Goal: Task Accomplishment & Management: Complete application form

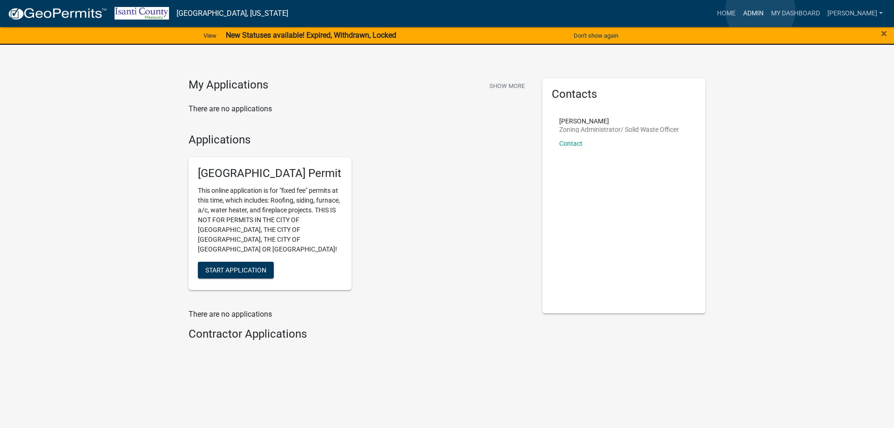
click at [760, 10] on link "Admin" at bounding box center [753, 14] width 28 height 18
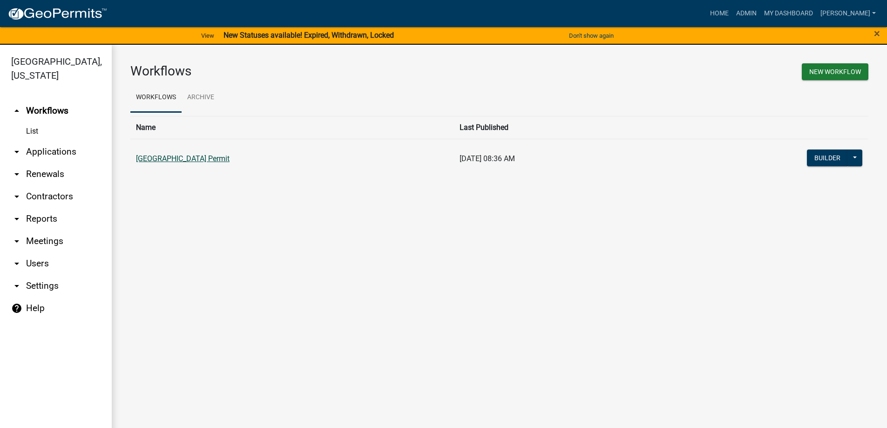
click at [175, 160] on link "[GEOGRAPHIC_DATA] Permit" at bounding box center [183, 158] width 94 height 9
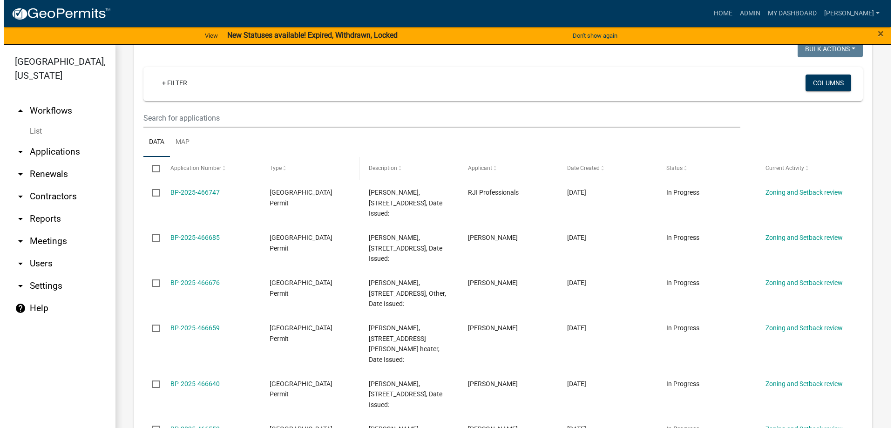
scroll to position [140, 0]
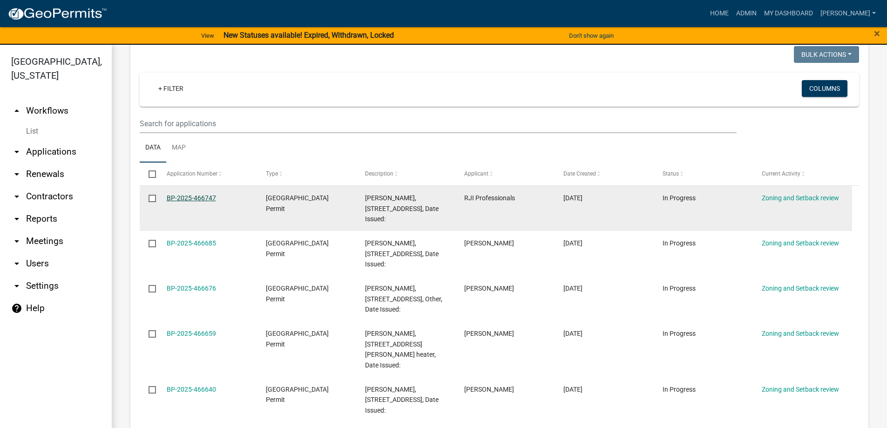
click at [189, 199] on link "BP-2025-466747" at bounding box center [191, 197] width 49 height 7
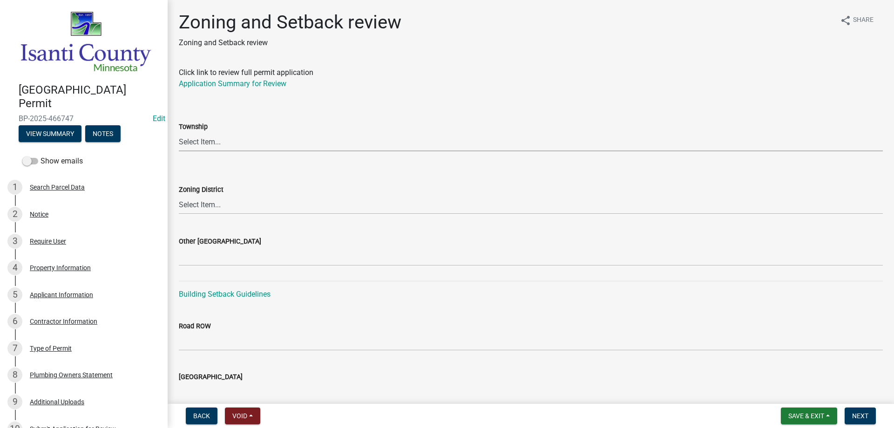
click at [183, 137] on select "Select Item... [PERSON_NAME] Cambridge [PERSON_NAME] Isanti [GEOGRAPHIC_DATA] […" at bounding box center [531, 141] width 704 height 19
click at [179, 132] on select "Select Item... [PERSON_NAME] Cambridge [PERSON_NAME] Isanti [GEOGRAPHIC_DATA] […" at bounding box center [531, 141] width 704 height 19
select select "37cfd35d-0087-4bb8-96f7-a1fad0a8aadf"
click at [207, 203] on select "Select Item... Agricultural/Residential (A/R) Tier 1 General Business (B) Indus…" at bounding box center [531, 204] width 704 height 19
click at [179, 195] on select "Select Item... Agricultural/Residential (A/R) Tier 1 General Business (B) Indus…" at bounding box center [531, 204] width 704 height 19
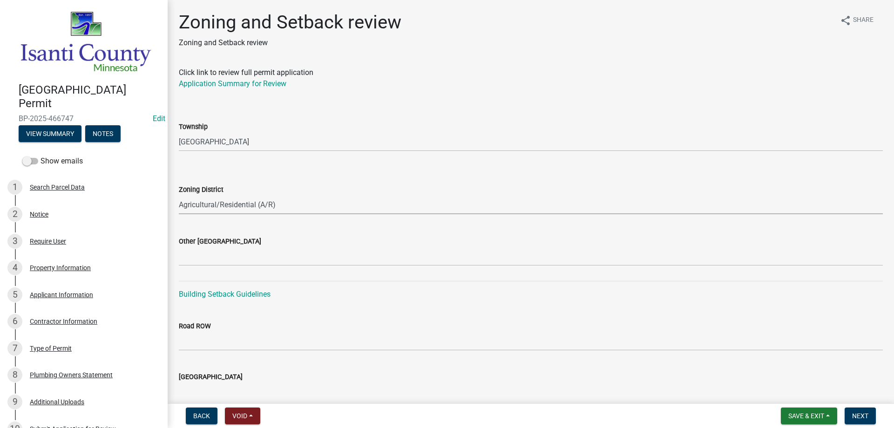
select select "55e8a5cf-285f-40b2-b696-56a64a6e31ef"
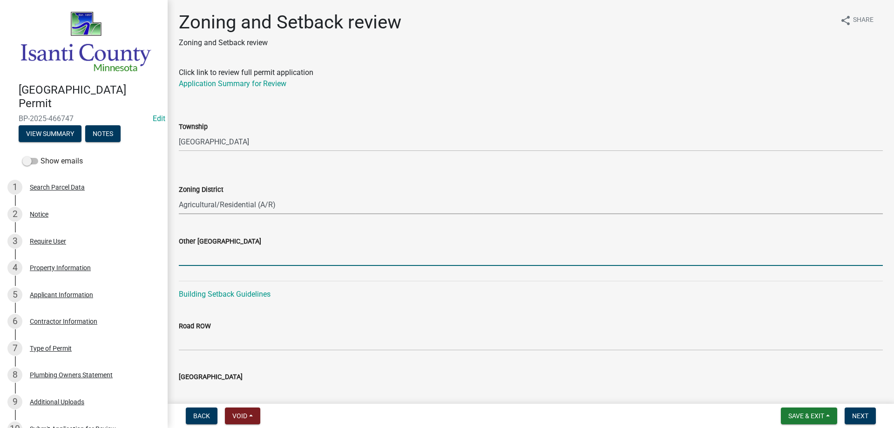
click at [186, 260] on input "Other [GEOGRAPHIC_DATA]" at bounding box center [531, 256] width 704 height 19
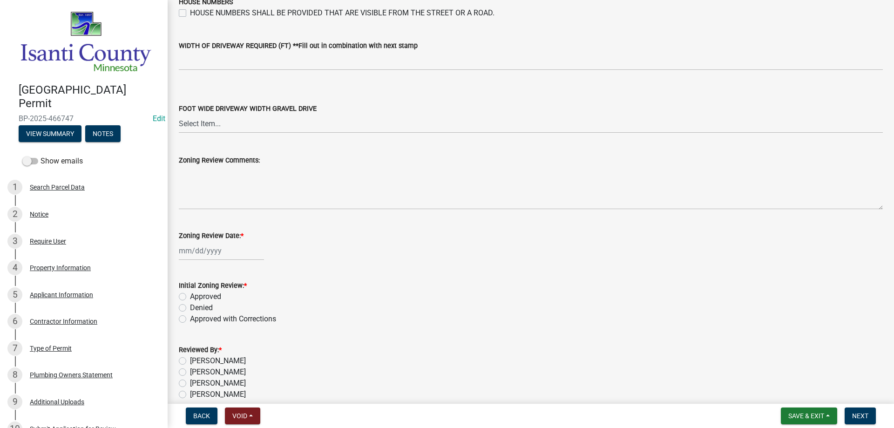
scroll to position [1536, 0]
type input "18/34/24"
click at [204, 256] on div at bounding box center [221, 249] width 85 height 19
select select "8"
select select "2025"
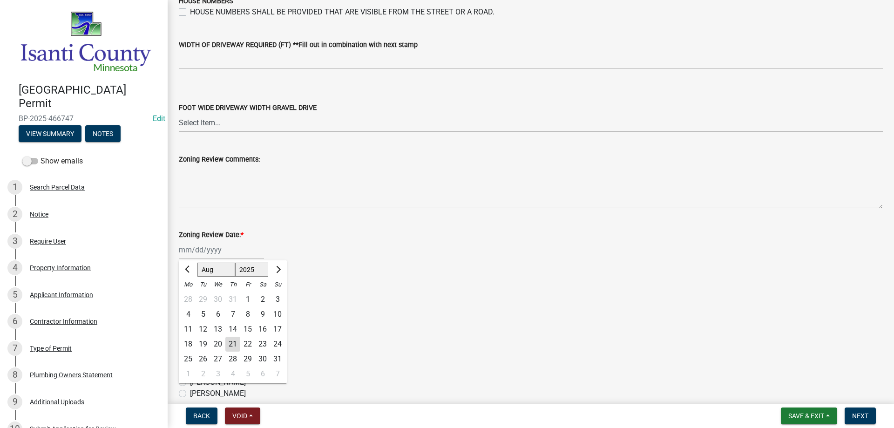
click at [234, 341] on div "21" at bounding box center [232, 344] width 15 height 15
type input "[DATE]"
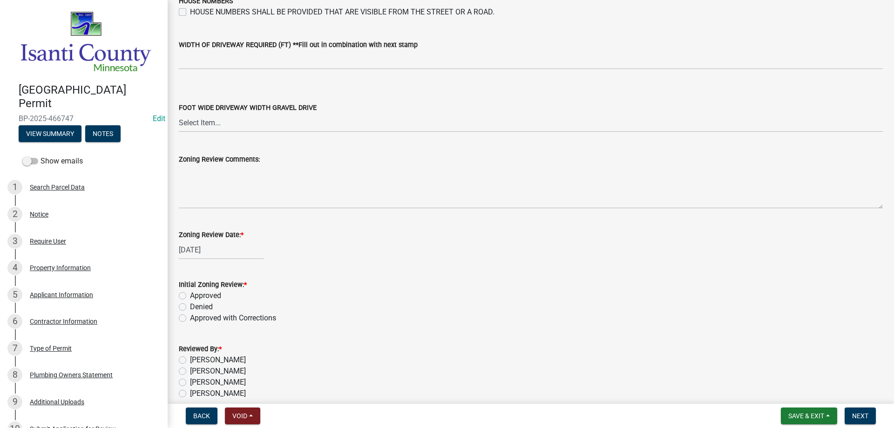
click at [190, 297] on label "Approved" at bounding box center [205, 295] width 31 height 11
click at [190, 296] on input "Approved" at bounding box center [193, 293] width 6 height 6
radio input "true"
click at [190, 394] on label "[PERSON_NAME]" at bounding box center [218, 393] width 56 height 11
click at [190, 394] on input "[PERSON_NAME]" at bounding box center [193, 391] width 6 height 6
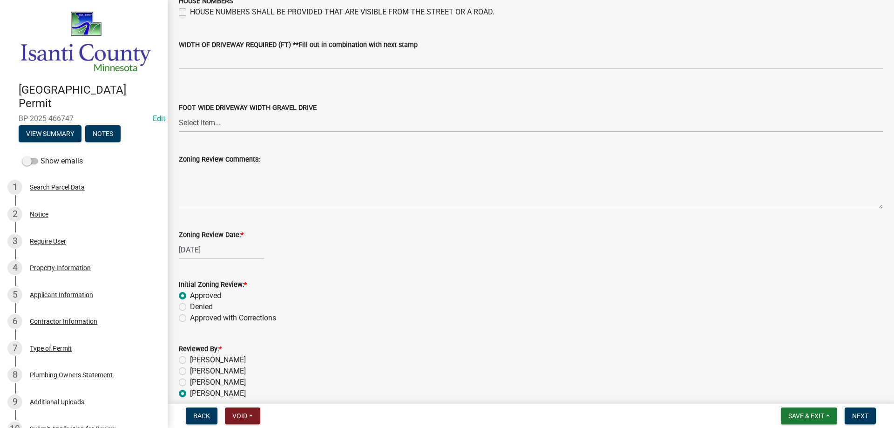
radio input "true"
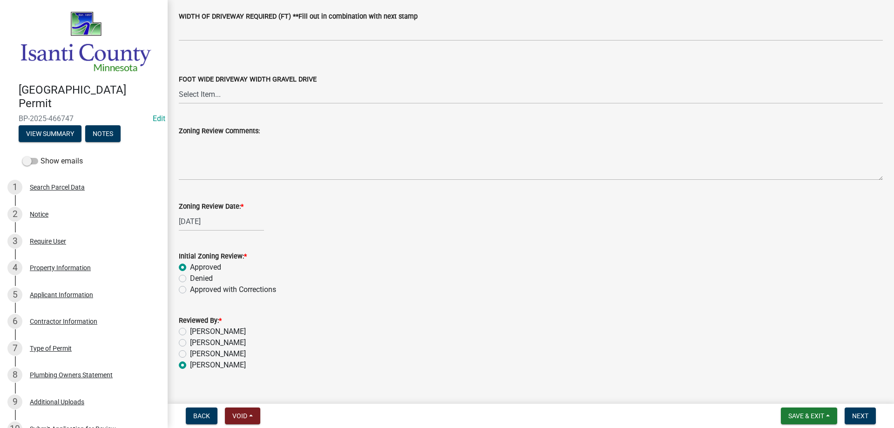
scroll to position [1580, 0]
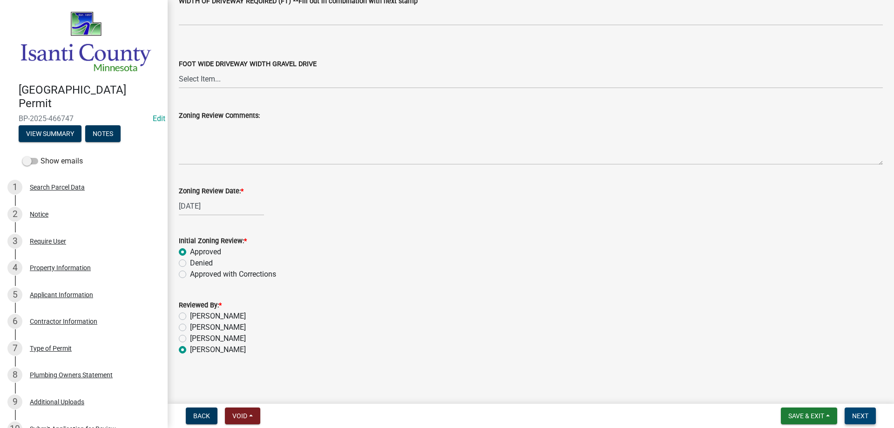
click at [850, 412] on button "Next" at bounding box center [860, 415] width 31 height 17
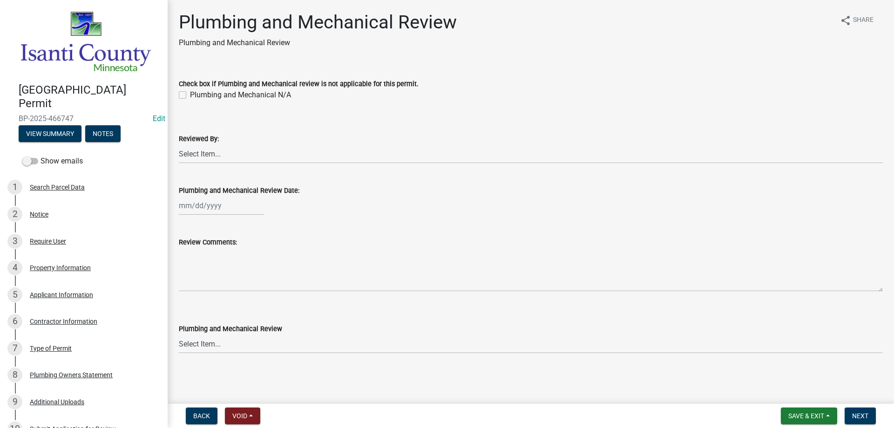
click at [190, 94] on label "Plumbing and Mechanical N/A" at bounding box center [240, 94] width 101 height 11
click at [190, 94] on input "Plumbing and Mechanical N/A" at bounding box center [193, 92] width 6 height 6
checkbox input "true"
click at [183, 155] on select "Select Item... [PERSON_NAME] [PERSON_NAME] [PERSON_NAME] [PERSON_NAME] [PERSON_…" at bounding box center [531, 153] width 704 height 19
click at [179, 144] on select "Select Item... [PERSON_NAME] [PERSON_NAME] [PERSON_NAME] [PERSON_NAME] [PERSON_…" at bounding box center [531, 153] width 704 height 19
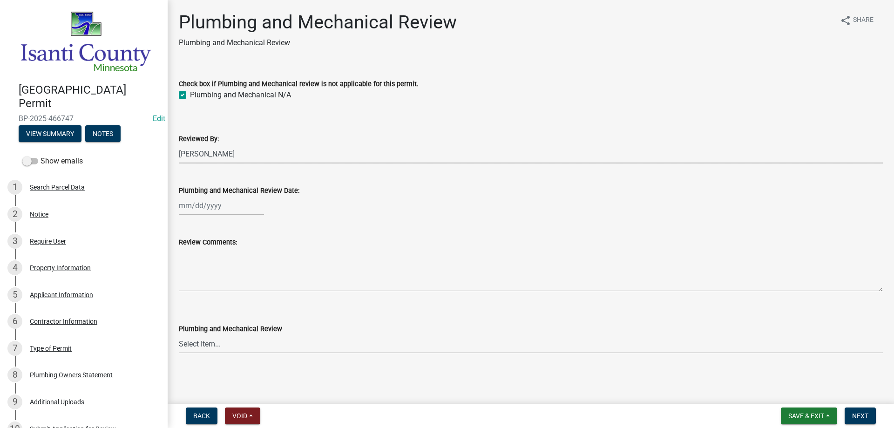
select select "81bc52f6-788d-4852-bfd8-0afa9d74c98d"
select select "8"
select select "2025"
click at [199, 206] on div "[PERSON_NAME] Feb Mar Apr [PERSON_NAME][DATE] Oct Nov [DATE] 1526 1527 1528 152…" at bounding box center [221, 205] width 85 height 19
click at [233, 299] on div "21" at bounding box center [232, 299] width 15 height 15
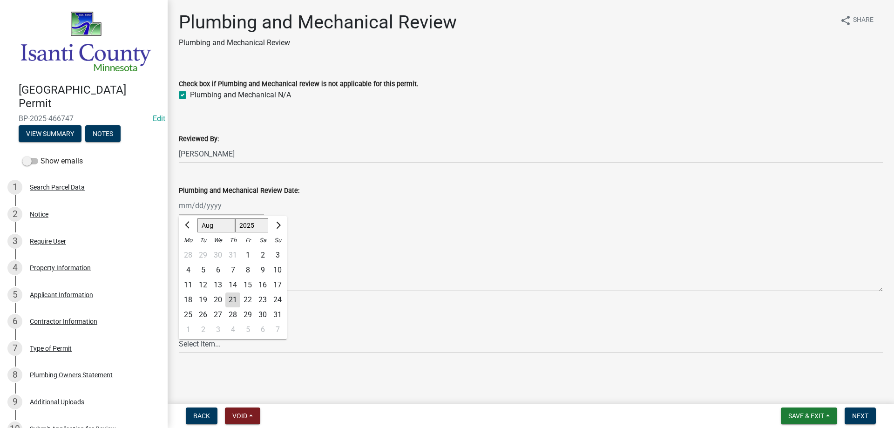
type input "[DATE]"
drag, startPoint x: 185, startPoint y: 345, endPoint x: 189, endPoint y: 341, distance: 5.3
click at [185, 345] on select "Select Item... Approved Denied Approved with Corrections" at bounding box center [531, 343] width 704 height 19
click at [179, 334] on select "Select Item... Approved Denied Approved with Corrections" at bounding box center [531, 343] width 704 height 19
select select "060b00b2-ca65-431e-8b4a-bae5a2e790db"
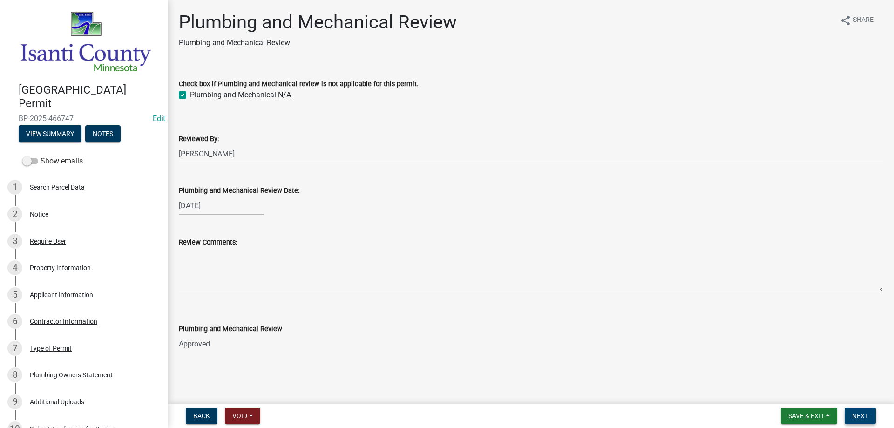
click at [856, 413] on span "Next" at bounding box center [860, 415] width 16 height 7
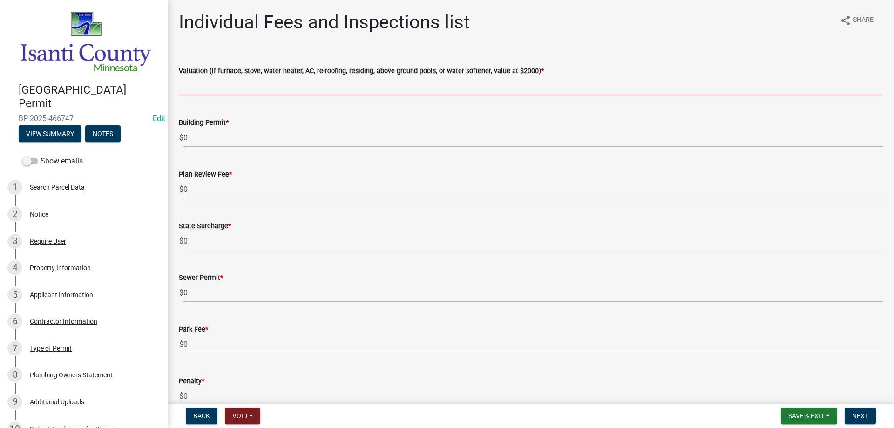
click at [197, 91] on input "text" at bounding box center [531, 85] width 704 height 19
type input "2000"
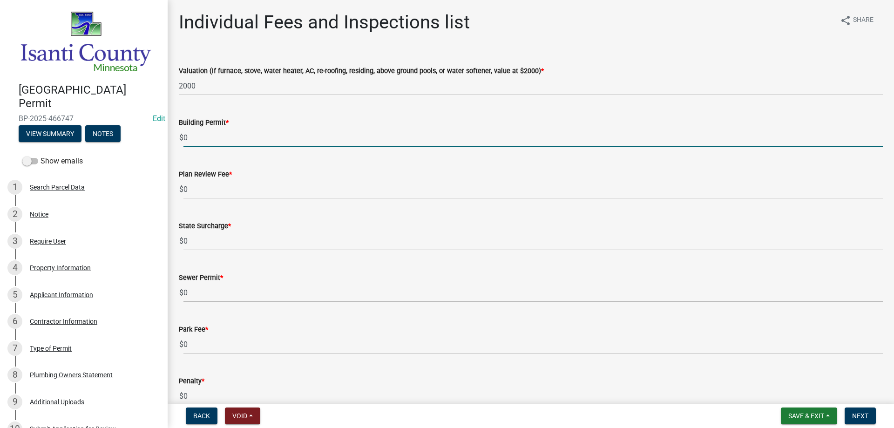
drag, startPoint x: 198, startPoint y: 141, endPoint x: 143, endPoint y: 141, distance: 54.9
click at [143, 141] on div "[GEOGRAPHIC_DATA] Permit BP-2025-466747 Edit View Summary Notes Show emails 1 S…" at bounding box center [447, 214] width 894 height 428
type input "70"
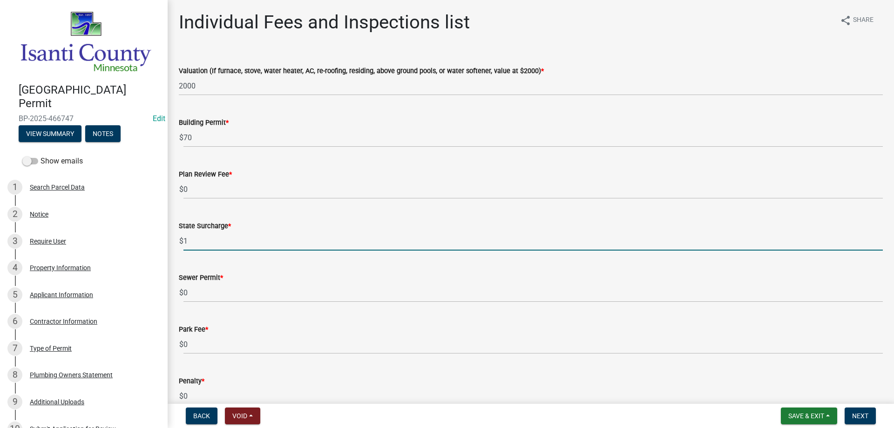
type input "1"
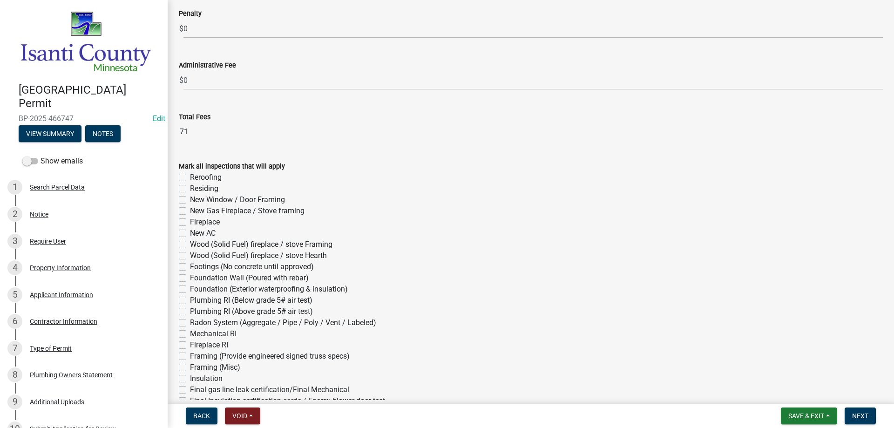
scroll to position [372, 0]
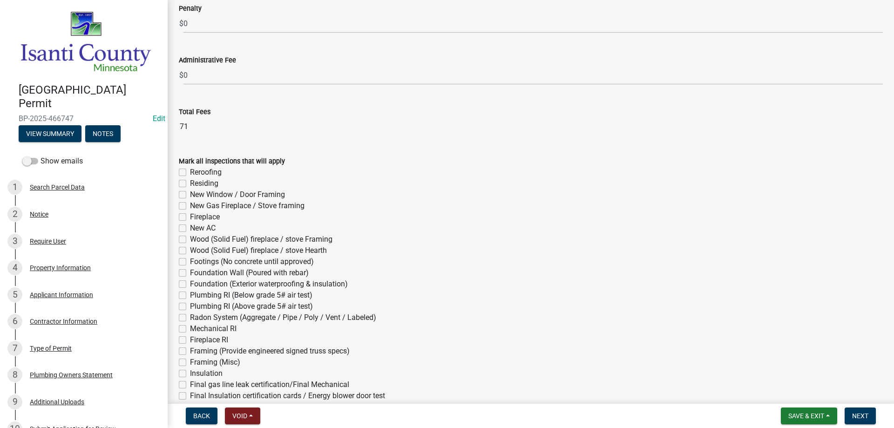
click at [190, 173] on label "Reroofing" at bounding box center [206, 172] width 32 height 11
click at [190, 173] on input "Reroofing" at bounding box center [193, 170] width 6 height 6
checkbox input "true"
checkbox input "false"
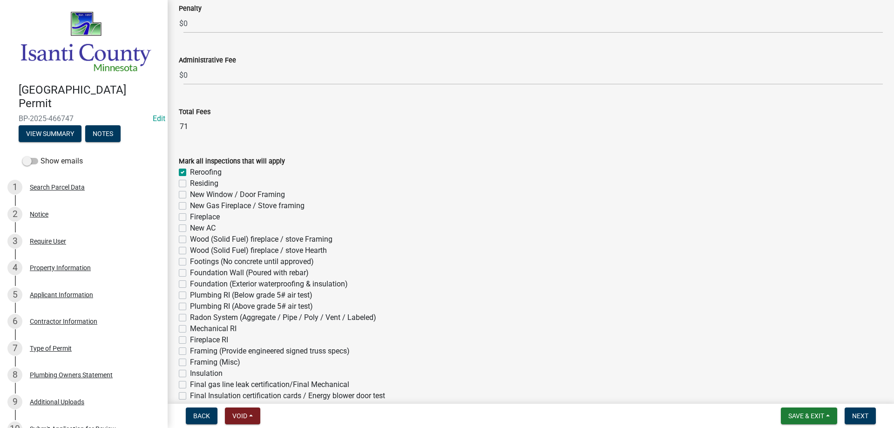
checkbox input "false"
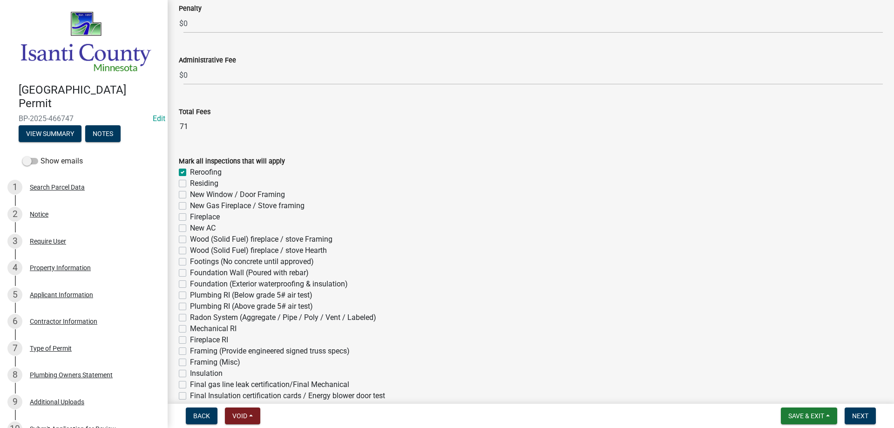
checkbox input "false"
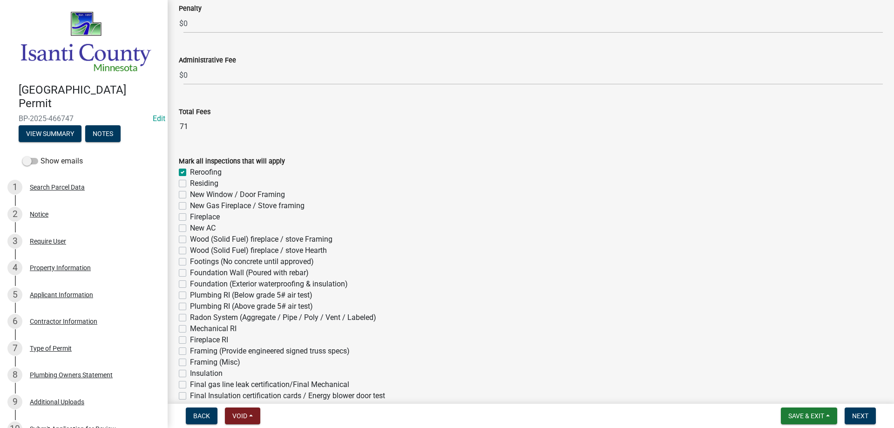
checkbox input "false"
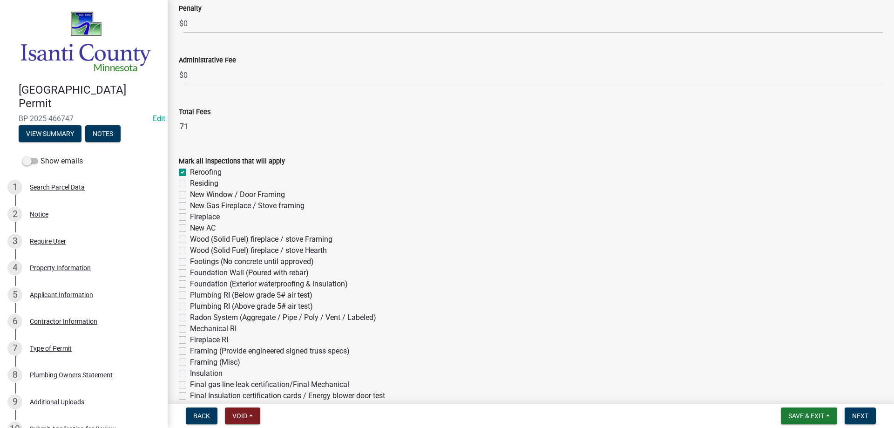
checkbox input "false"
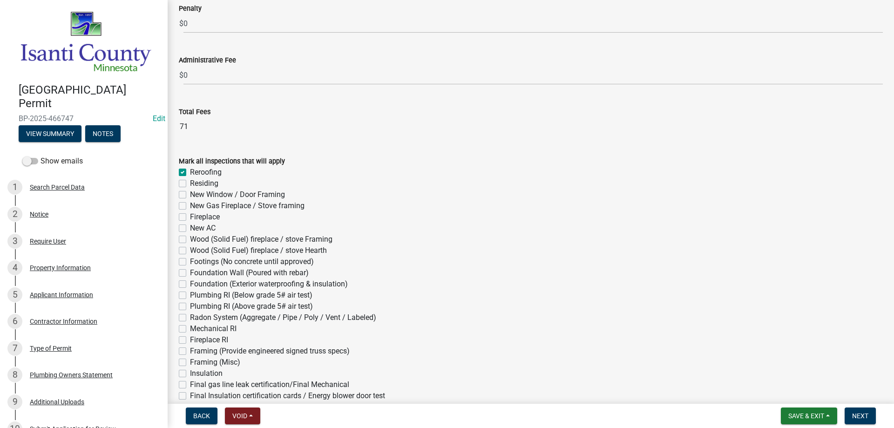
checkbox input "false"
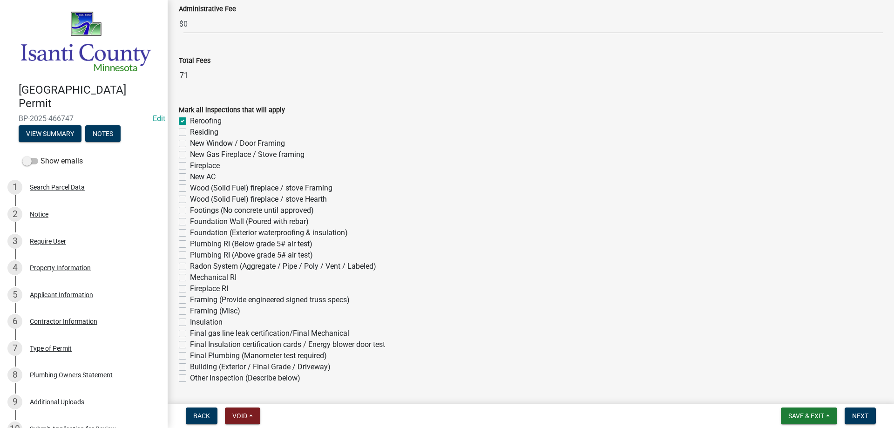
scroll to position [503, 0]
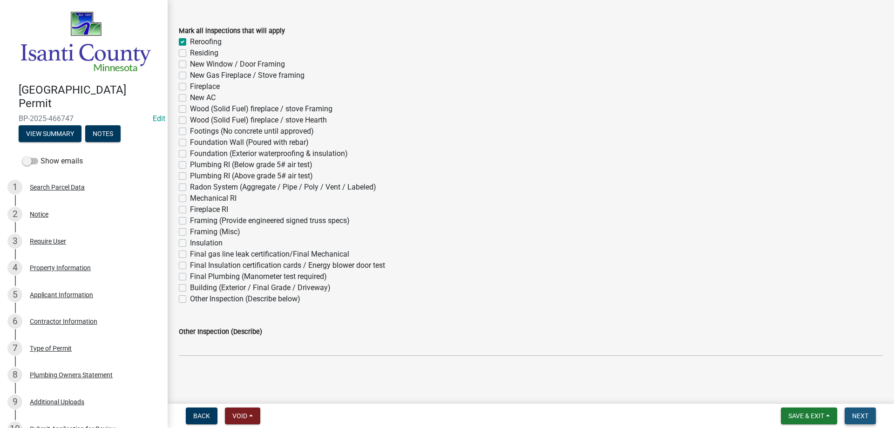
click at [858, 413] on span "Next" at bounding box center [860, 415] width 16 height 7
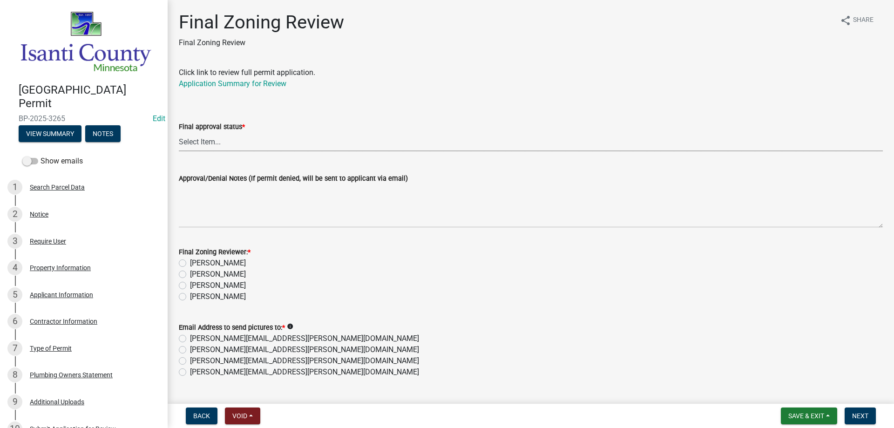
click at [193, 139] on select "Select Item... Approved Denied" at bounding box center [531, 141] width 704 height 19
click at [179, 132] on select "Select Item... Approved Denied" at bounding box center [531, 141] width 704 height 19
select select "ea18257a-8a04-42cc-b171-77fc38c97f37"
click at [190, 296] on label "[PERSON_NAME]" at bounding box center [218, 296] width 56 height 11
click at [190, 296] on input "[PERSON_NAME]" at bounding box center [193, 294] width 6 height 6
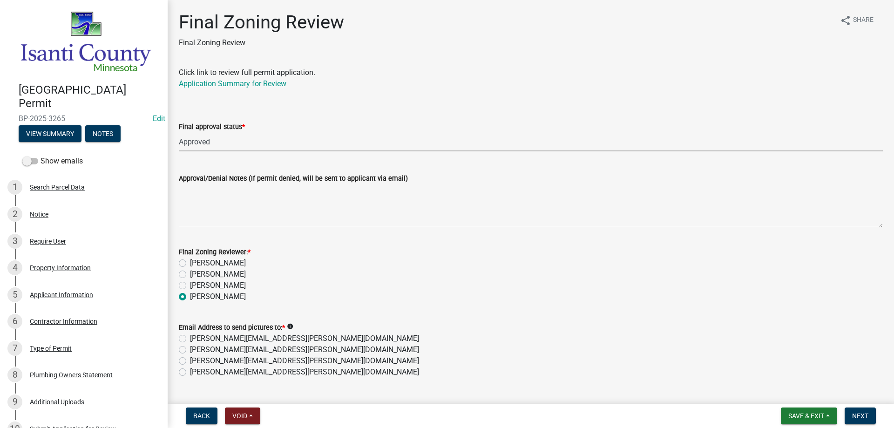
radio input "true"
click at [190, 371] on label "[PERSON_NAME][EMAIL_ADDRESS][PERSON_NAME][DOMAIN_NAME]" at bounding box center [304, 371] width 229 height 11
click at [190, 371] on input "[PERSON_NAME][EMAIL_ADDRESS][PERSON_NAME][DOMAIN_NAME]" at bounding box center [193, 369] width 6 height 6
radio input "true"
click at [850, 419] on button "Next" at bounding box center [860, 415] width 31 height 17
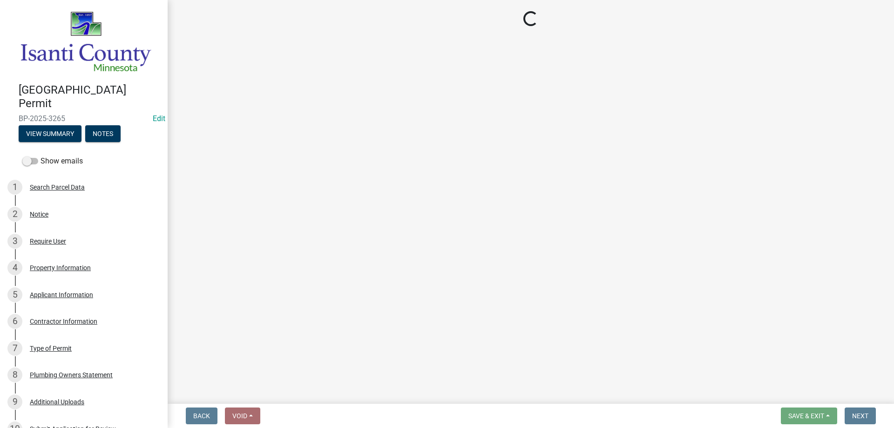
select select "3: 3"
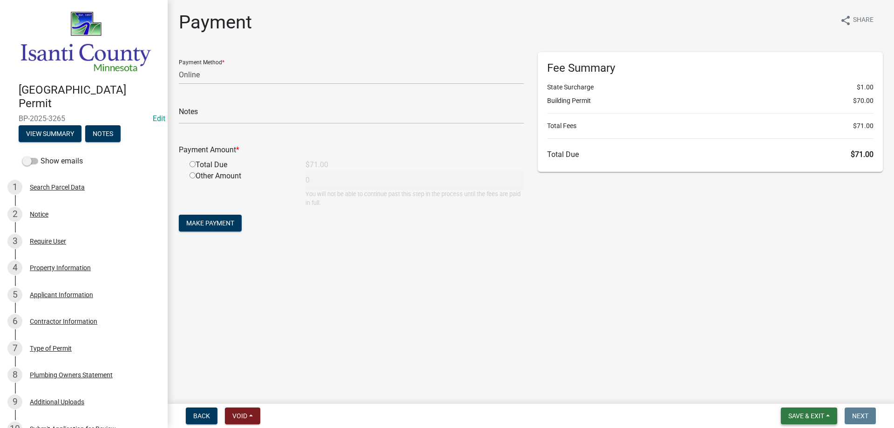
click at [821, 415] on span "Save & Exit" at bounding box center [806, 415] width 36 height 7
click at [798, 394] on button "Save & Exit" at bounding box center [800, 391] width 74 height 22
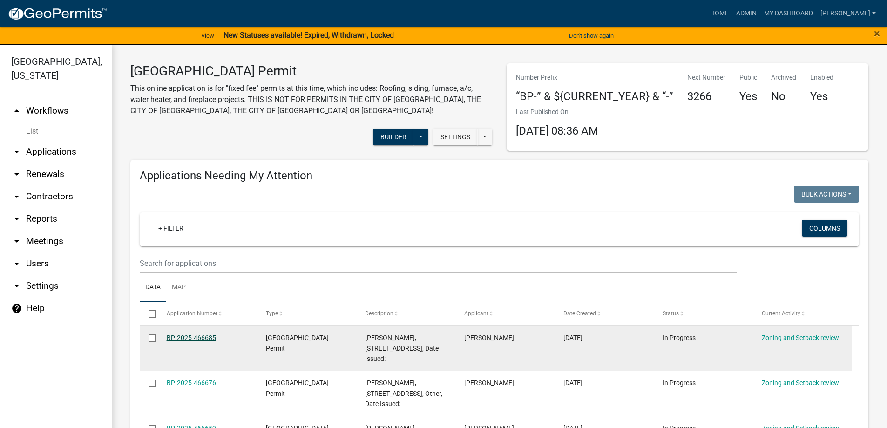
click at [188, 341] on link "BP-2025-466685" at bounding box center [191, 337] width 49 height 7
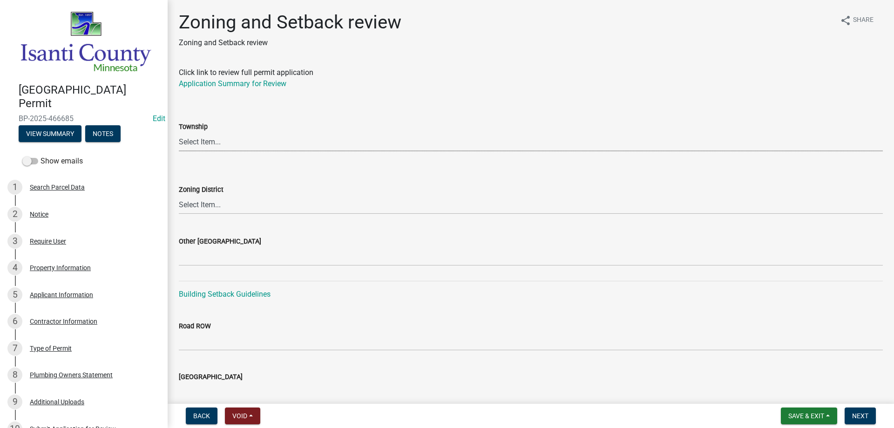
click at [206, 141] on select "Select Item... [PERSON_NAME] Cambridge [PERSON_NAME] Isanti [GEOGRAPHIC_DATA] […" at bounding box center [531, 141] width 704 height 19
click at [179, 132] on select "Select Item... [PERSON_NAME] Cambridge [PERSON_NAME] Isanti [GEOGRAPHIC_DATA] […" at bounding box center [531, 141] width 704 height 19
select select "70130ca6-f641-427e-b271-937a995a399a"
click at [204, 209] on select "Select Item... Agricultural/Residential (A/R) Tier 1 General Business (B) Indus…" at bounding box center [531, 204] width 704 height 19
click at [179, 195] on select "Select Item... Agricultural/Residential (A/R) Tier 1 General Business (B) Indus…" at bounding box center [531, 204] width 704 height 19
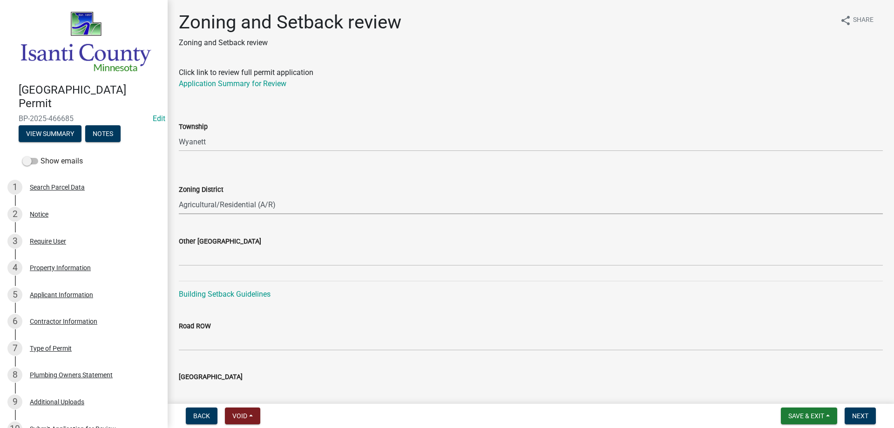
select select "55e8a5cf-285f-40b2-b696-56a64a6e31ef"
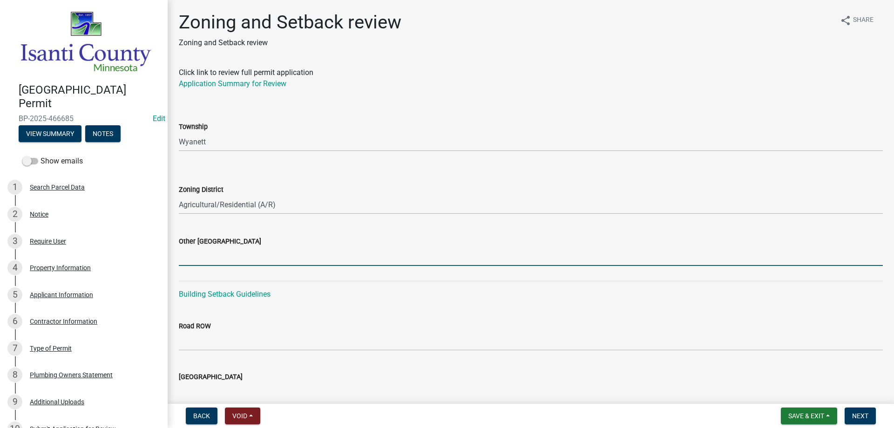
click at [198, 257] on input "Other [GEOGRAPHIC_DATA]" at bounding box center [531, 256] width 704 height 19
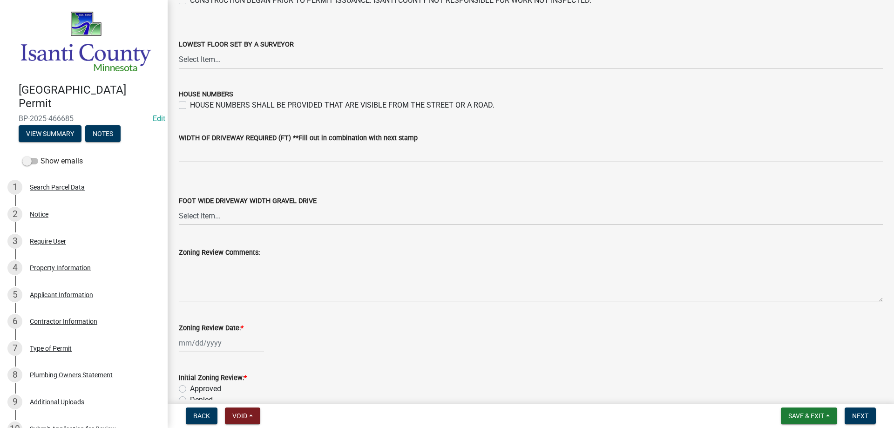
scroll to position [1580, 0]
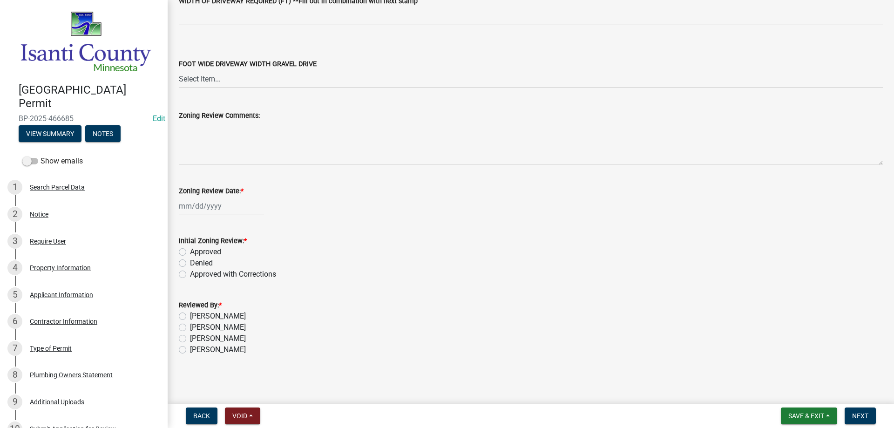
type input "24-36-25"
click at [201, 207] on div at bounding box center [221, 205] width 85 height 19
select select "8"
select select "2025"
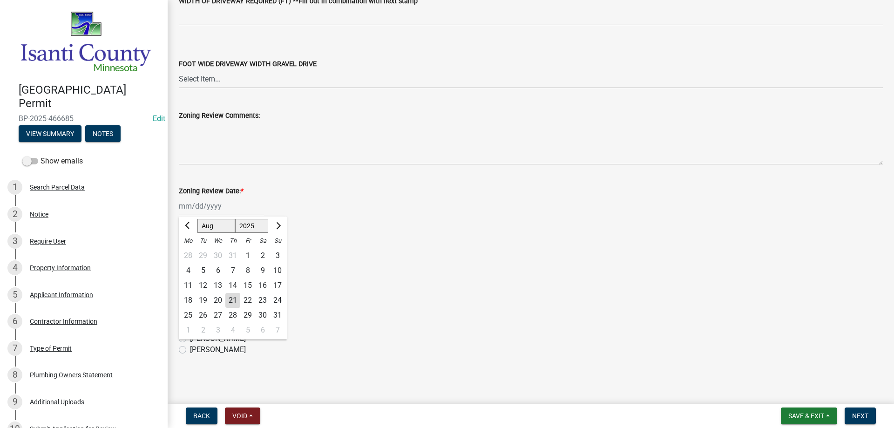
click at [230, 300] on div "21" at bounding box center [232, 300] width 15 height 15
type input "[DATE]"
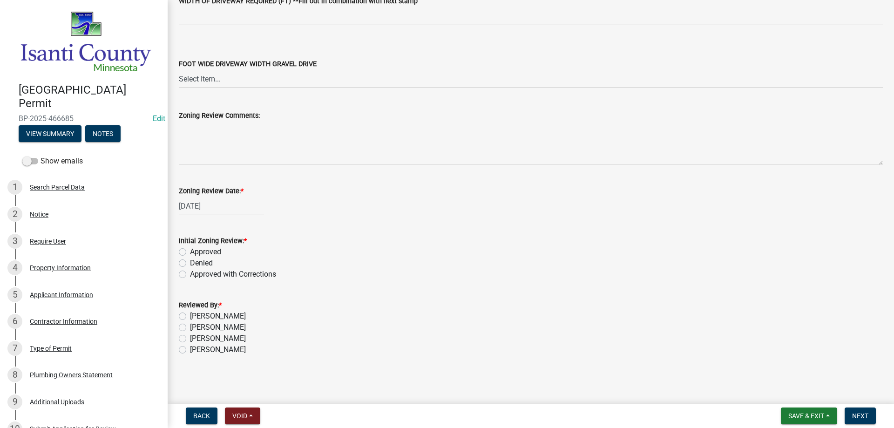
click at [190, 254] on label "Approved" at bounding box center [205, 251] width 31 height 11
click at [190, 252] on input "Approved" at bounding box center [193, 249] width 6 height 6
radio input "true"
click at [190, 350] on label "[PERSON_NAME]" at bounding box center [218, 349] width 56 height 11
click at [190, 350] on input "[PERSON_NAME]" at bounding box center [193, 347] width 6 height 6
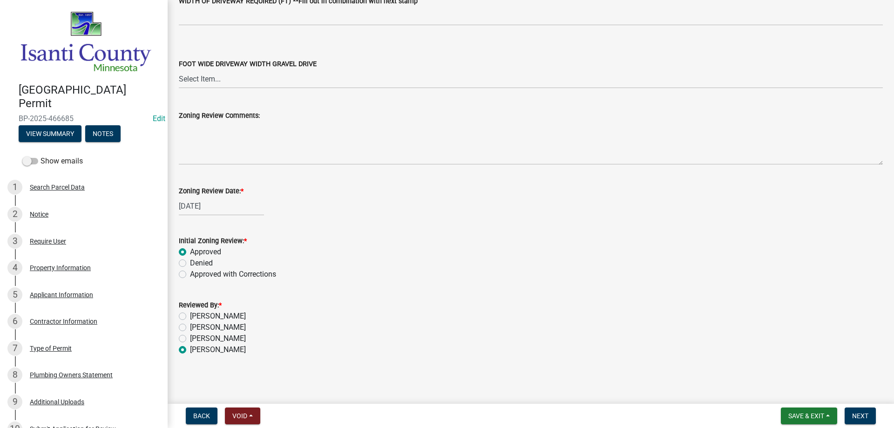
radio input "true"
click at [865, 414] on span "Next" at bounding box center [860, 415] width 16 height 7
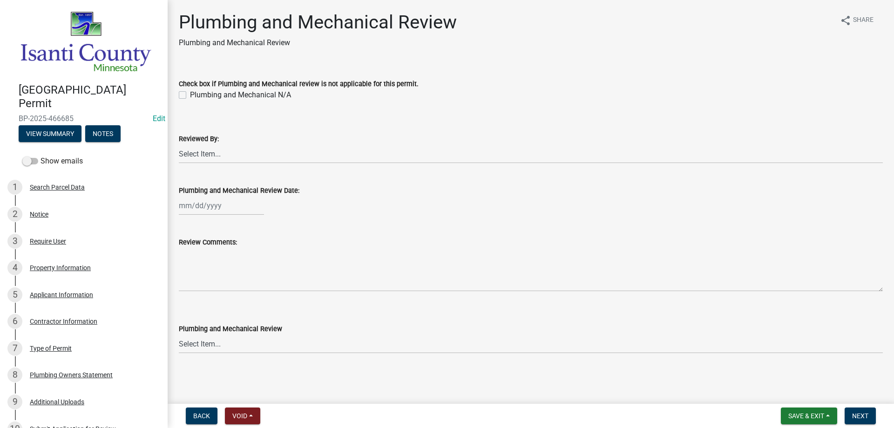
click at [190, 93] on label "Plumbing and Mechanical N/A" at bounding box center [240, 94] width 101 height 11
click at [190, 93] on input "Plumbing and Mechanical N/A" at bounding box center [193, 92] width 6 height 6
checkbox input "true"
click at [205, 158] on select "Select Item... [PERSON_NAME] [PERSON_NAME] [PERSON_NAME] [PERSON_NAME] [PERSON_…" at bounding box center [531, 153] width 704 height 19
click at [179, 144] on select "Select Item... [PERSON_NAME] [PERSON_NAME] [PERSON_NAME] [PERSON_NAME] [PERSON_…" at bounding box center [531, 153] width 704 height 19
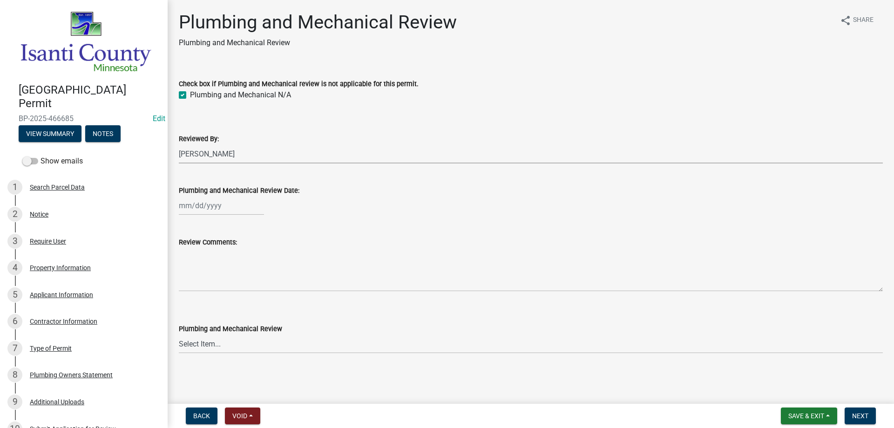
select select "81bc52f6-788d-4852-bfd8-0afa9d74c98d"
select select "8"
select select "2025"
click at [202, 203] on div "[PERSON_NAME] Feb Mar Apr [PERSON_NAME][DATE] Oct Nov [DATE] 1526 1527 1528 152…" at bounding box center [221, 205] width 85 height 19
click at [231, 300] on div "21" at bounding box center [232, 299] width 15 height 15
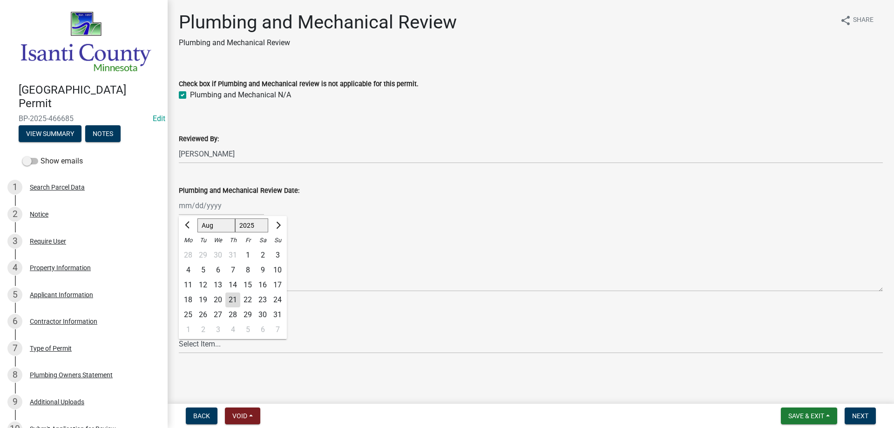
type input "[DATE]"
click at [201, 344] on select "Select Item... Approved Denied Approved with Corrections" at bounding box center [531, 343] width 704 height 19
click at [179, 334] on select "Select Item... Approved Denied Approved with Corrections" at bounding box center [531, 343] width 704 height 19
select select "060b00b2-ca65-431e-8b4a-bae5a2e790db"
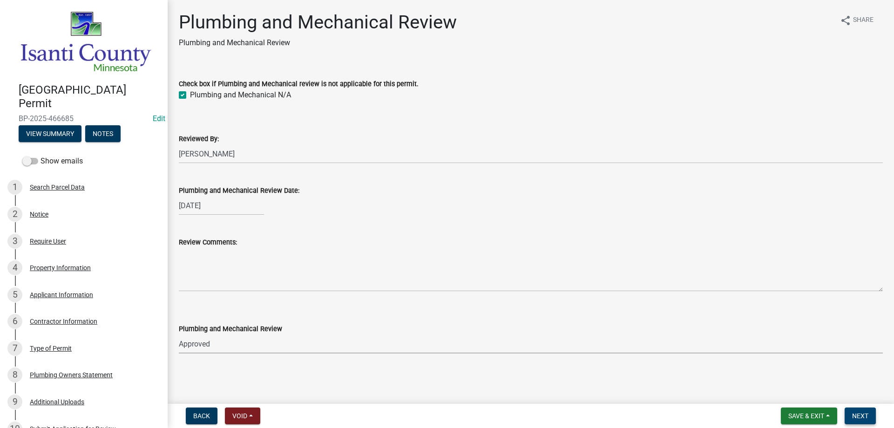
click at [856, 418] on span "Next" at bounding box center [860, 415] width 16 height 7
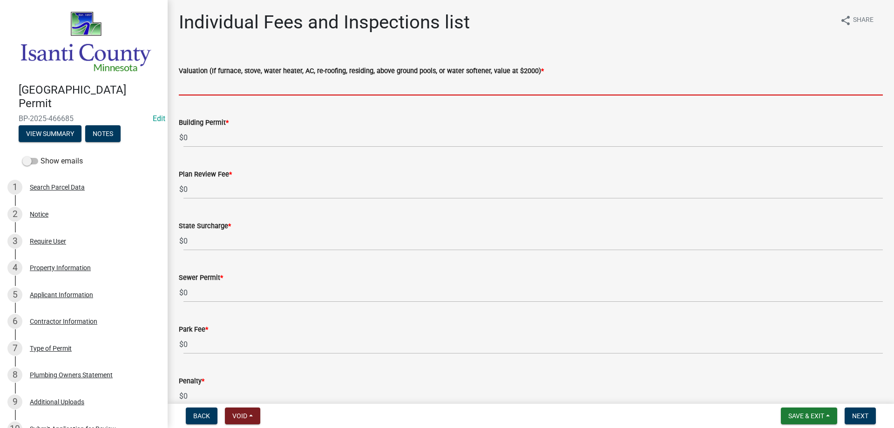
click at [193, 85] on input "text" at bounding box center [531, 85] width 704 height 19
type input "2000"
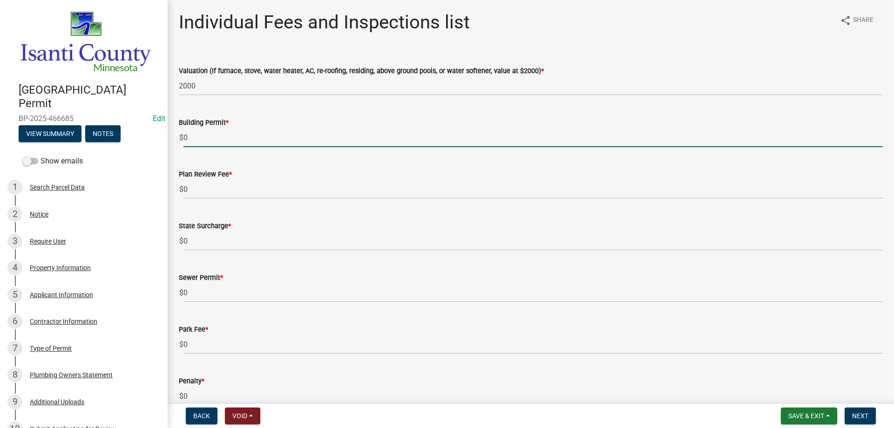
click at [152, 138] on div "[GEOGRAPHIC_DATA] Permit BP-2025-466685 Edit View Summary Notes Show emails 1 S…" at bounding box center [447, 214] width 894 height 428
type input "70"
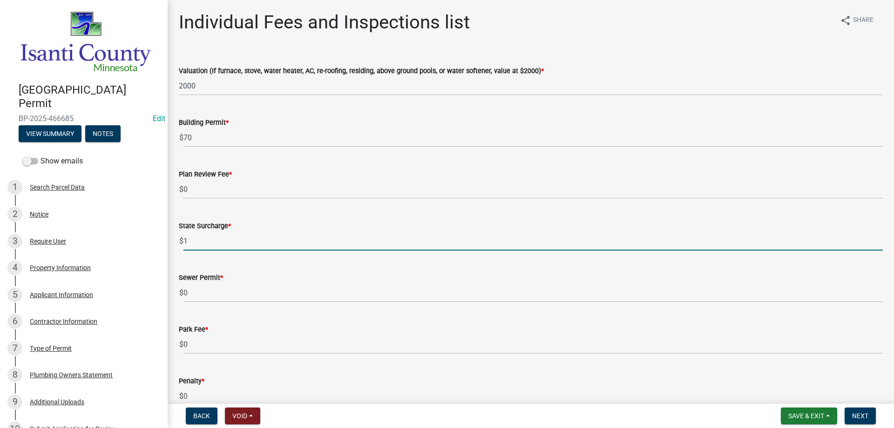
type input "1"
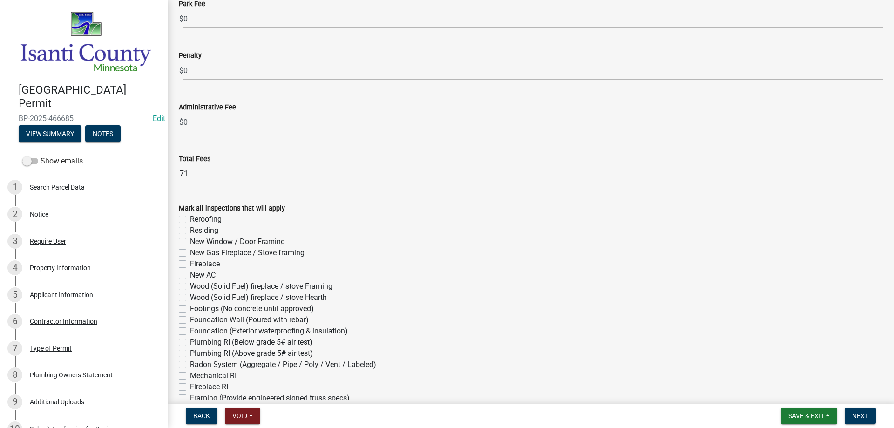
scroll to position [326, 0]
click at [190, 230] on label "Residing" at bounding box center [204, 229] width 28 height 11
click at [190, 230] on input "Residing" at bounding box center [193, 227] width 6 height 6
checkbox input "true"
checkbox input "false"
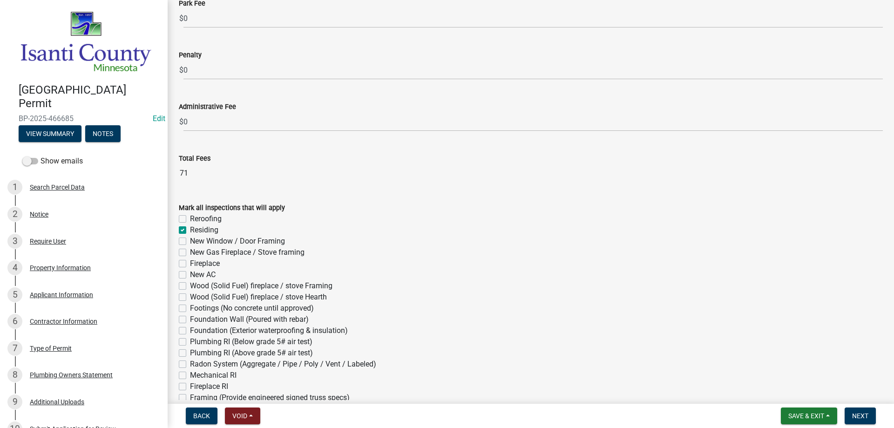
checkbox input "true"
checkbox input "false"
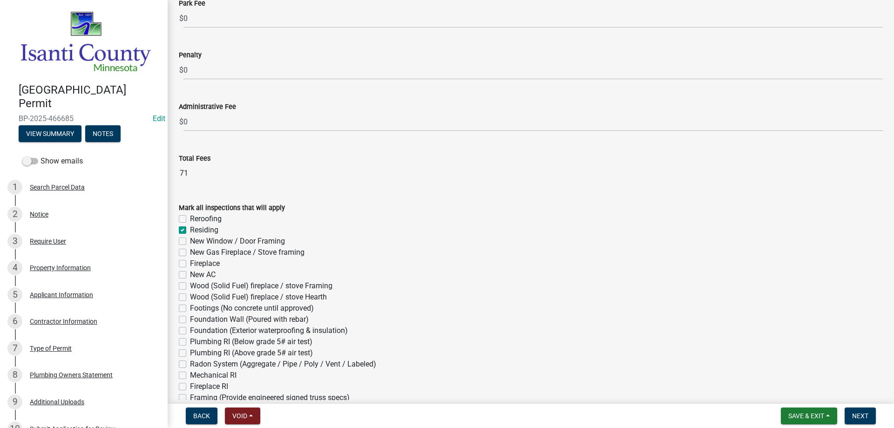
checkbox input "false"
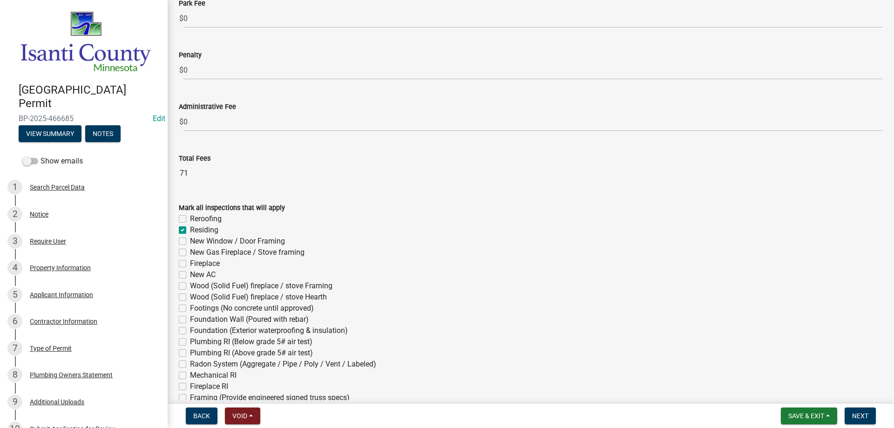
checkbox input "false"
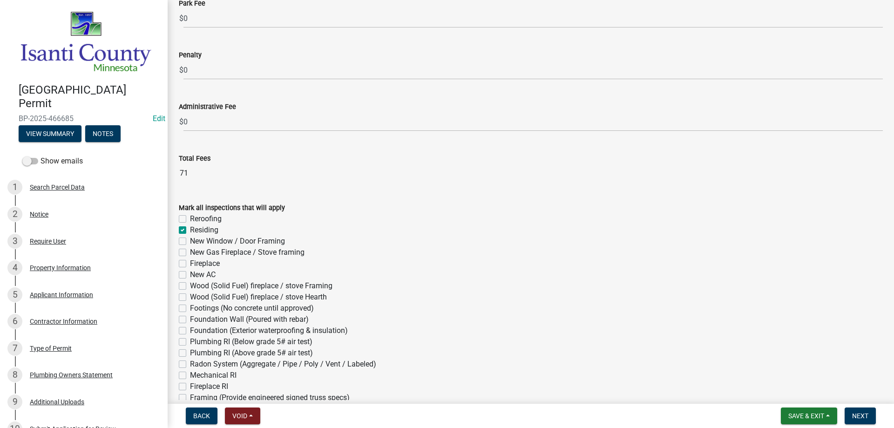
checkbox input "false"
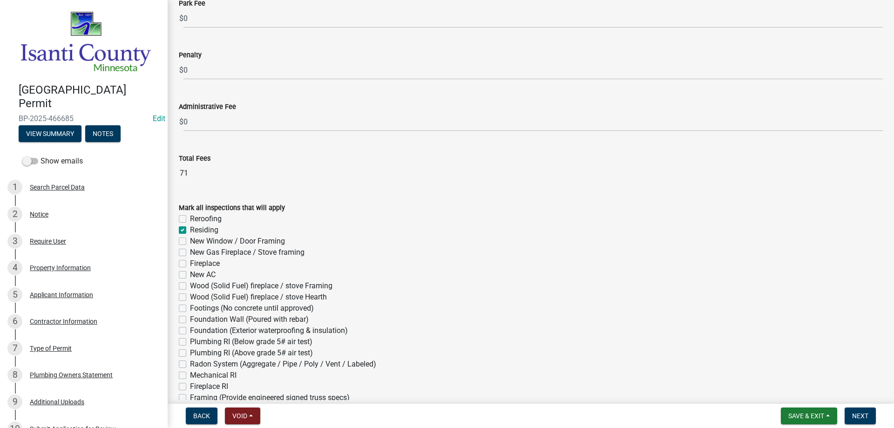
checkbox input "false"
click at [848, 414] on button "Next" at bounding box center [860, 415] width 31 height 17
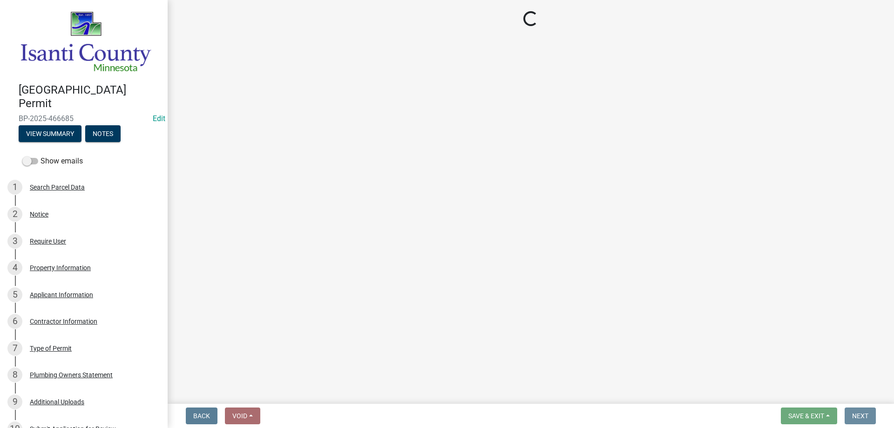
scroll to position [0, 0]
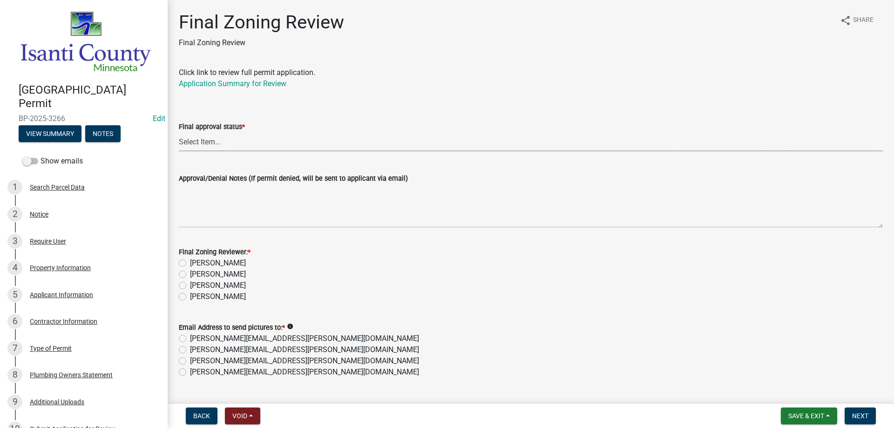
click at [194, 140] on select "Select Item... Approved Denied" at bounding box center [531, 141] width 704 height 19
click at [179, 132] on select "Select Item... Approved Denied" at bounding box center [531, 141] width 704 height 19
select select "ea18257a-8a04-42cc-b171-77fc38c97f37"
click at [190, 297] on label "[PERSON_NAME]" at bounding box center [218, 296] width 56 height 11
click at [190, 297] on input "[PERSON_NAME]" at bounding box center [193, 294] width 6 height 6
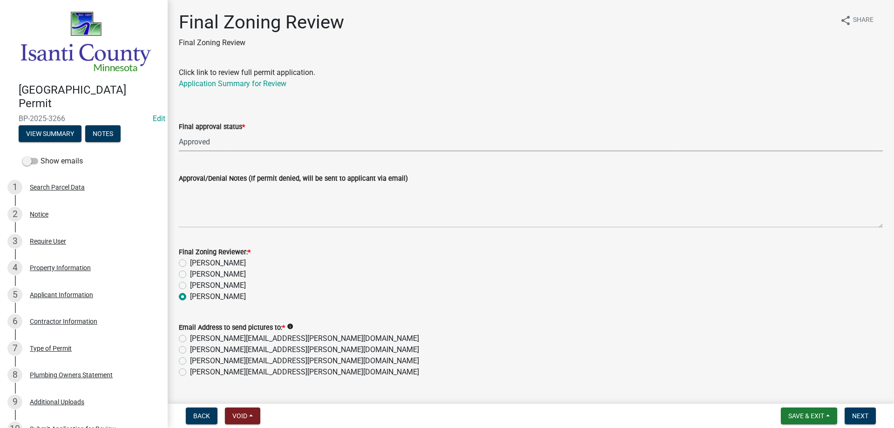
radio input "true"
click at [190, 371] on label "[PERSON_NAME][EMAIL_ADDRESS][PERSON_NAME][DOMAIN_NAME]" at bounding box center [304, 371] width 229 height 11
click at [190, 371] on input "[PERSON_NAME][EMAIL_ADDRESS][PERSON_NAME][DOMAIN_NAME]" at bounding box center [193, 369] width 6 height 6
radio input "true"
click at [862, 415] on span "Next" at bounding box center [860, 415] width 16 height 7
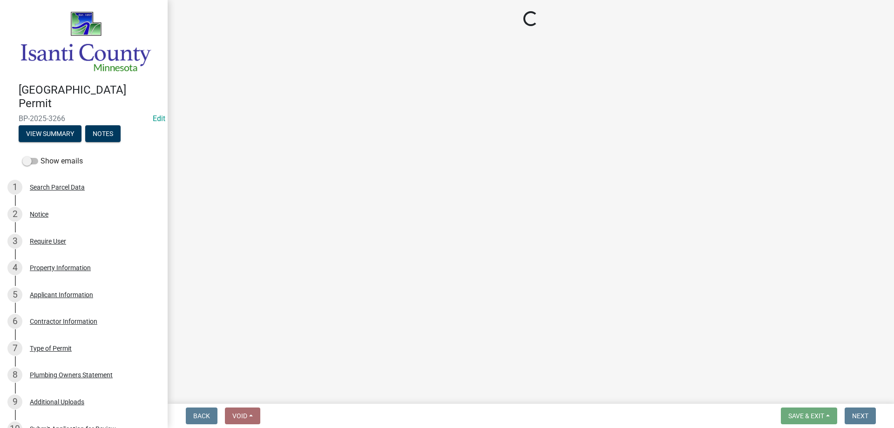
select select "3: 3"
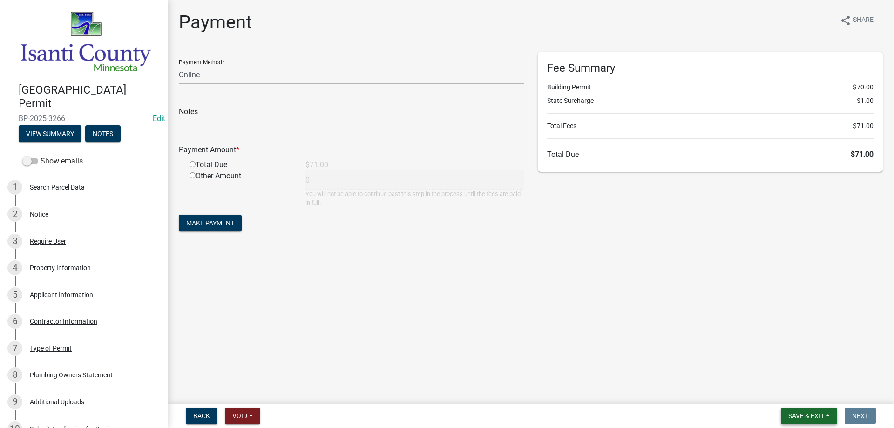
click at [809, 421] on button "Save & Exit" at bounding box center [809, 415] width 56 height 17
click at [805, 392] on button "Save & Exit" at bounding box center [800, 391] width 74 height 22
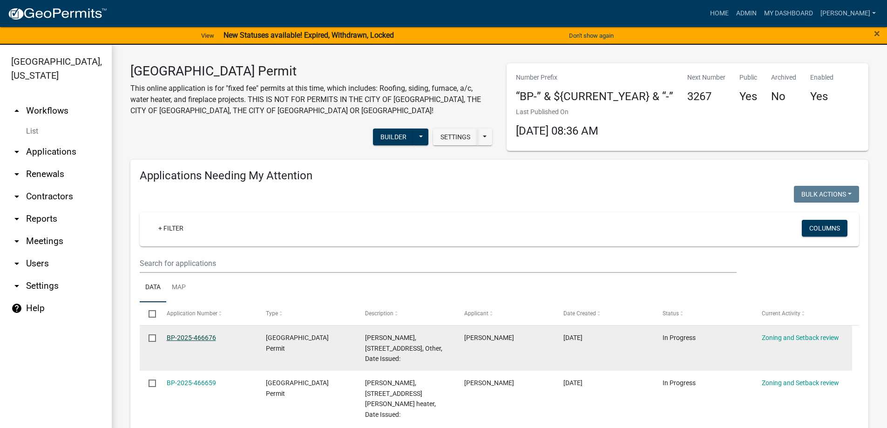
click at [188, 335] on link "BP-2025-466676" at bounding box center [191, 337] width 49 height 7
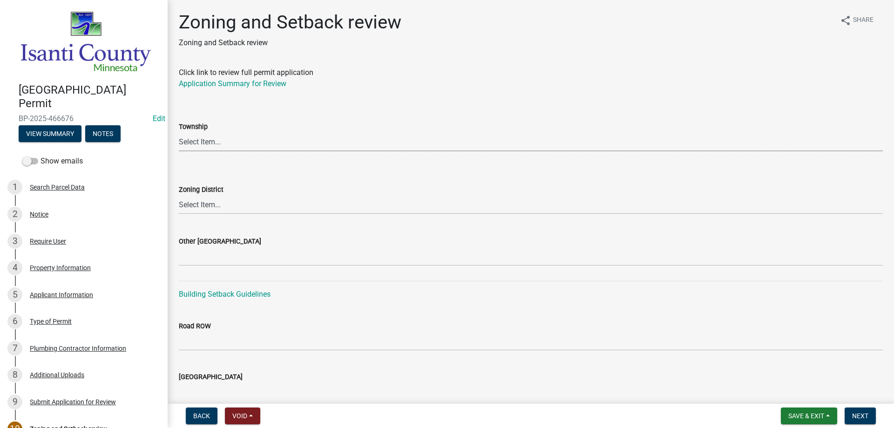
click at [198, 143] on select "Select Item... [PERSON_NAME] Cambridge [PERSON_NAME] Isanti [GEOGRAPHIC_DATA] […" at bounding box center [531, 141] width 704 height 19
click at [179, 132] on select "Select Item... [PERSON_NAME] Cambridge [PERSON_NAME] Isanti [GEOGRAPHIC_DATA] […" at bounding box center [531, 141] width 704 height 19
select select "0a734422-74e6-41d9-a58a-ba63773525ef"
click at [192, 203] on select "Select Item... Agricultural/Residential (A/R) Tier 1 General Business (B) Indus…" at bounding box center [531, 204] width 704 height 19
click at [179, 195] on select "Select Item... Agricultural/Residential (A/R) Tier 1 General Business (B) Indus…" at bounding box center [531, 204] width 704 height 19
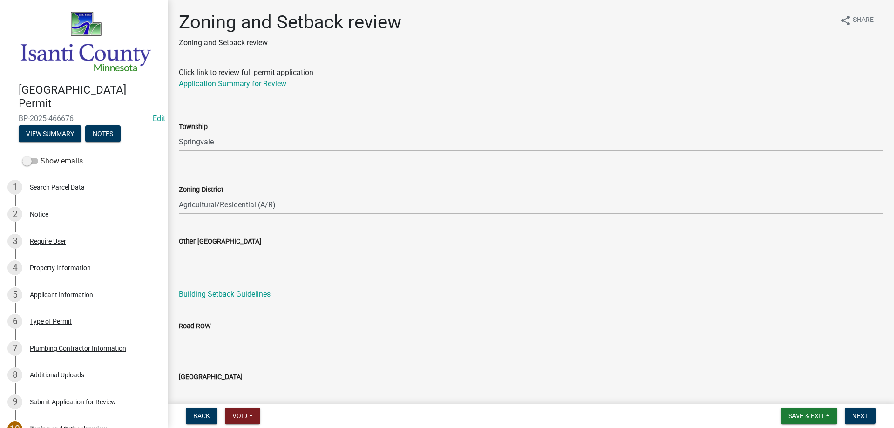
select select "55e8a5cf-285f-40b2-b696-56a64a6e31ef"
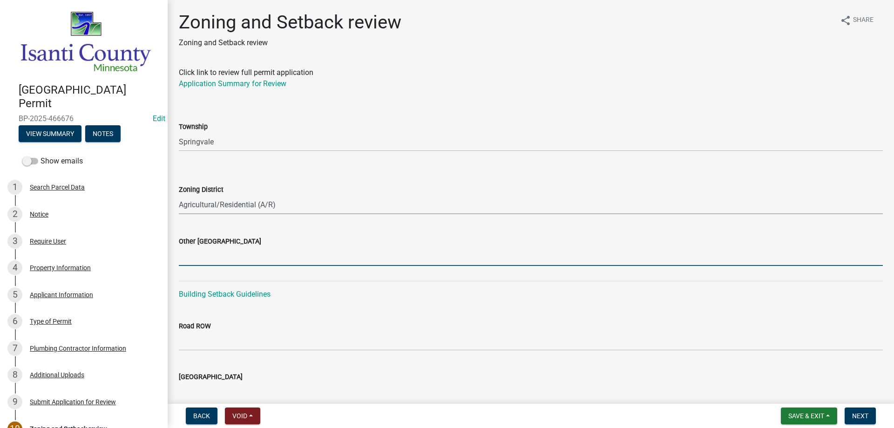
click at [205, 256] on input "Other [GEOGRAPHIC_DATA]" at bounding box center [531, 256] width 704 height 19
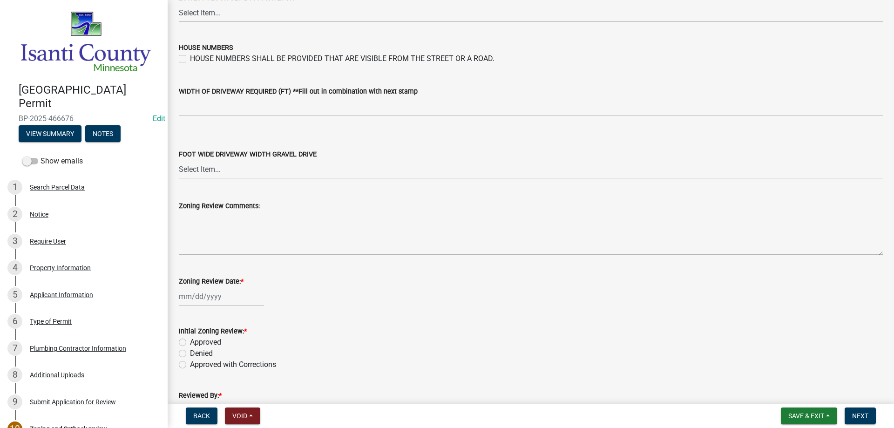
scroll to position [1536, 0]
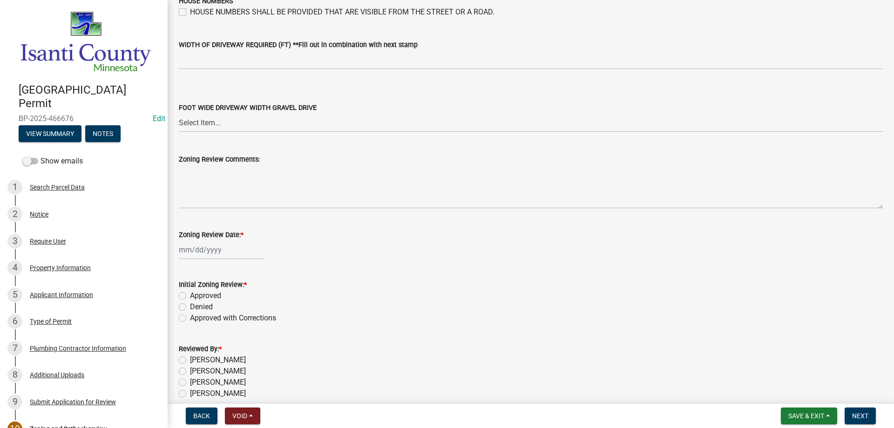
type input "30/36/24"
click at [206, 254] on div at bounding box center [221, 249] width 85 height 19
select select "8"
select select "2025"
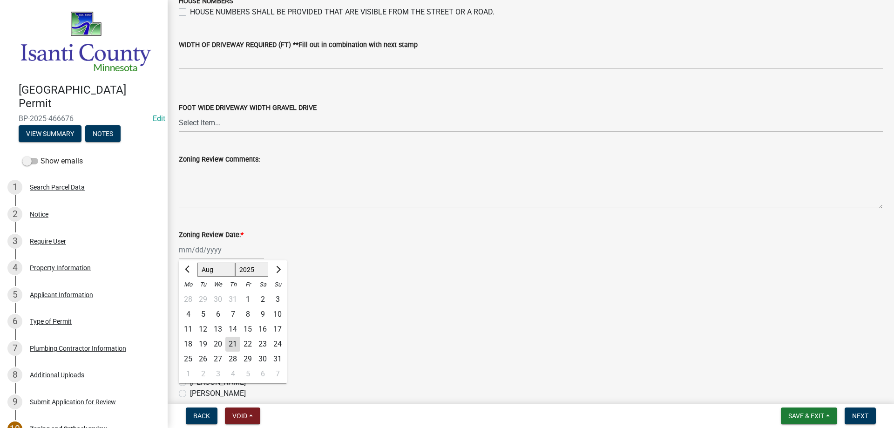
click at [232, 344] on div "21" at bounding box center [232, 344] width 15 height 15
type input "[DATE]"
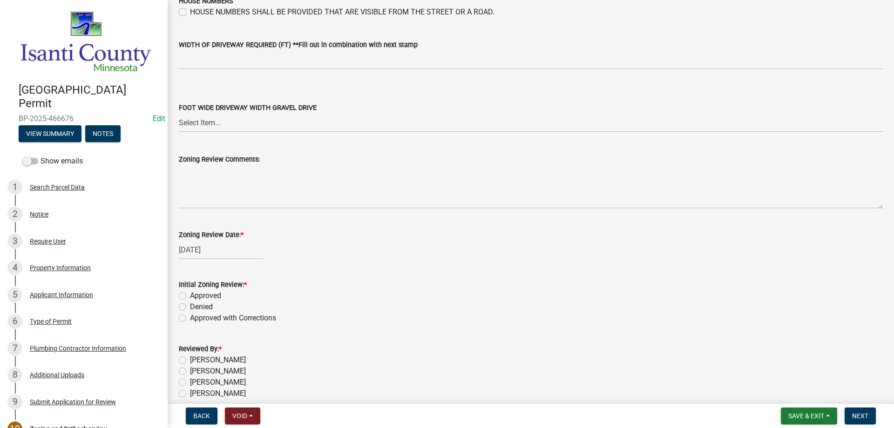
click at [190, 294] on label "Approved" at bounding box center [205, 295] width 31 height 11
click at [190, 294] on input "Approved" at bounding box center [193, 293] width 6 height 6
radio input "true"
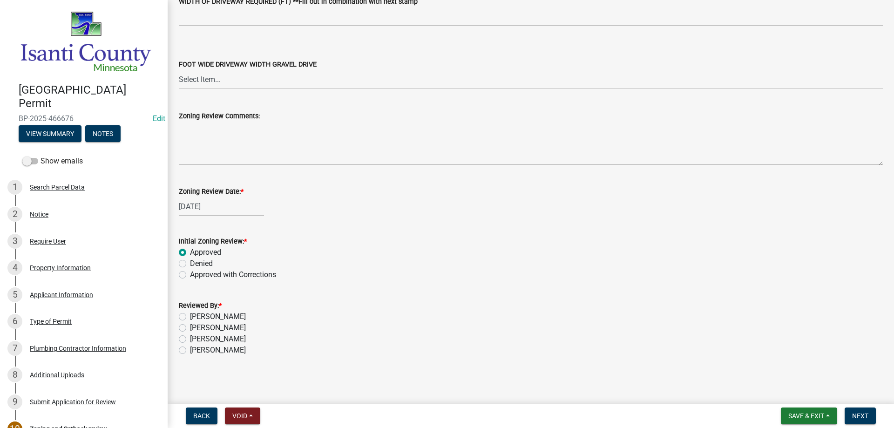
scroll to position [1580, 0]
click at [190, 352] on label "[PERSON_NAME]" at bounding box center [218, 349] width 56 height 11
click at [190, 350] on input "[PERSON_NAME]" at bounding box center [193, 347] width 6 height 6
radio input "true"
click at [862, 412] on span "Next" at bounding box center [860, 415] width 16 height 7
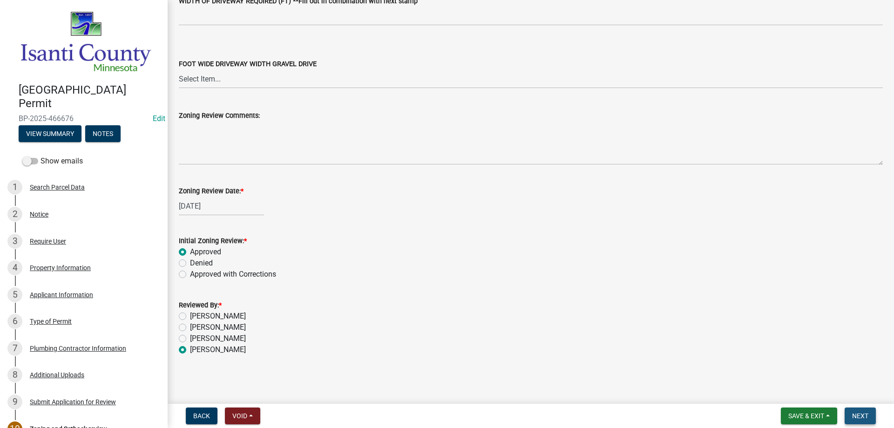
scroll to position [0, 0]
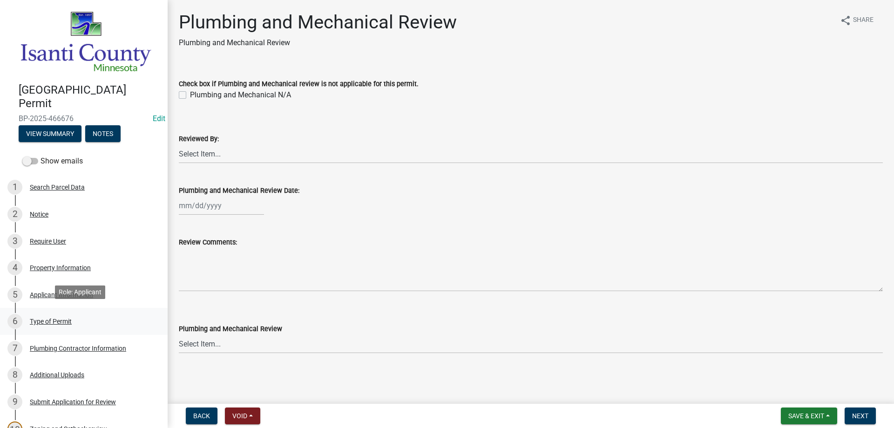
click at [61, 318] on div "Type of Permit" at bounding box center [51, 321] width 42 height 7
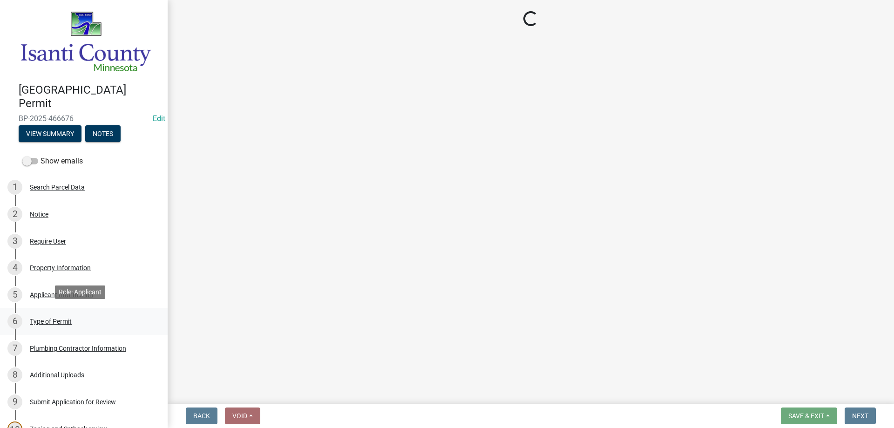
select select "eb4da8a3-282e-4d3e-a231-485219132635"
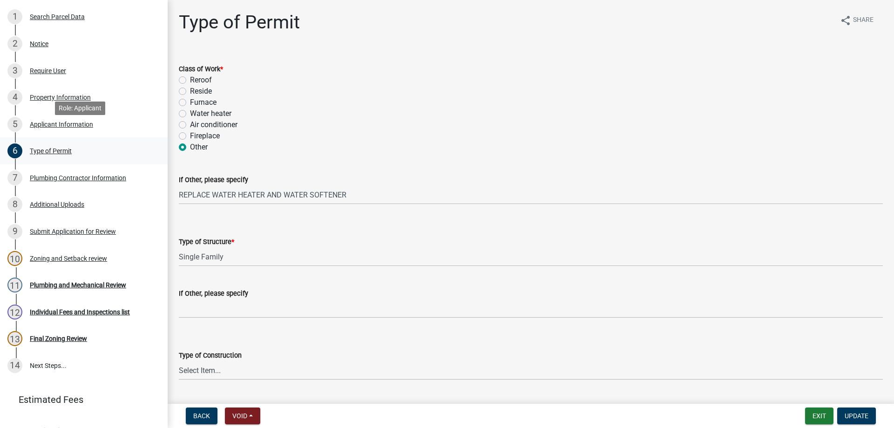
scroll to position [184, 0]
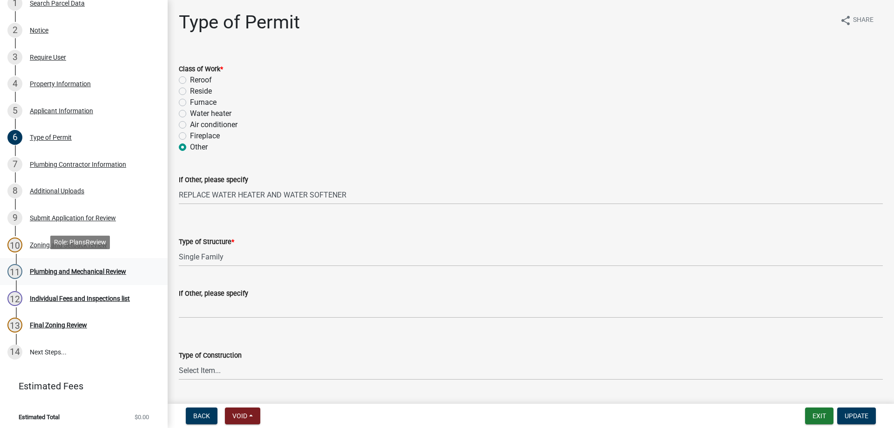
click at [58, 271] on div "Plumbing and Mechanical Review" at bounding box center [78, 271] width 96 height 7
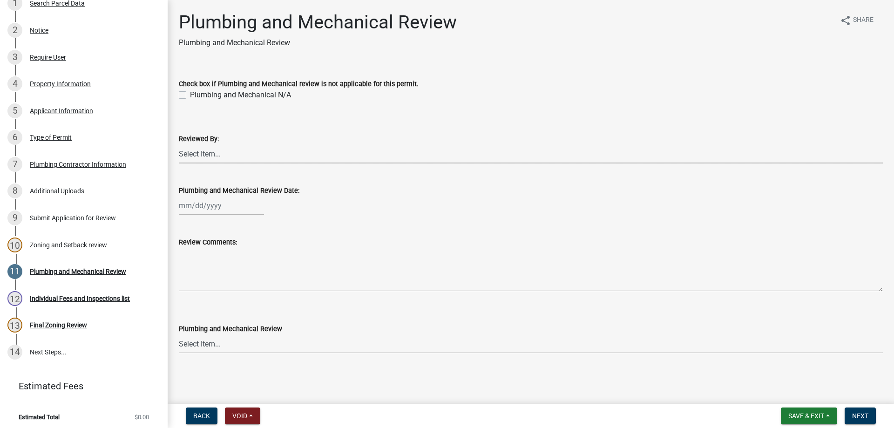
click at [187, 153] on select "Select Item... [PERSON_NAME] [PERSON_NAME] [PERSON_NAME] [PERSON_NAME] [PERSON_…" at bounding box center [531, 153] width 704 height 19
click at [179, 144] on select "Select Item... [PERSON_NAME] [PERSON_NAME] [PERSON_NAME] [PERSON_NAME] [PERSON_…" at bounding box center [531, 153] width 704 height 19
select select "81bc52f6-788d-4852-bfd8-0afa9d74c98d"
click at [194, 208] on div at bounding box center [221, 205] width 85 height 19
select select "8"
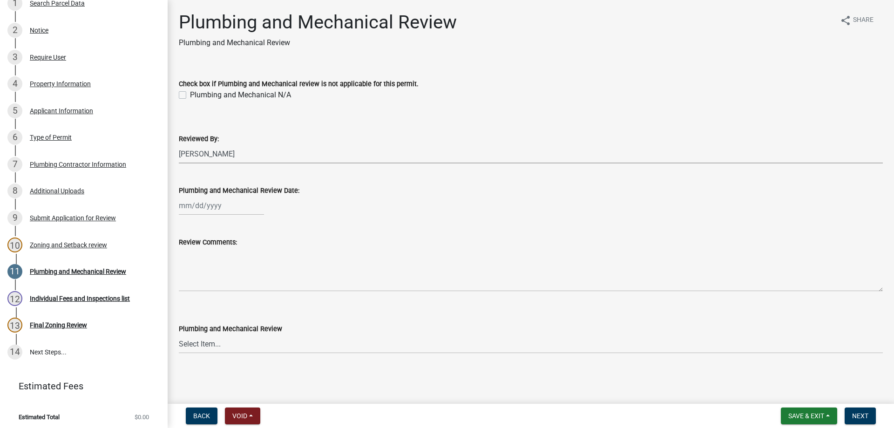
select select "2025"
click at [234, 300] on div "21" at bounding box center [232, 299] width 15 height 15
type input "[DATE]"
click at [195, 347] on select "Select Item... Approved Denied Approved with Corrections" at bounding box center [531, 343] width 704 height 19
click at [179, 334] on select "Select Item... Approved Denied Approved with Corrections" at bounding box center [531, 343] width 704 height 19
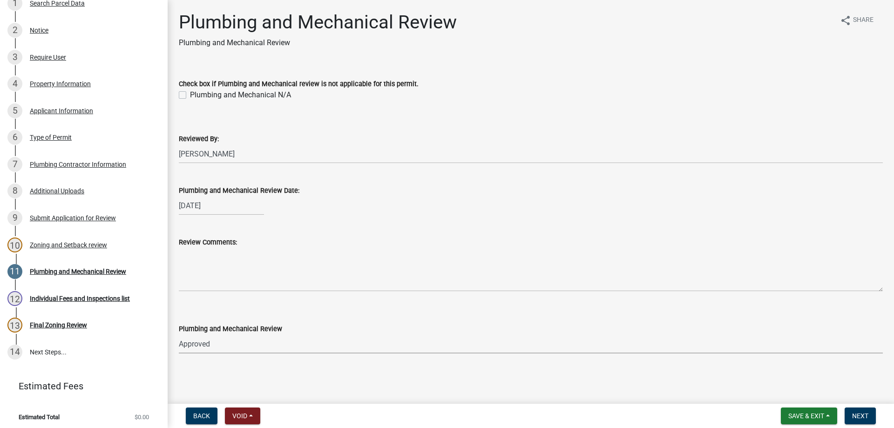
select select "060b00b2-ca65-431e-8b4a-bae5a2e790db"
click at [866, 417] on span "Next" at bounding box center [860, 415] width 16 height 7
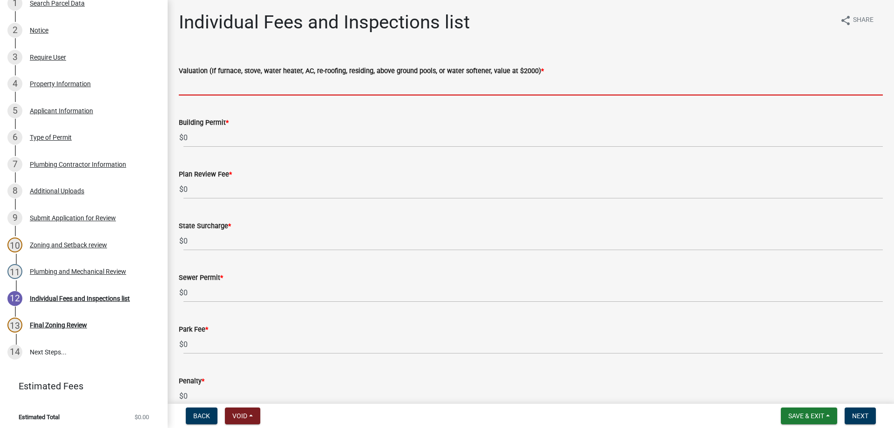
drag, startPoint x: 181, startPoint y: 76, endPoint x: 205, endPoint y: 98, distance: 32.7
click at [181, 76] on input "text" at bounding box center [531, 85] width 704 height 19
type input "2000"
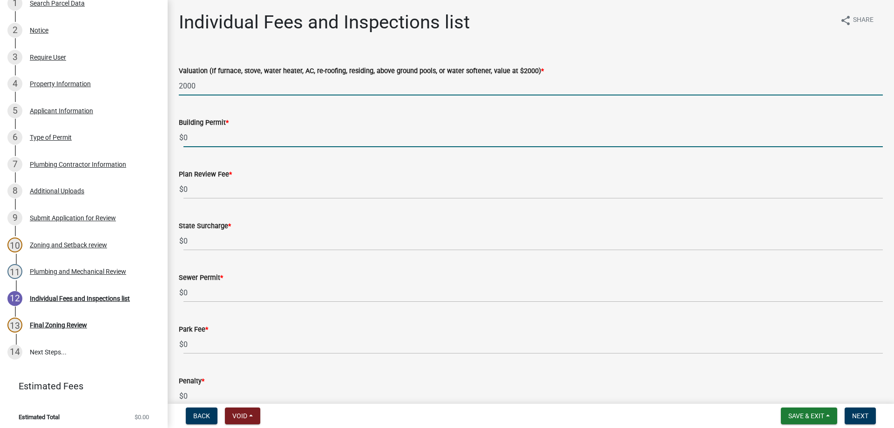
click at [181, 140] on div "$ 0" at bounding box center [531, 137] width 704 height 19
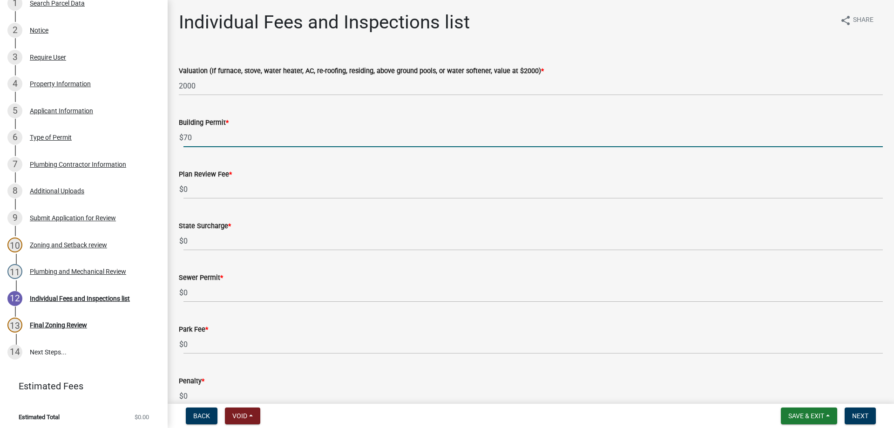
type input "70"
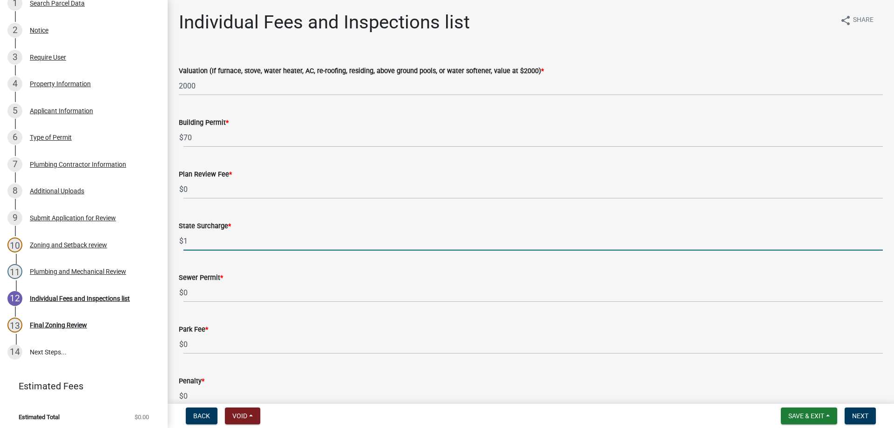
type input "1"
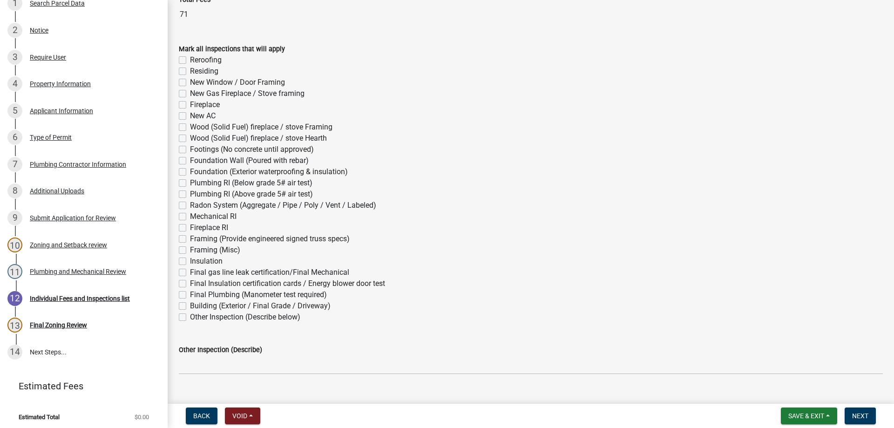
scroll to position [503, 0]
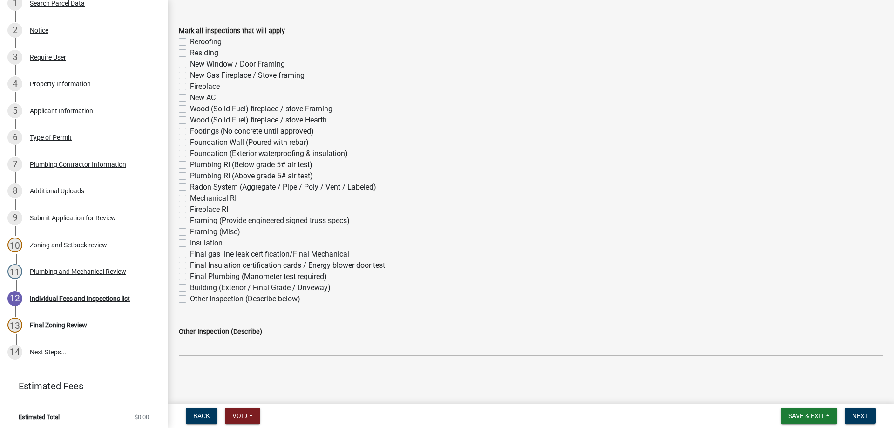
click at [190, 198] on label "Mechanical RI" at bounding box center [213, 198] width 47 height 11
click at [190, 198] on input "Mechanical RI" at bounding box center [193, 196] width 6 height 6
checkbox input "true"
checkbox input "false"
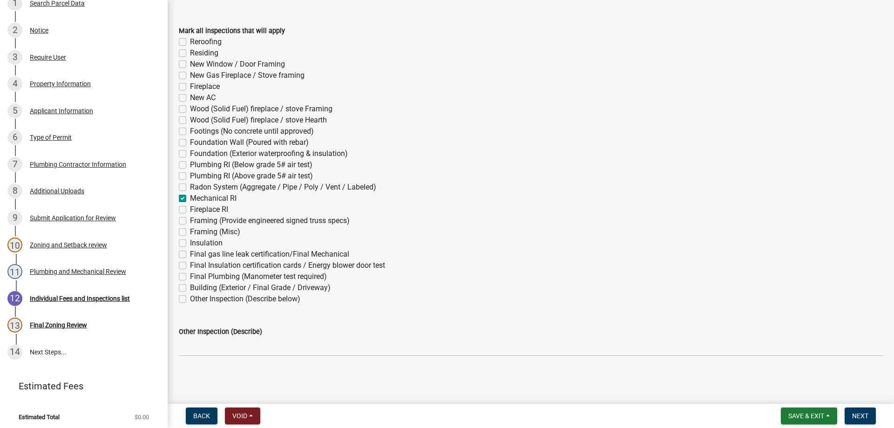
checkbox input "false"
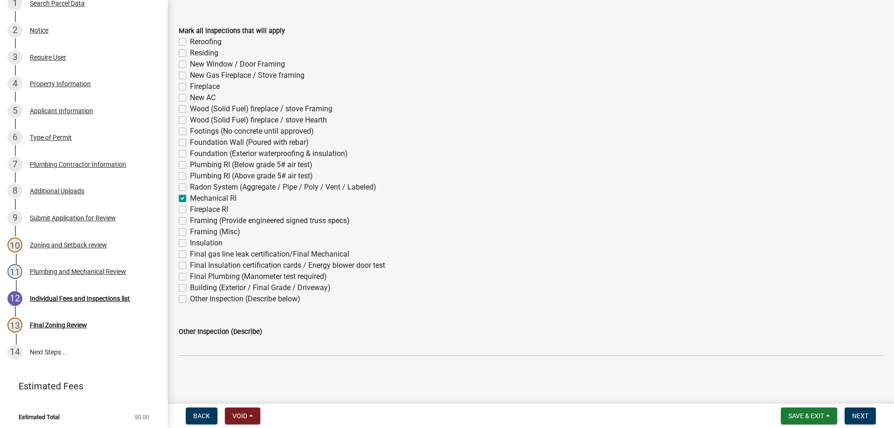
checkbox input "false"
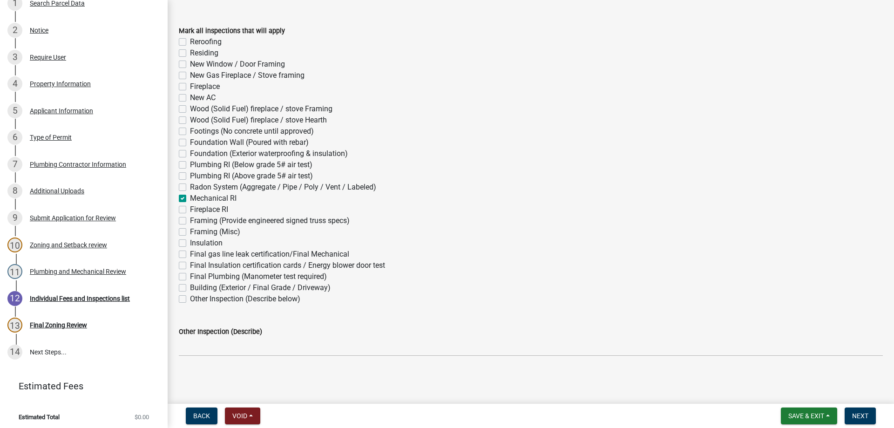
checkbox input "false"
checkbox input "true"
checkbox input "false"
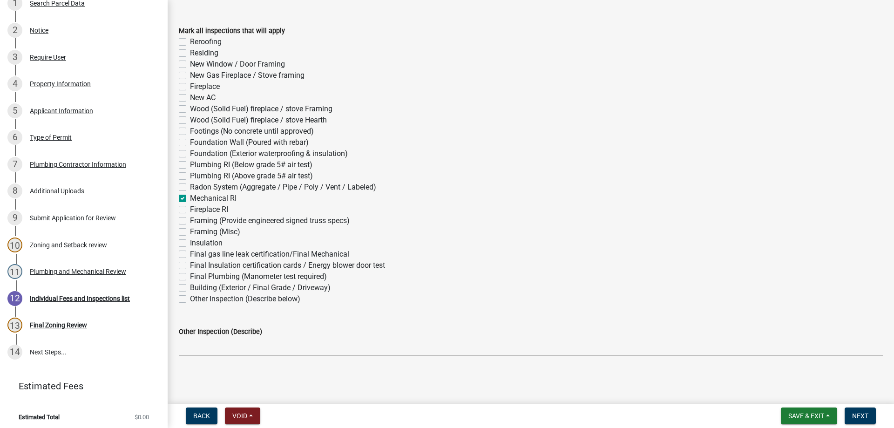
checkbox input "false"
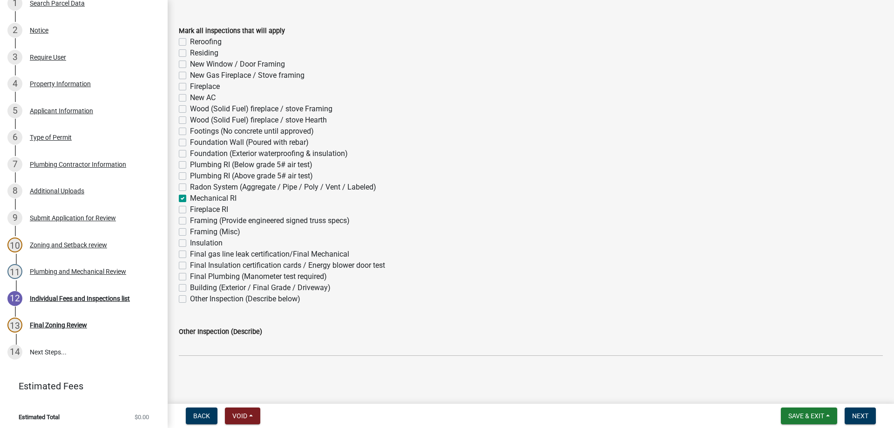
checkbox input "false"
click at [190, 255] on label "Final gas line leak certification/Final Mechanical" at bounding box center [269, 254] width 159 height 11
click at [190, 255] on input "Final gas line leak certification/Final Mechanical" at bounding box center [193, 252] width 6 height 6
checkbox input "true"
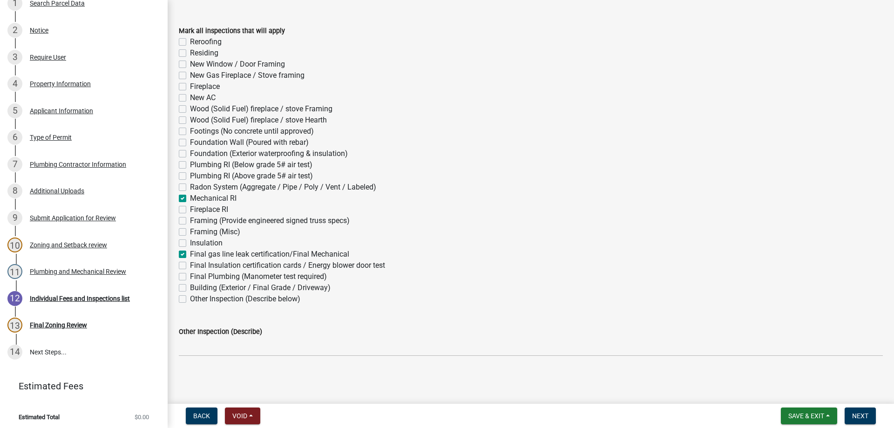
checkbox input "false"
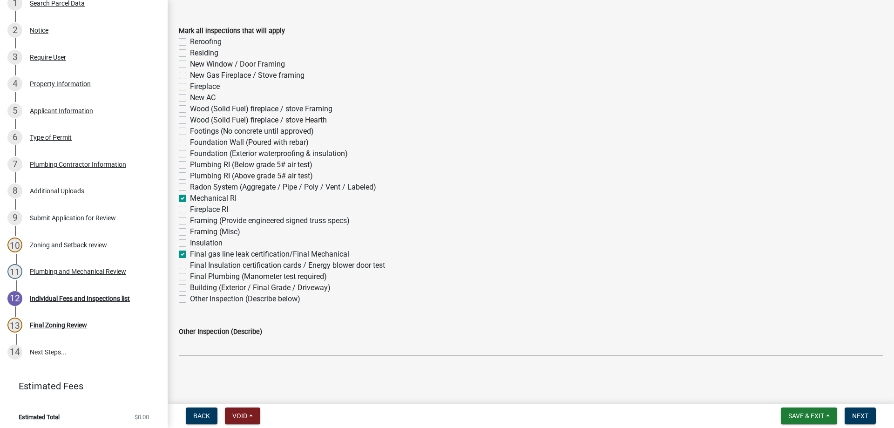
checkbox input "false"
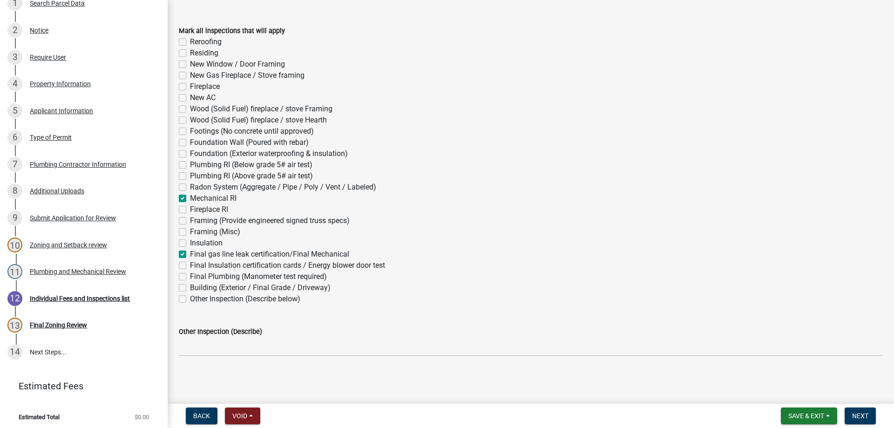
checkbox input "false"
checkbox input "true"
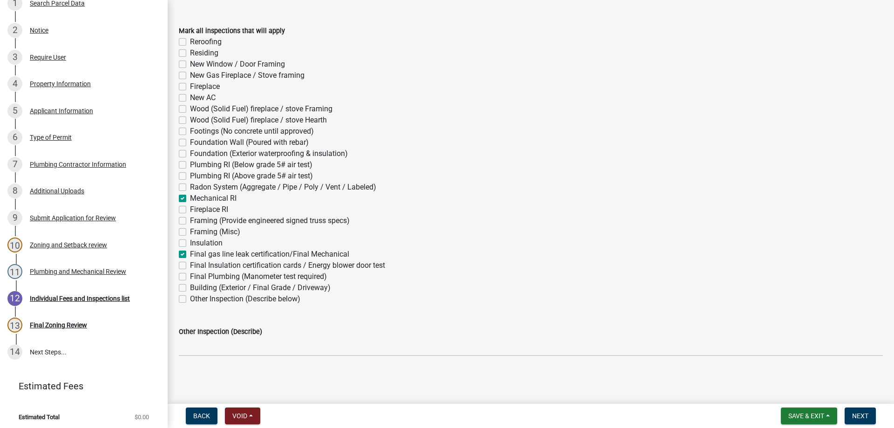
checkbox input "false"
checkbox input "true"
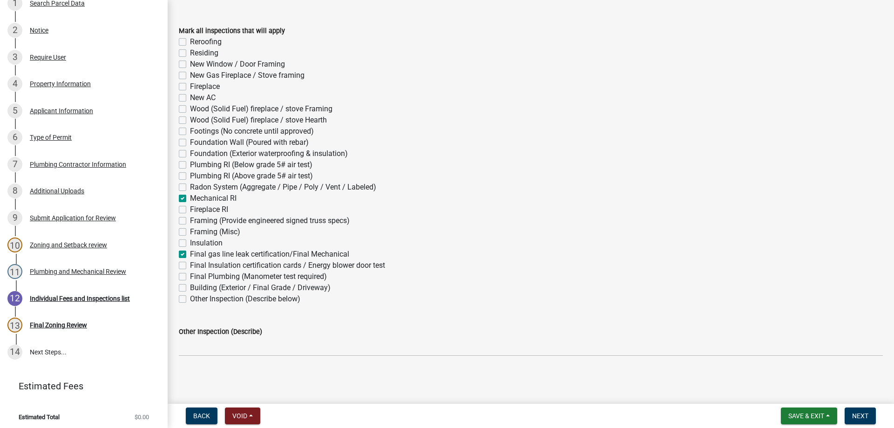
checkbox input "false"
click at [862, 416] on span "Next" at bounding box center [860, 415] width 16 height 7
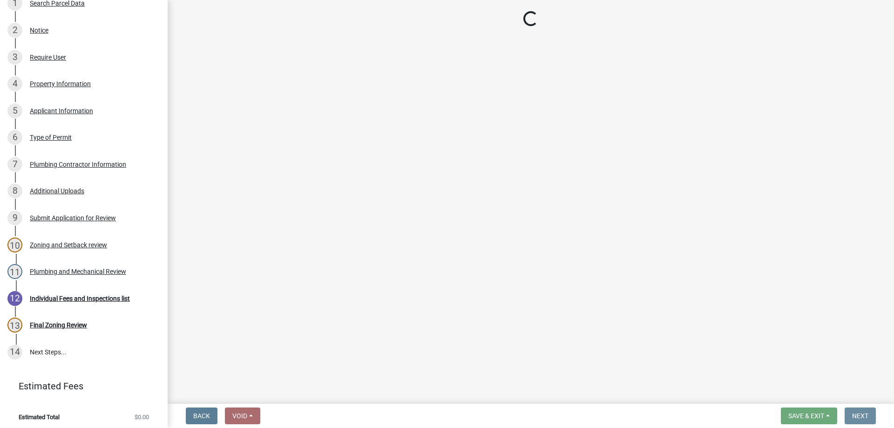
scroll to position [0, 0]
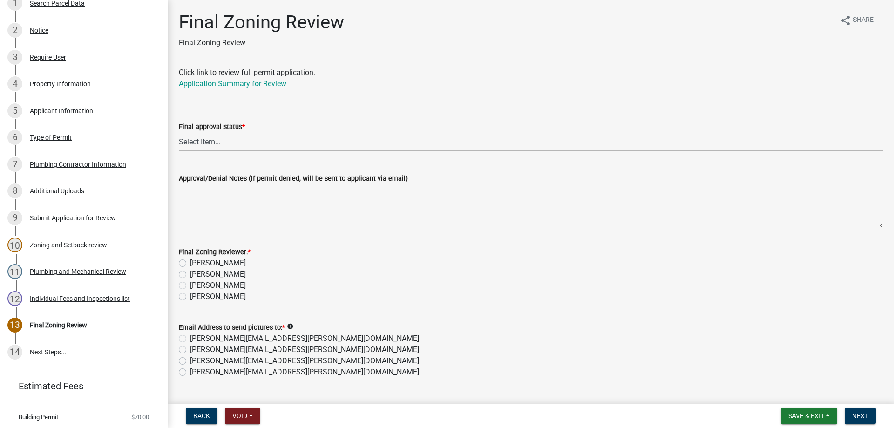
click at [189, 141] on select "Select Item... Approved Denied" at bounding box center [531, 141] width 704 height 19
click at [179, 132] on select "Select Item... Approved Denied" at bounding box center [531, 141] width 704 height 19
select select "ea18257a-8a04-42cc-b171-77fc38c97f37"
click at [190, 296] on label "[PERSON_NAME]" at bounding box center [218, 296] width 56 height 11
click at [190, 296] on input "[PERSON_NAME]" at bounding box center [193, 294] width 6 height 6
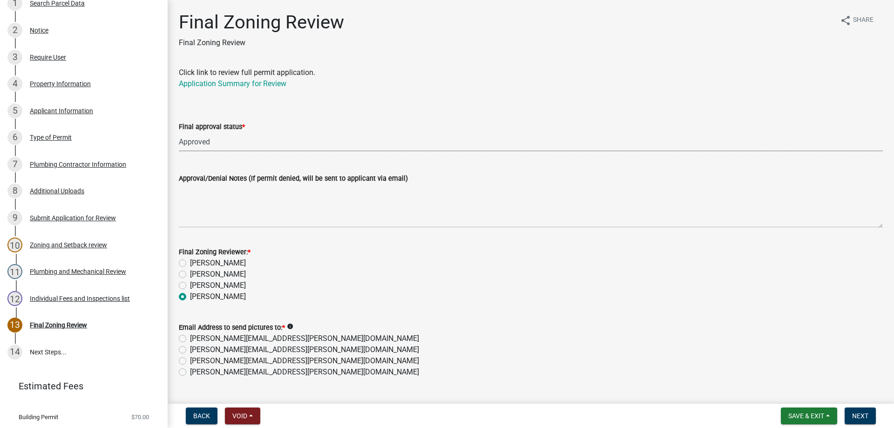
radio input "true"
click at [190, 374] on label "[PERSON_NAME][EMAIL_ADDRESS][PERSON_NAME][DOMAIN_NAME]" at bounding box center [304, 371] width 229 height 11
click at [190, 372] on input "[PERSON_NAME][EMAIL_ADDRESS][PERSON_NAME][DOMAIN_NAME]" at bounding box center [193, 369] width 6 height 6
radio input "true"
click at [855, 418] on span "Next" at bounding box center [860, 415] width 16 height 7
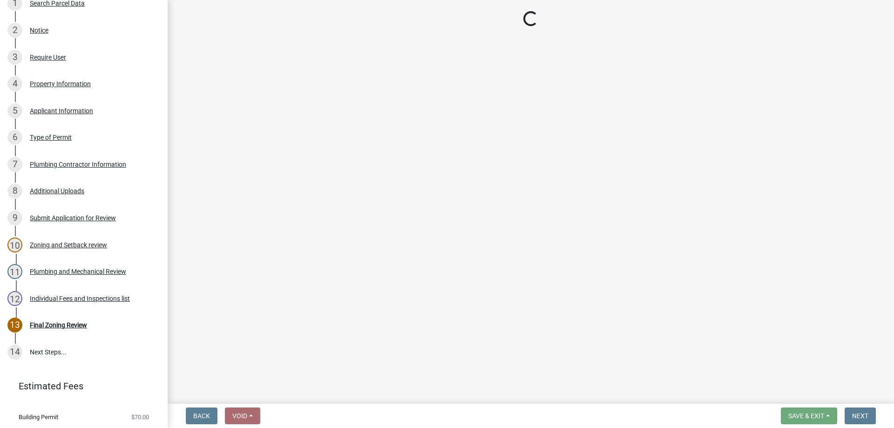
select select "3: 3"
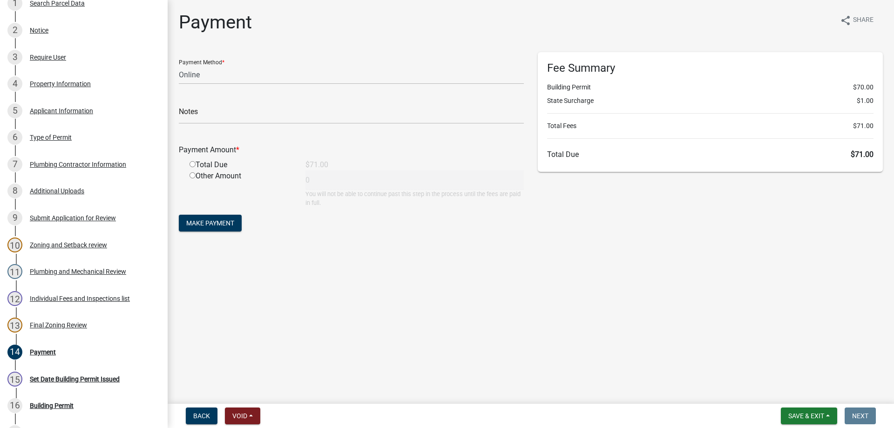
scroll to position [291, 0]
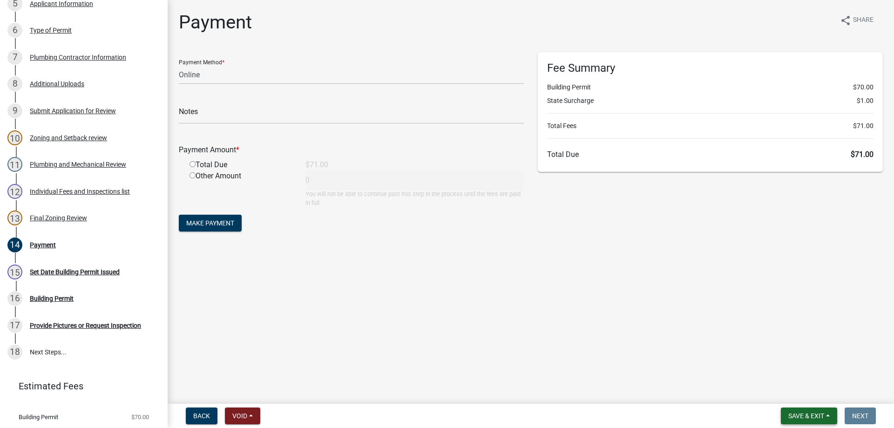
click at [804, 416] on span "Save & Exit" at bounding box center [806, 415] width 36 height 7
click at [805, 394] on button "Save & Exit" at bounding box center [800, 391] width 74 height 22
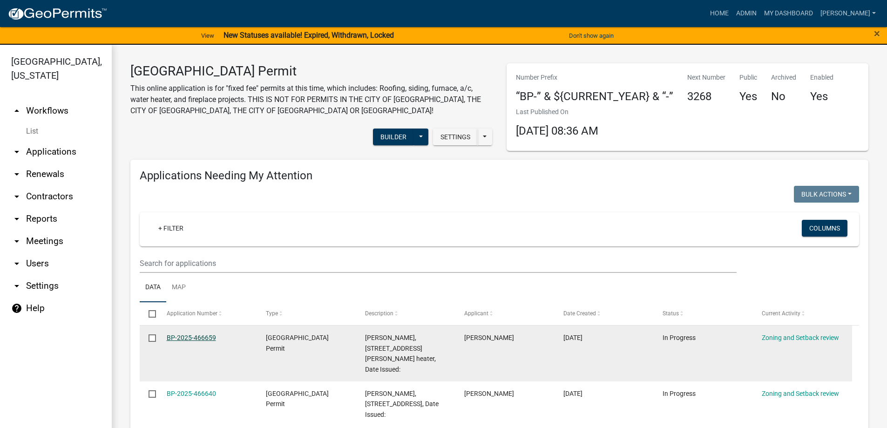
drag, startPoint x: 209, startPoint y: 335, endPoint x: 203, endPoint y: 336, distance: 5.8
click at [209, 335] on link "BP-2025-466659" at bounding box center [191, 337] width 49 height 7
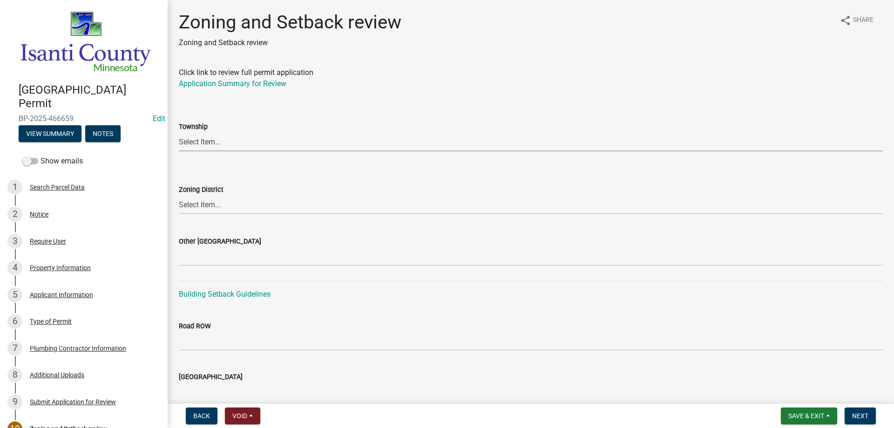
click at [191, 144] on select "Select Item... [PERSON_NAME] Cambridge [PERSON_NAME] Isanti [GEOGRAPHIC_DATA] […" at bounding box center [531, 141] width 704 height 19
click at [179, 132] on select "Select Item... [PERSON_NAME] Cambridge [PERSON_NAME] Isanti [GEOGRAPHIC_DATA] […" at bounding box center [531, 141] width 704 height 19
select select "c99d23cf-f50e-453f-9d89-4178a424c469"
click at [196, 206] on select "Select Item... Agricultural/Residential (A/R) Tier 1 General Business (B) Indus…" at bounding box center [531, 204] width 704 height 19
click at [179, 195] on select "Select Item... Agricultural/Residential (A/R) Tier 1 General Business (B) Indus…" at bounding box center [531, 204] width 704 height 19
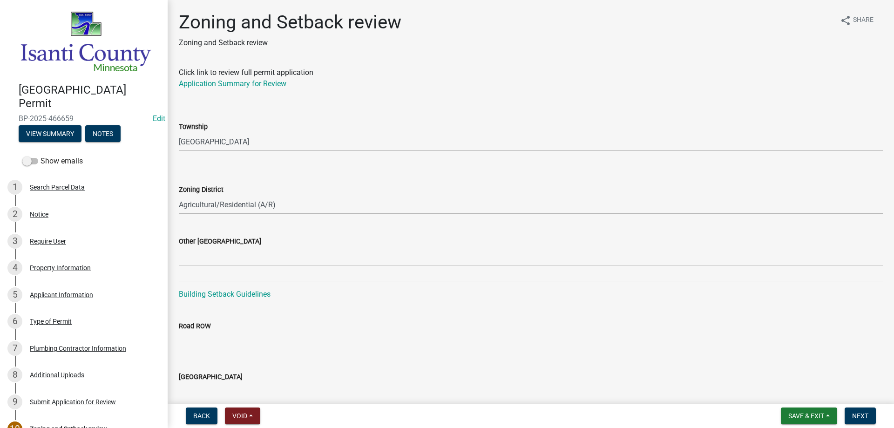
select select "55e8a5cf-285f-40b2-b696-56a64a6e31ef"
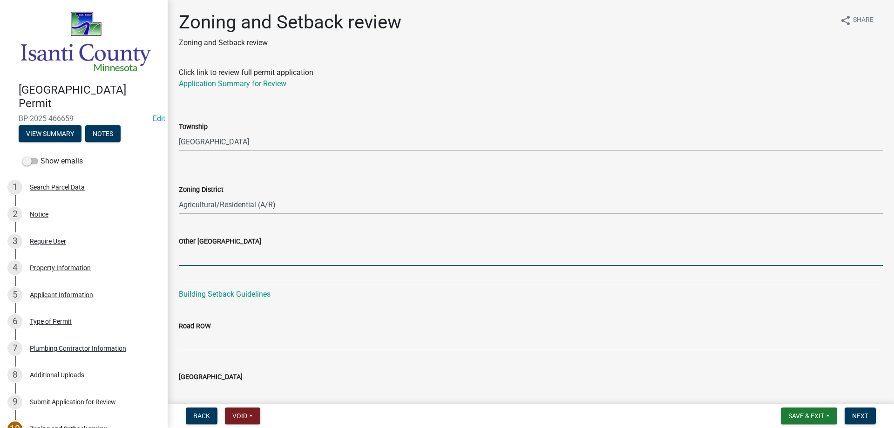
click at [213, 252] on input "Other [GEOGRAPHIC_DATA]" at bounding box center [531, 256] width 704 height 19
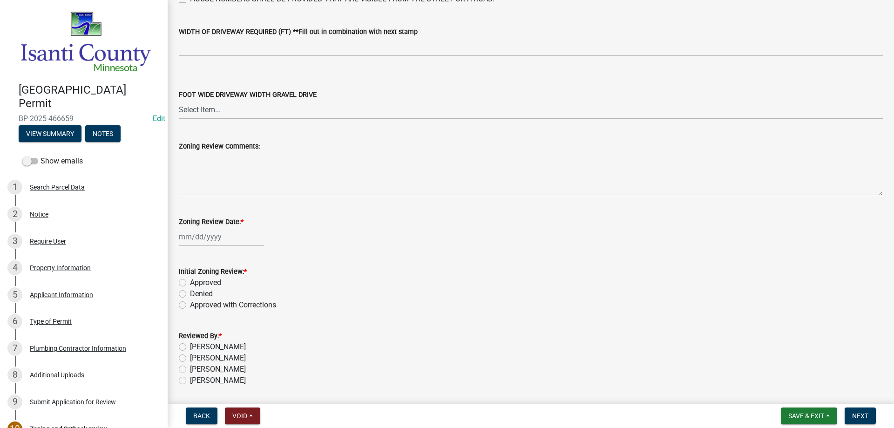
scroll to position [1580, 0]
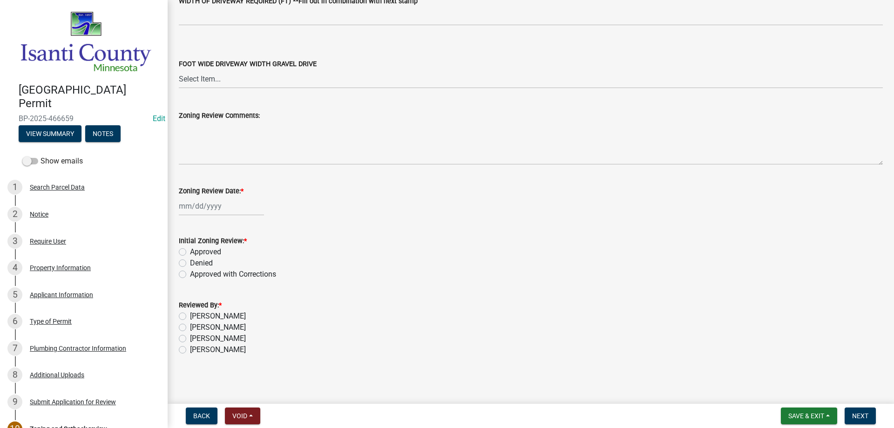
type input "16/36/23"
click at [196, 203] on div at bounding box center [221, 205] width 85 height 19
select select "8"
select select "2025"
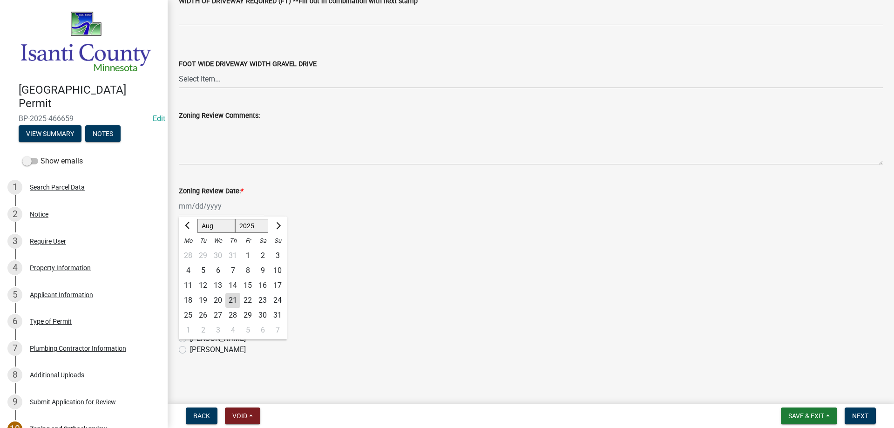
click at [232, 302] on div "21" at bounding box center [232, 300] width 15 height 15
type input "[DATE]"
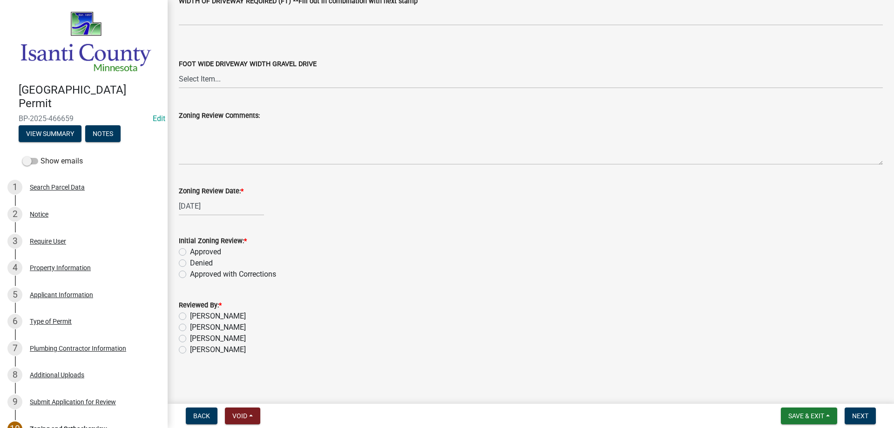
click at [190, 253] on label "Approved" at bounding box center [205, 251] width 31 height 11
click at [190, 252] on input "Approved" at bounding box center [193, 249] width 6 height 6
radio input "true"
click at [190, 350] on label "[PERSON_NAME]" at bounding box center [218, 349] width 56 height 11
click at [190, 350] on input "[PERSON_NAME]" at bounding box center [193, 347] width 6 height 6
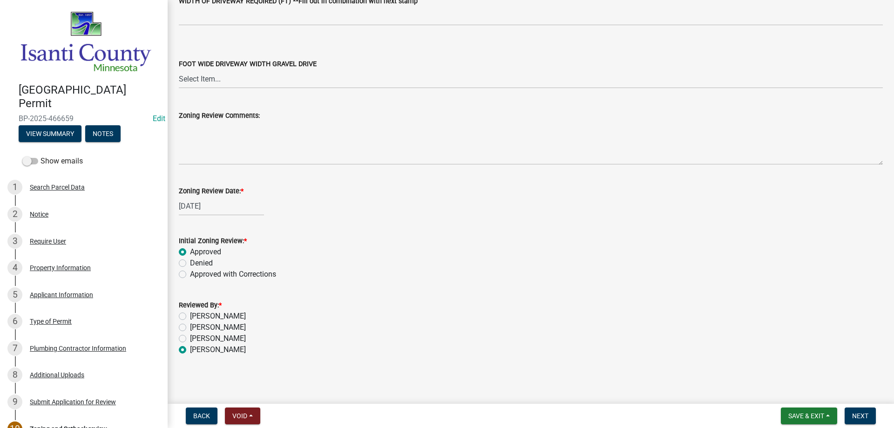
radio input "true"
click at [864, 417] on span "Next" at bounding box center [860, 415] width 16 height 7
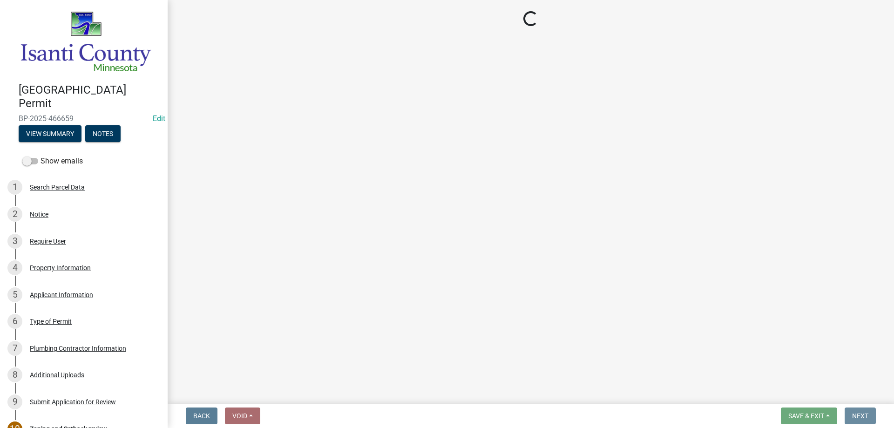
scroll to position [0, 0]
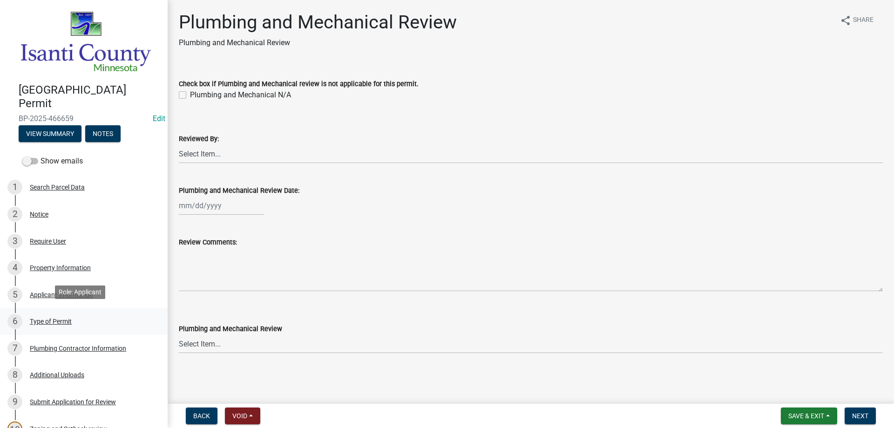
click at [68, 318] on div "Type of Permit" at bounding box center [51, 321] width 42 height 7
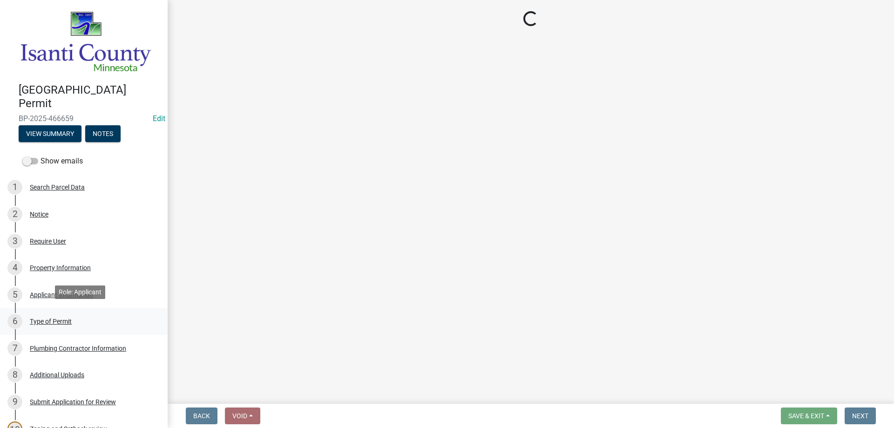
select select "eb4da8a3-282e-4d3e-a231-485219132635"
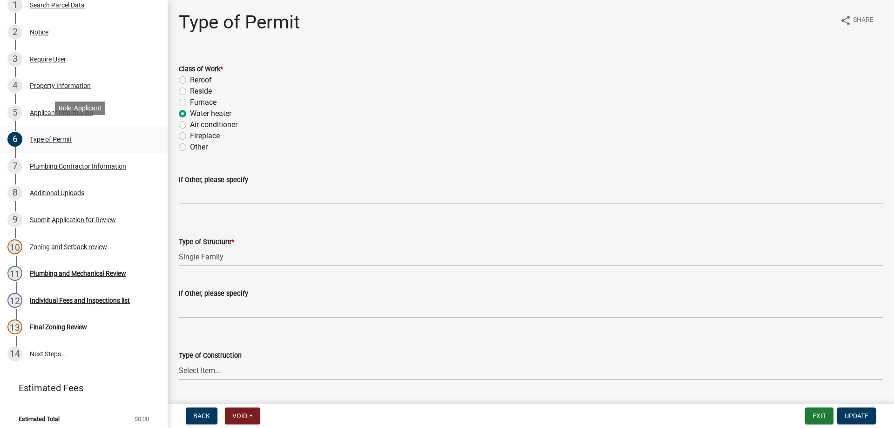
scroll to position [184, 0]
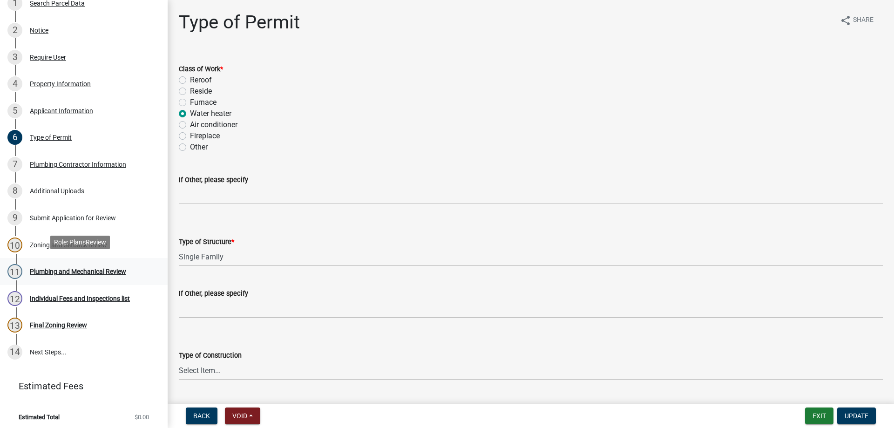
click at [68, 268] on div "Plumbing and Mechanical Review" at bounding box center [78, 271] width 96 height 7
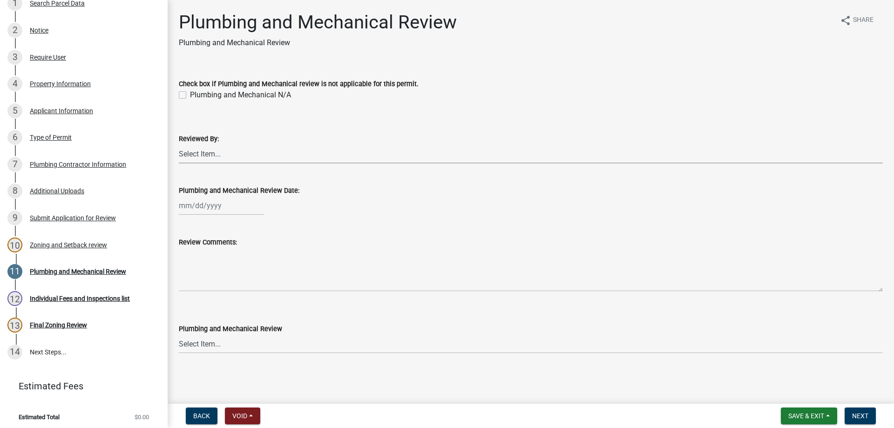
click at [193, 153] on select "Select Item... [PERSON_NAME] [PERSON_NAME] [PERSON_NAME] [PERSON_NAME] [PERSON_…" at bounding box center [531, 153] width 704 height 19
click at [179, 144] on select "Select Item... [PERSON_NAME] [PERSON_NAME] [PERSON_NAME] [PERSON_NAME] [PERSON_…" at bounding box center [531, 153] width 704 height 19
select select "81bc52f6-788d-4852-bfd8-0afa9d74c98d"
click at [200, 203] on div at bounding box center [221, 205] width 85 height 19
select select "8"
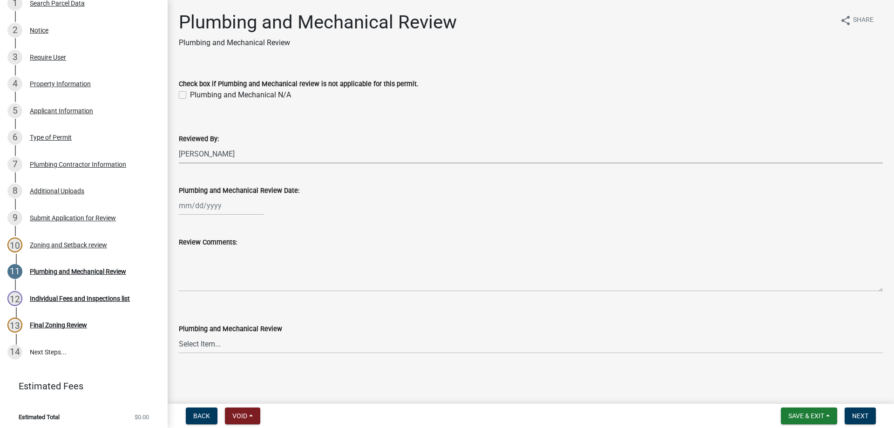
select select "2025"
click at [230, 302] on div "21" at bounding box center [232, 299] width 15 height 15
type input "[DATE]"
click at [213, 346] on select "Select Item... Approved Denied Approved with Corrections" at bounding box center [531, 343] width 704 height 19
click at [179, 334] on select "Select Item... Approved Denied Approved with Corrections" at bounding box center [531, 343] width 704 height 19
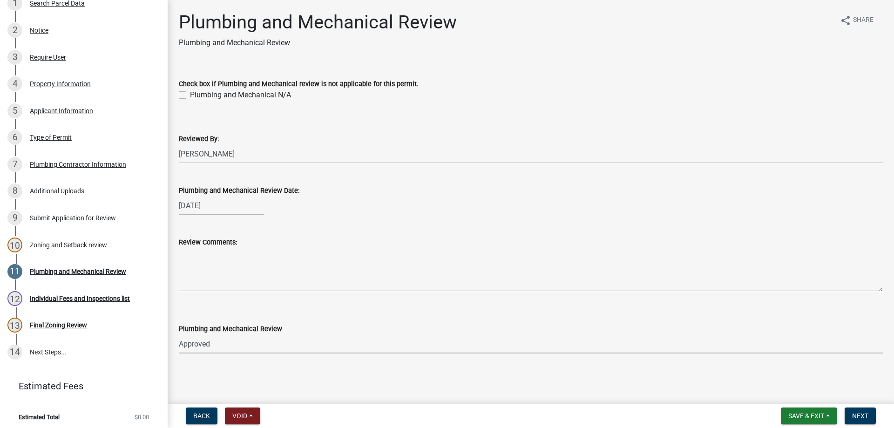
select select "060b00b2-ca65-431e-8b4a-bae5a2e790db"
click at [864, 413] on span "Next" at bounding box center [860, 415] width 16 height 7
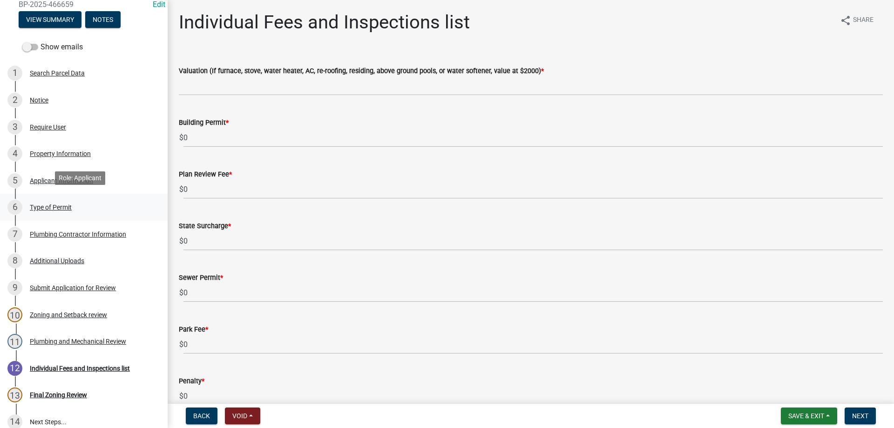
scroll to position [0, 0]
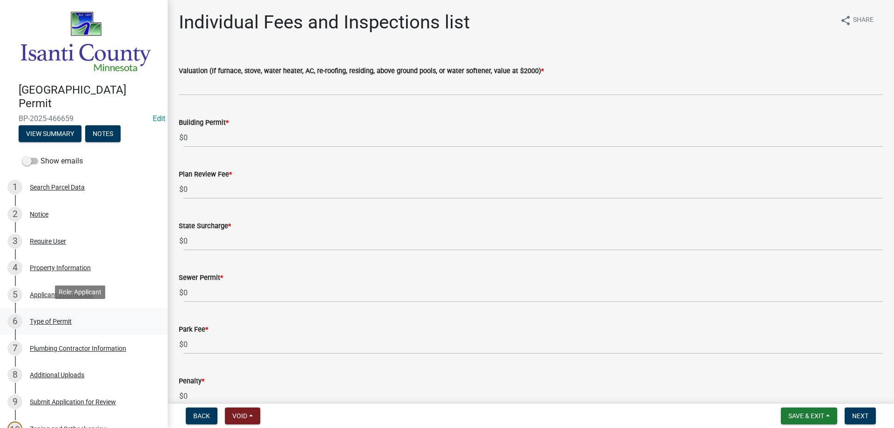
click at [49, 322] on div "6 Type of Permit" at bounding box center [79, 321] width 145 height 15
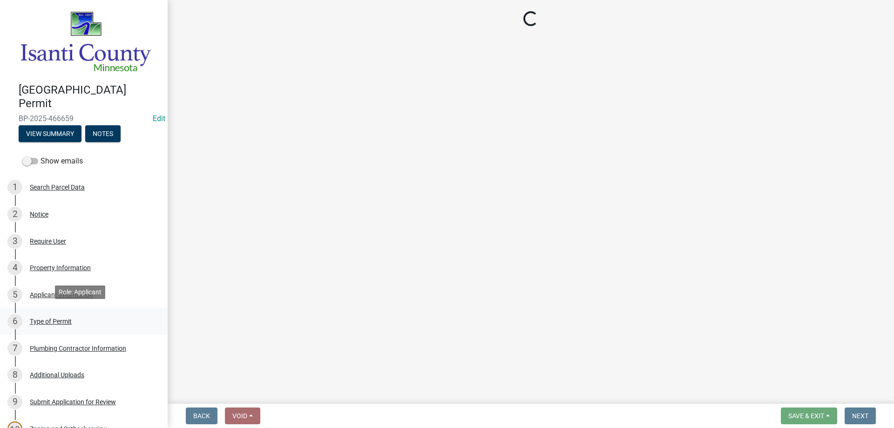
select select "eb4da8a3-282e-4d3e-a231-485219132635"
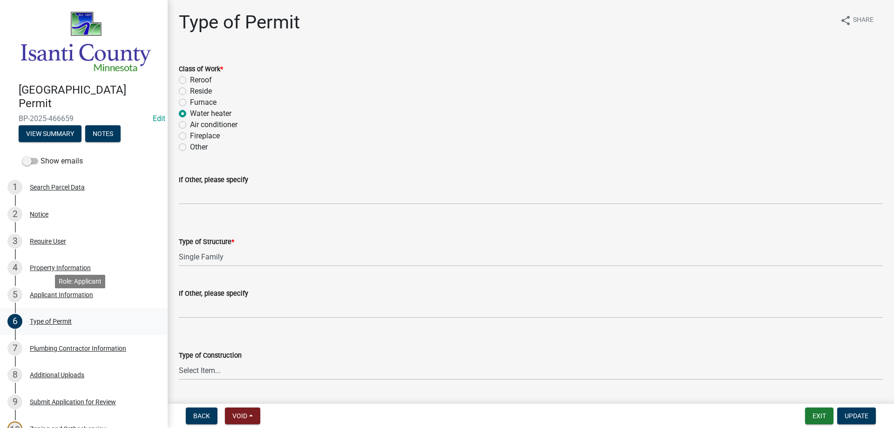
scroll to position [184, 0]
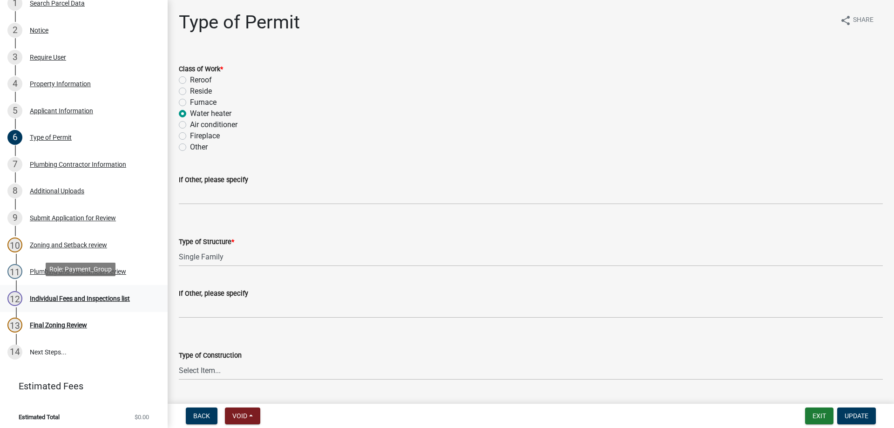
click at [61, 295] on div "Individual Fees and Inspections list" at bounding box center [80, 298] width 100 height 7
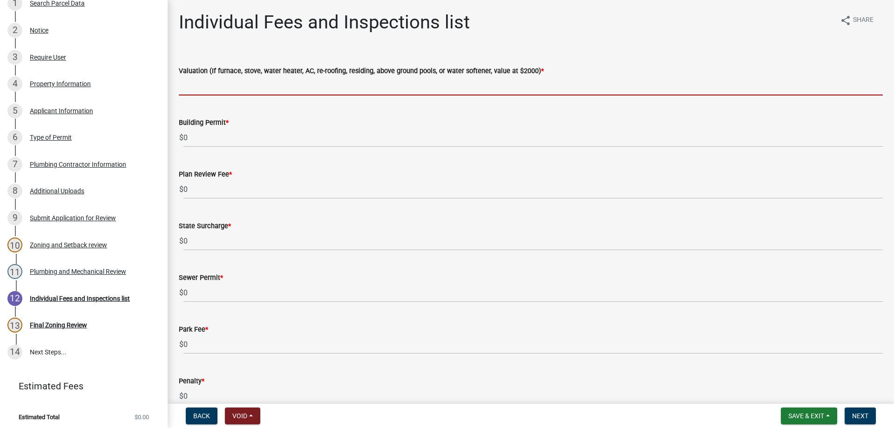
click at [205, 89] on input "text" at bounding box center [531, 85] width 704 height 19
type input "2000"
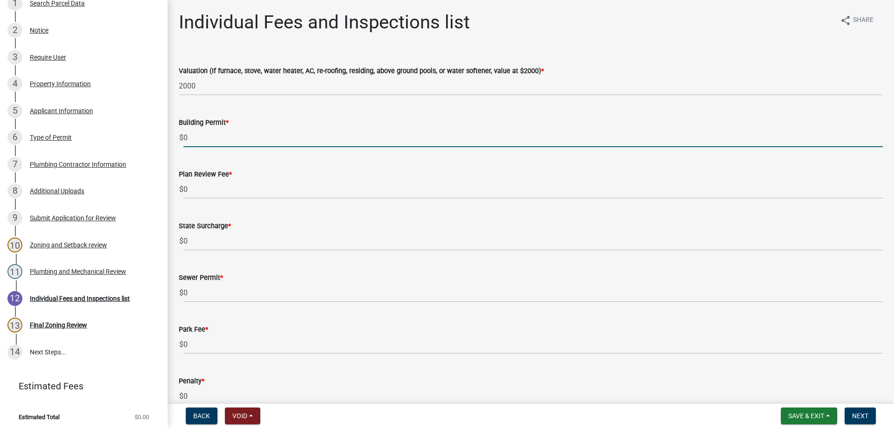
drag, startPoint x: 206, startPoint y: 136, endPoint x: 165, endPoint y: 141, distance: 41.3
click at [165, 141] on div "[GEOGRAPHIC_DATA] Permit BP-2025-466659 Edit View Summary Notes Show emails 1 S…" at bounding box center [447, 214] width 894 height 428
type input "70"
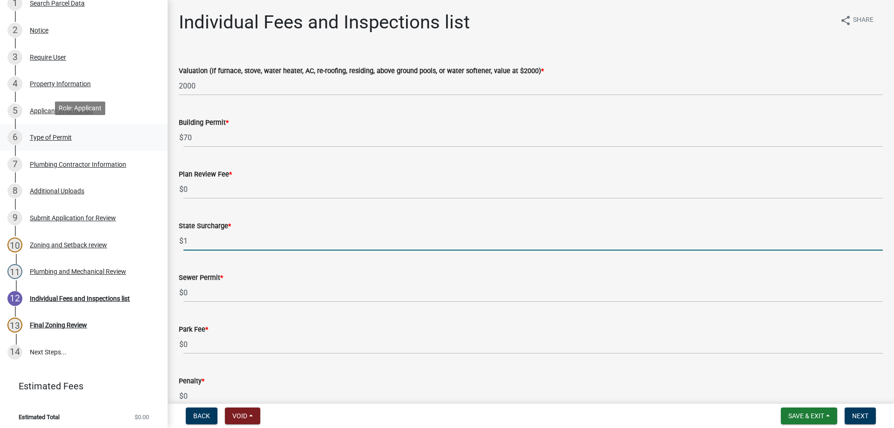
type input "1"
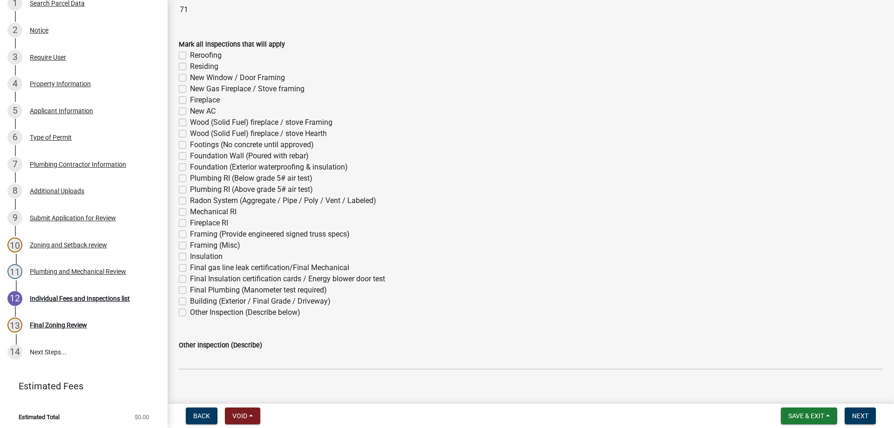
scroll to position [503, 0]
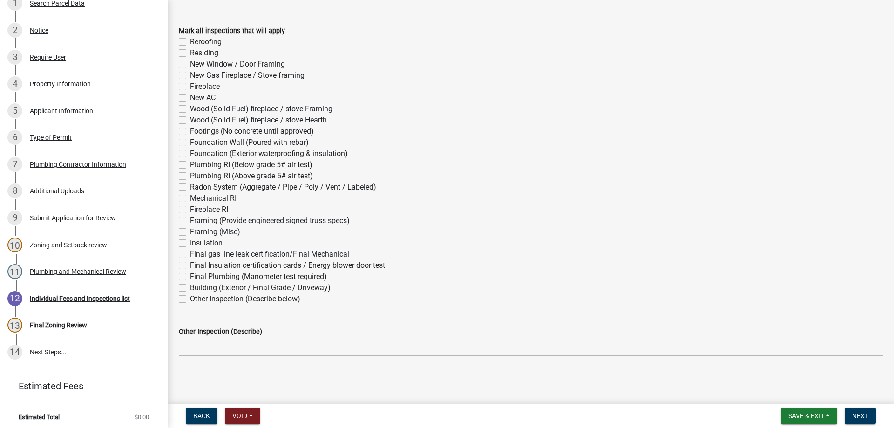
click at [190, 197] on label "Mechanical RI" at bounding box center [213, 198] width 47 height 11
click at [190, 197] on input "Mechanical RI" at bounding box center [193, 196] width 6 height 6
checkbox input "true"
checkbox input "false"
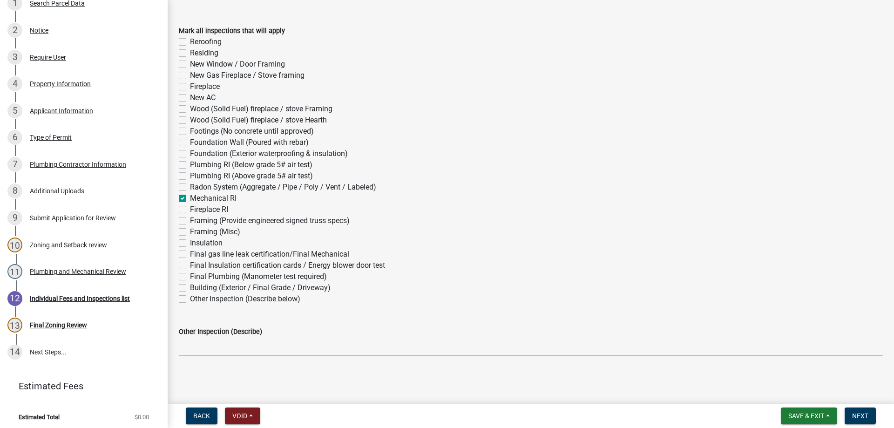
checkbox input "false"
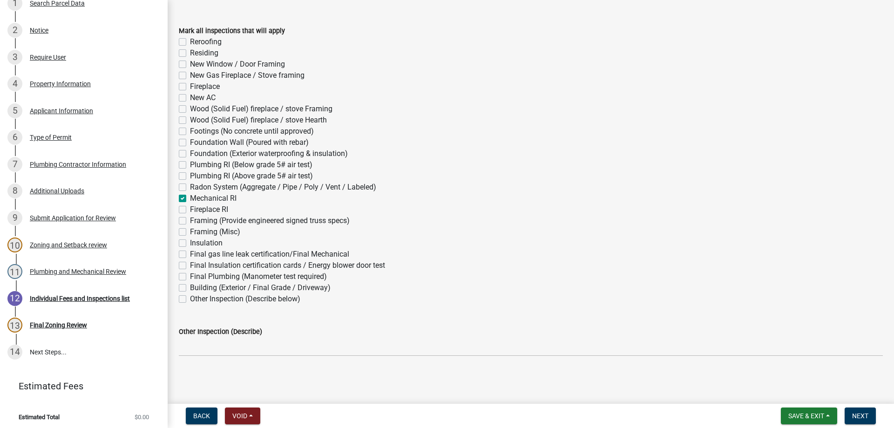
checkbox input "false"
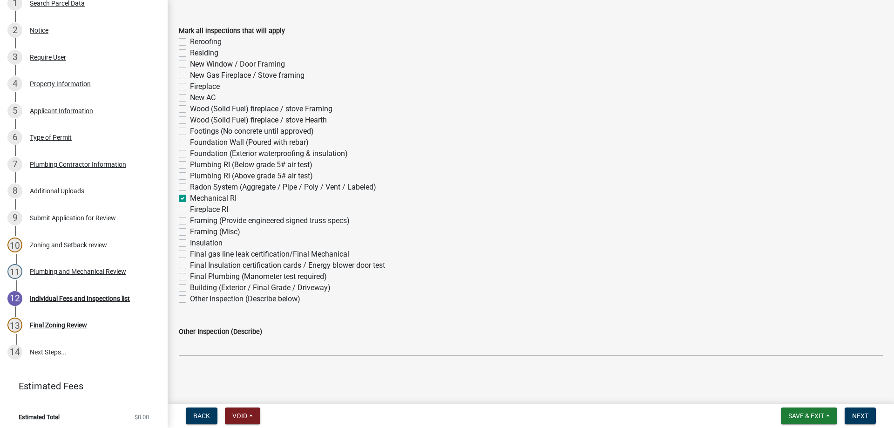
checkbox input "false"
checkbox input "true"
checkbox input "false"
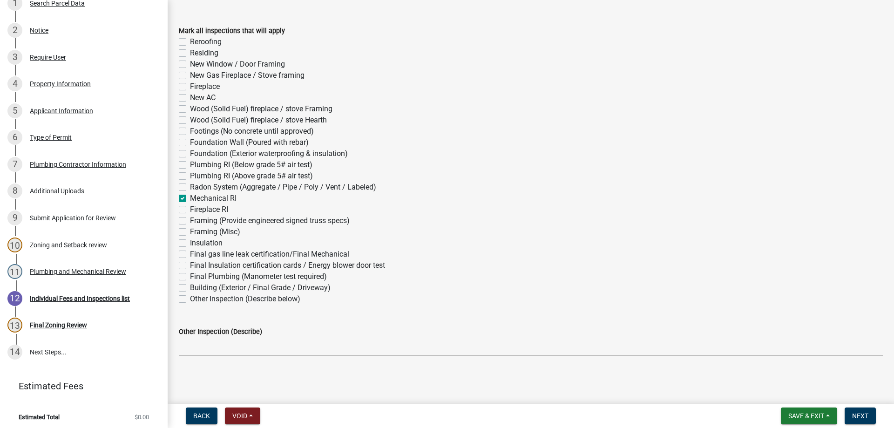
checkbox input "false"
click at [190, 252] on label "Final gas line leak certification/Final Mechanical" at bounding box center [269, 254] width 159 height 11
click at [190, 252] on input "Final gas line leak certification/Final Mechanical" at bounding box center [193, 252] width 6 height 6
click at [859, 409] on button "Next" at bounding box center [860, 415] width 31 height 17
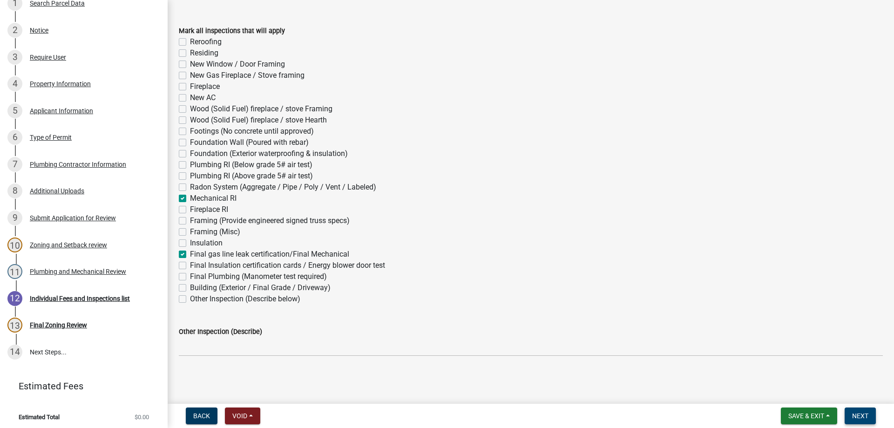
scroll to position [0, 0]
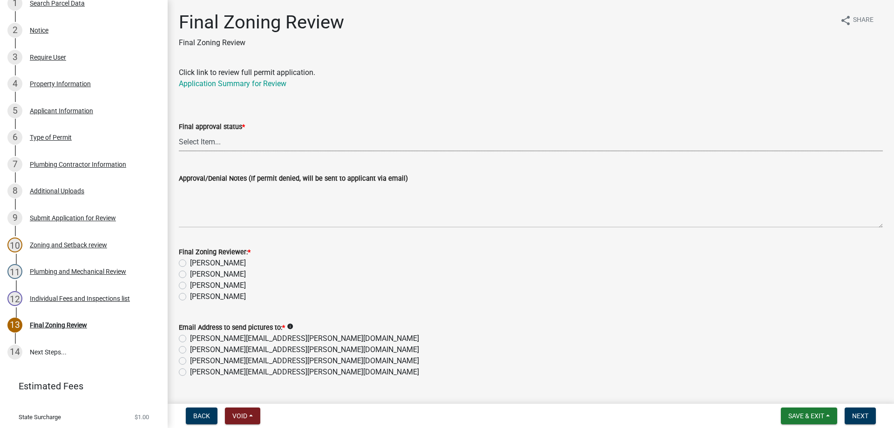
click at [202, 142] on select "Select Item... Approved Denied" at bounding box center [531, 141] width 704 height 19
click at [179, 132] on select "Select Item... Approved Denied" at bounding box center [531, 141] width 704 height 19
click at [190, 297] on label "[PERSON_NAME]" at bounding box center [218, 296] width 56 height 11
click at [190, 297] on input "[PERSON_NAME]" at bounding box center [193, 294] width 6 height 6
click at [190, 373] on label "[PERSON_NAME][EMAIL_ADDRESS][PERSON_NAME][DOMAIN_NAME]" at bounding box center [304, 371] width 229 height 11
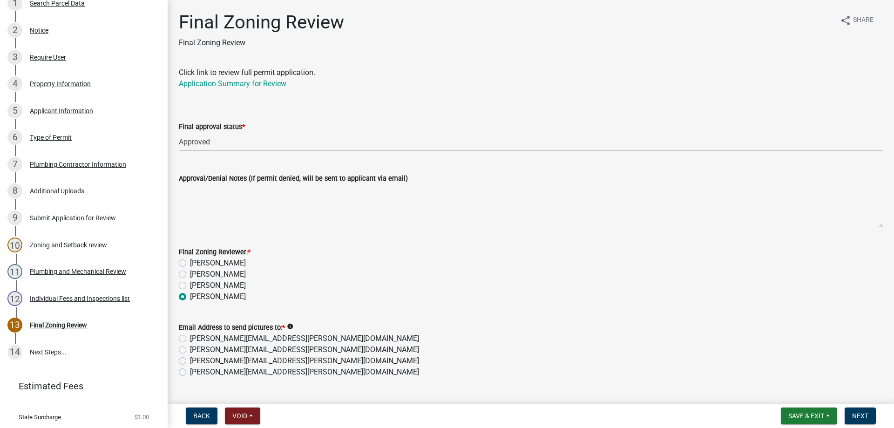
click at [190, 372] on input "[PERSON_NAME][EMAIL_ADDRESS][PERSON_NAME][DOMAIN_NAME]" at bounding box center [193, 369] width 6 height 6
click at [860, 412] on span "Next" at bounding box center [860, 415] width 16 height 7
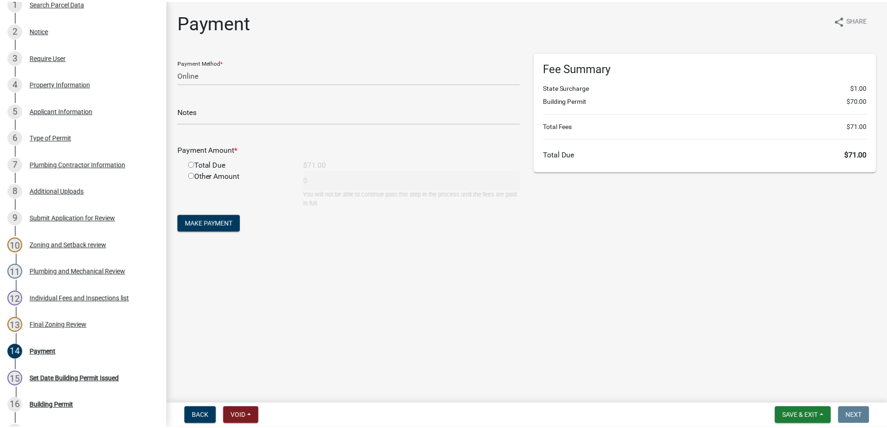
scroll to position [291, 0]
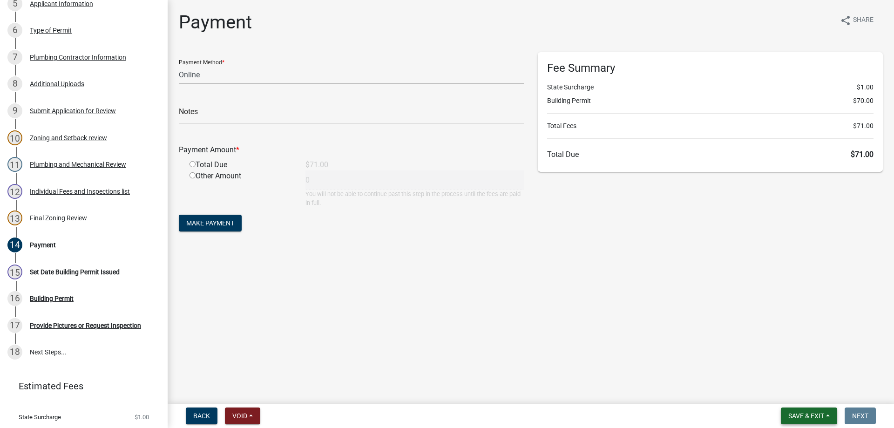
click at [798, 419] on span "Save & Exit" at bounding box center [806, 415] width 36 height 7
click at [793, 395] on button "Save & Exit" at bounding box center [800, 391] width 74 height 22
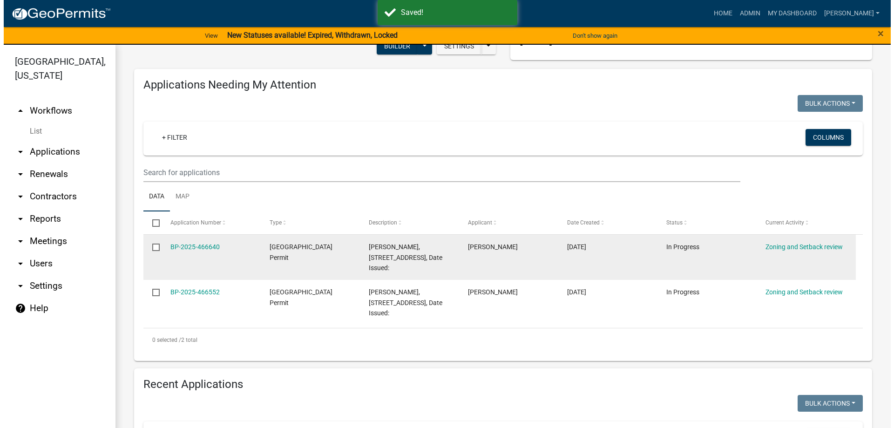
scroll to position [93, 0]
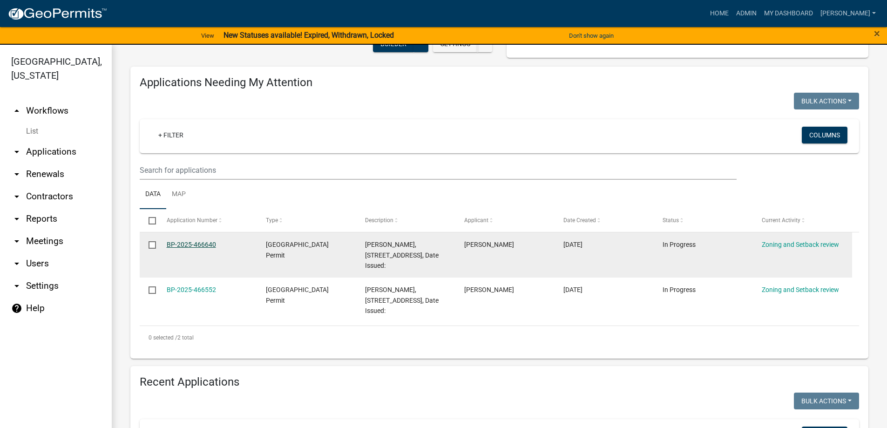
click at [178, 244] on link "BP-2025-466640" at bounding box center [191, 244] width 49 height 7
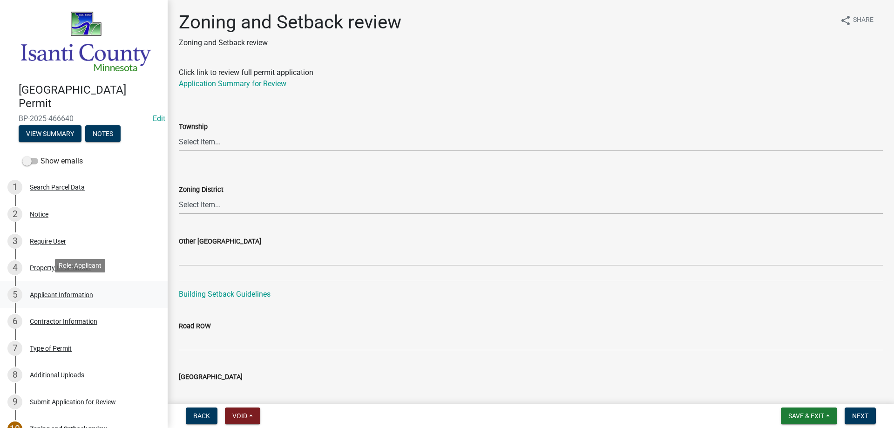
click at [61, 291] on div "Applicant Information" at bounding box center [61, 294] width 63 height 7
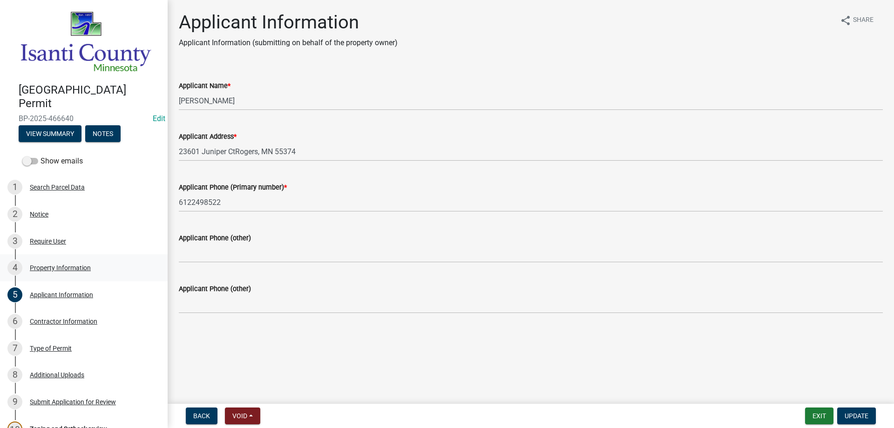
click at [59, 265] on div "Property Information" at bounding box center [60, 267] width 61 height 7
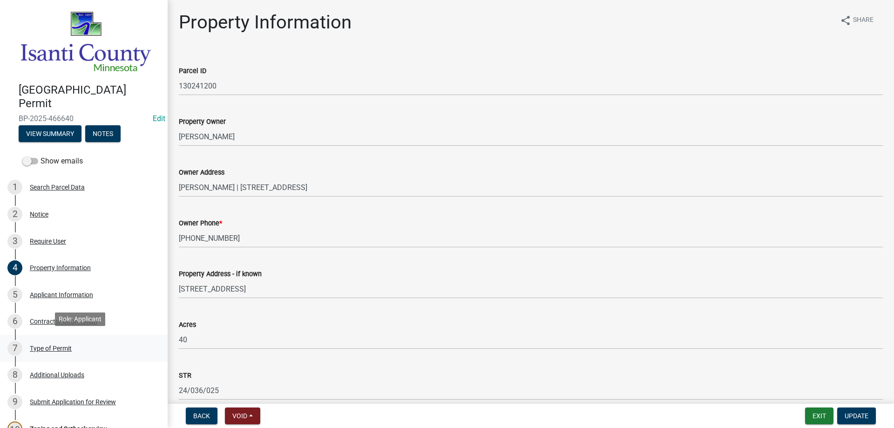
click at [52, 345] on div "Type of Permit" at bounding box center [51, 348] width 42 height 7
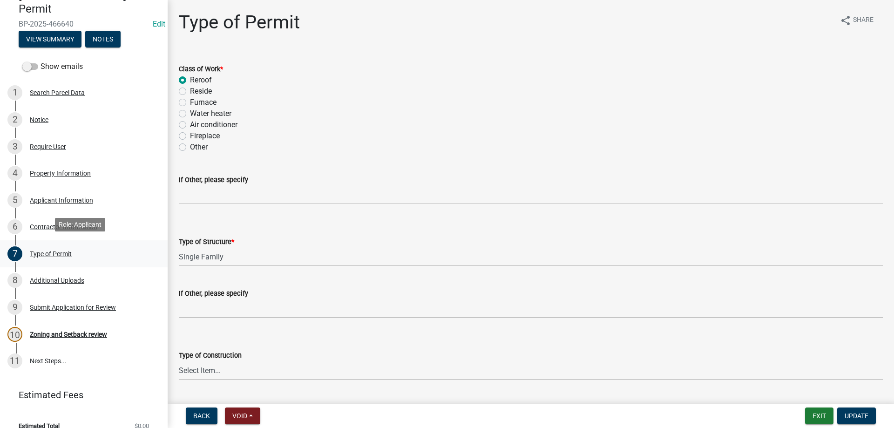
scroll to position [103, 0]
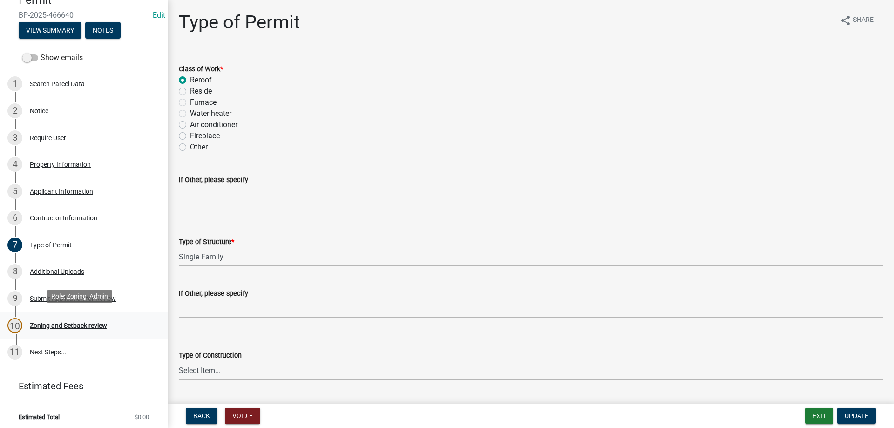
click at [55, 325] on div "Zoning and Setback review" at bounding box center [68, 325] width 77 height 7
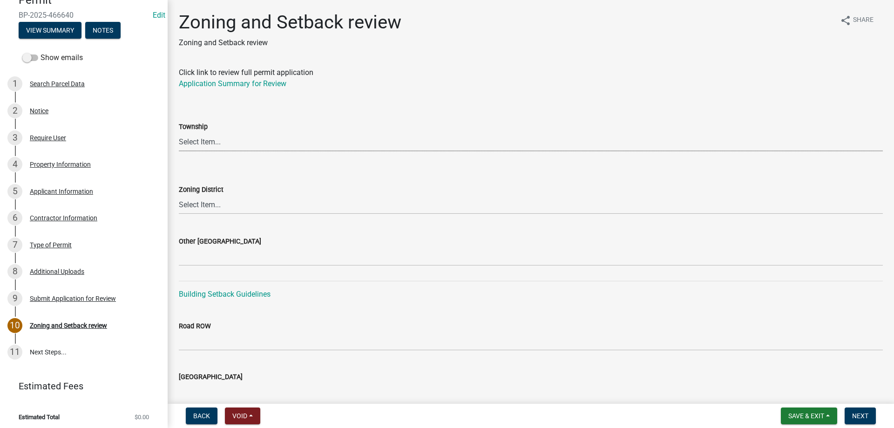
click at [195, 139] on select "Select Item... [PERSON_NAME] Cambridge [PERSON_NAME] Isanti [GEOGRAPHIC_DATA] […" at bounding box center [531, 141] width 704 height 19
click at [195, 200] on select "Select Item... Agricultural/Residential (A/R) Tier 1 General Business (B) Indus…" at bounding box center [531, 204] width 704 height 19
click at [179, 195] on select "Select Item... Agricultural/Residential (A/R) Tier 1 General Business (B) Indus…" at bounding box center [531, 204] width 704 height 19
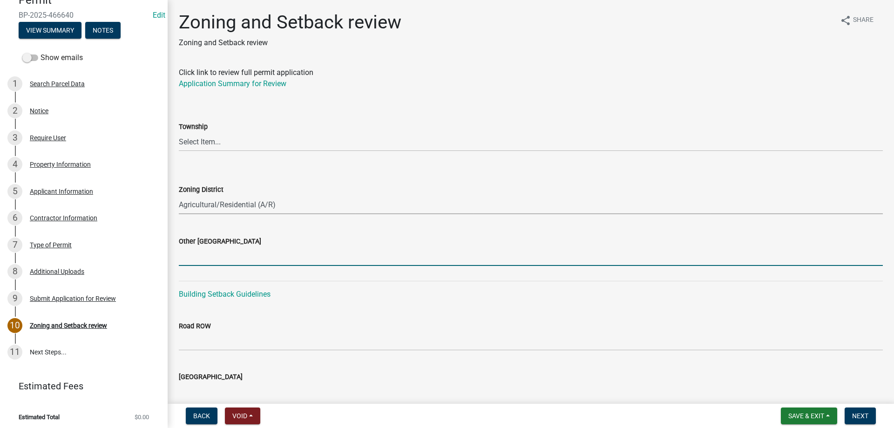
click at [205, 254] on input "Other [GEOGRAPHIC_DATA]" at bounding box center [531, 256] width 704 height 19
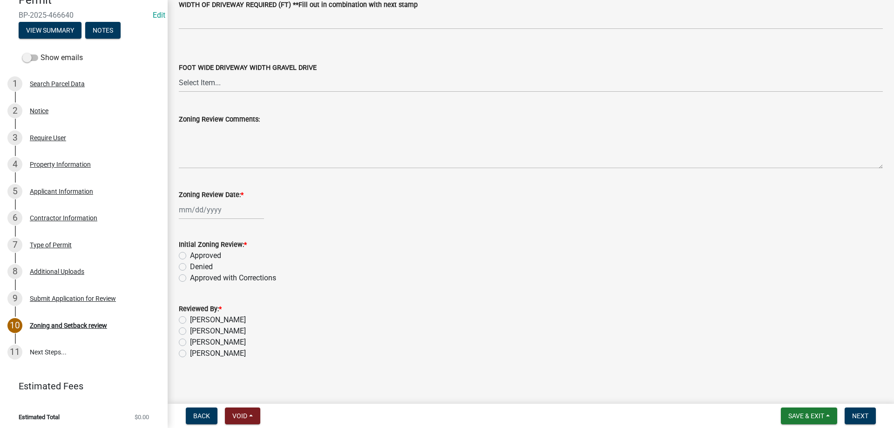
scroll to position [1580, 0]
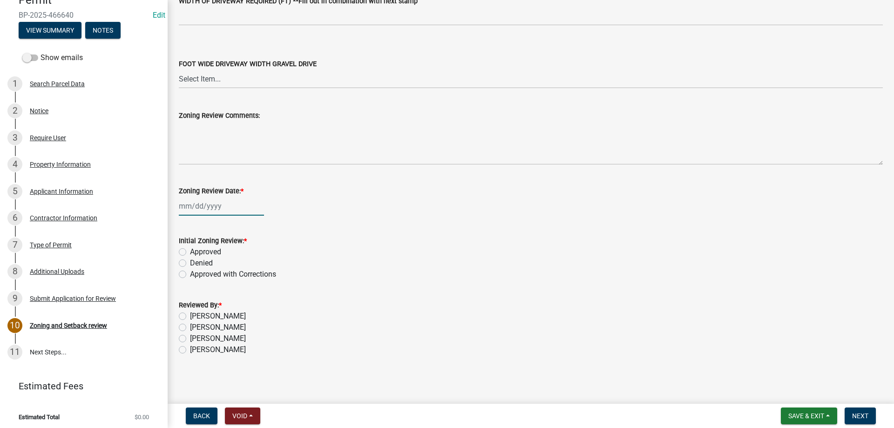
click at [206, 207] on div at bounding box center [221, 205] width 85 height 19
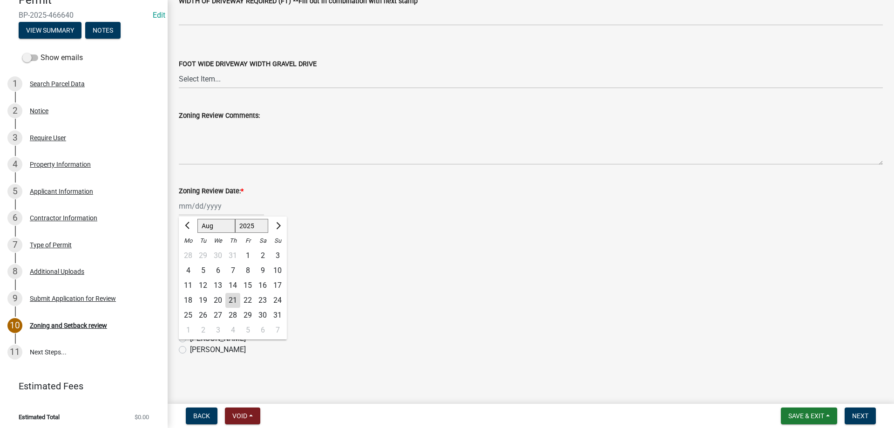
click at [229, 303] on div "21" at bounding box center [232, 300] width 15 height 15
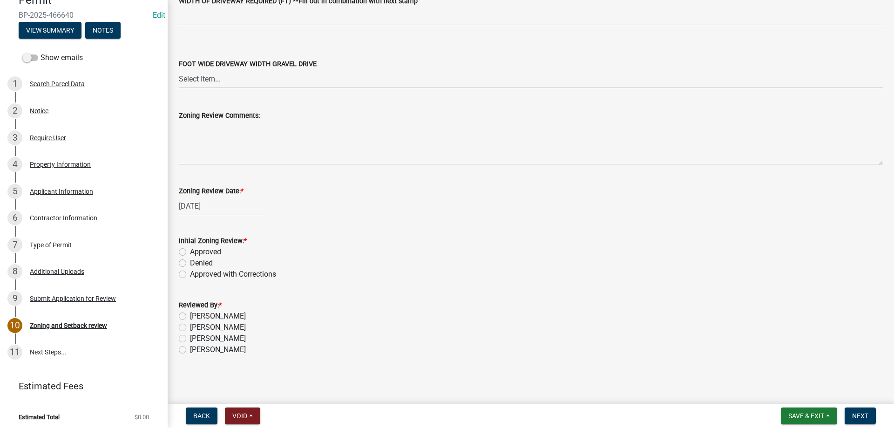
click at [190, 250] on label "Approved" at bounding box center [205, 251] width 31 height 11
click at [190, 250] on input "Approved" at bounding box center [193, 249] width 6 height 6
click at [190, 349] on label "[PERSON_NAME]" at bounding box center [218, 349] width 56 height 11
click at [190, 349] on input "[PERSON_NAME]" at bounding box center [193, 347] width 6 height 6
click at [857, 414] on span "Next" at bounding box center [860, 415] width 16 height 7
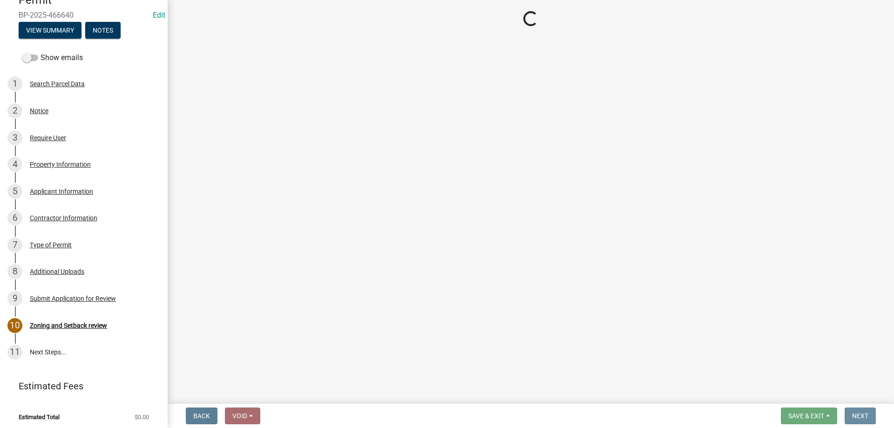
scroll to position [0, 0]
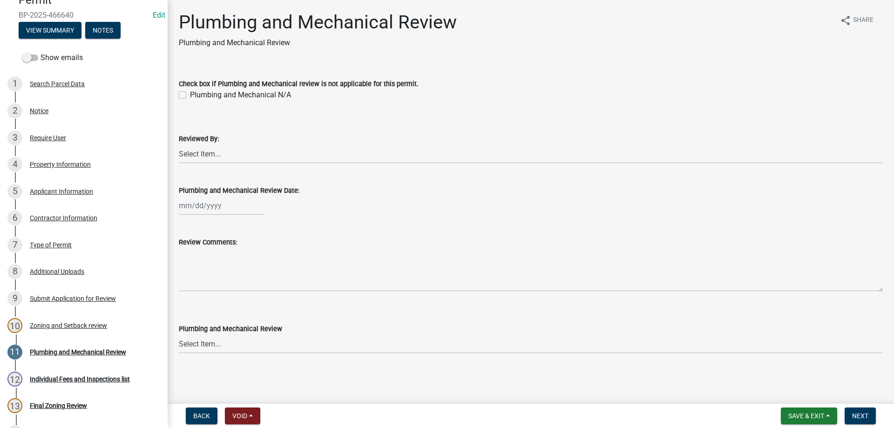
click at [190, 95] on label "Plumbing and Mechanical N/A" at bounding box center [240, 94] width 101 height 11
click at [190, 95] on input "Plumbing and Mechanical N/A" at bounding box center [193, 92] width 6 height 6
click at [199, 153] on select "Select Item... [PERSON_NAME] [PERSON_NAME] [PERSON_NAME] [PERSON_NAME] [PERSON_…" at bounding box center [531, 153] width 704 height 19
click at [179, 144] on select "Select Item... [PERSON_NAME] [PERSON_NAME] [PERSON_NAME] [PERSON_NAME] [PERSON_…" at bounding box center [531, 153] width 704 height 19
click at [202, 206] on div at bounding box center [221, 205] width 85 height 19
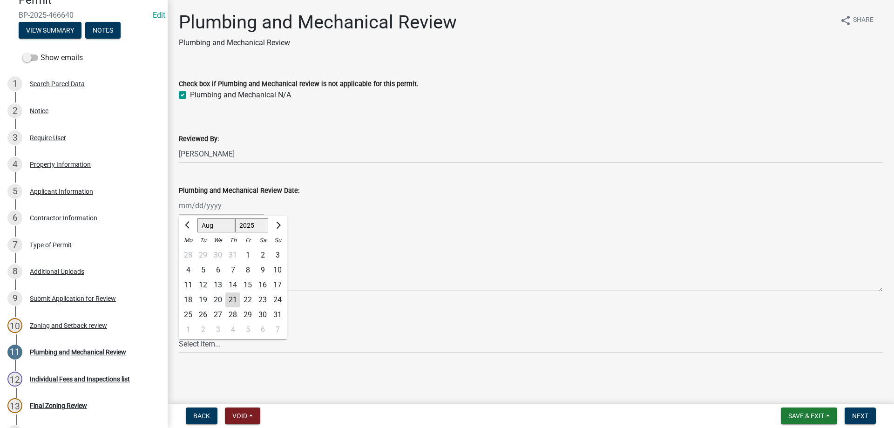
click at [231, 300] on div "21" at bounding box center [232, 299] width 15 height 15
click at [201, 346] on select "Select Item... Approved Denied Approved with Corrections" at bounding box center [531, 343] width 704 height 19
click at [179, 334] on select "Select Item... Approved Denied Approved with Corrections" at bounding box center [531, 343] width 704 height 19
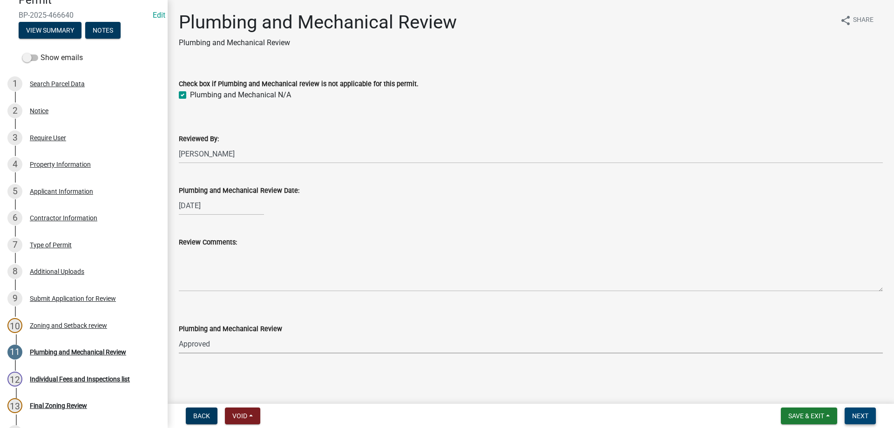
click at [861, 417] on span "Next" at bounding box center [860, 415] width 16 height 7
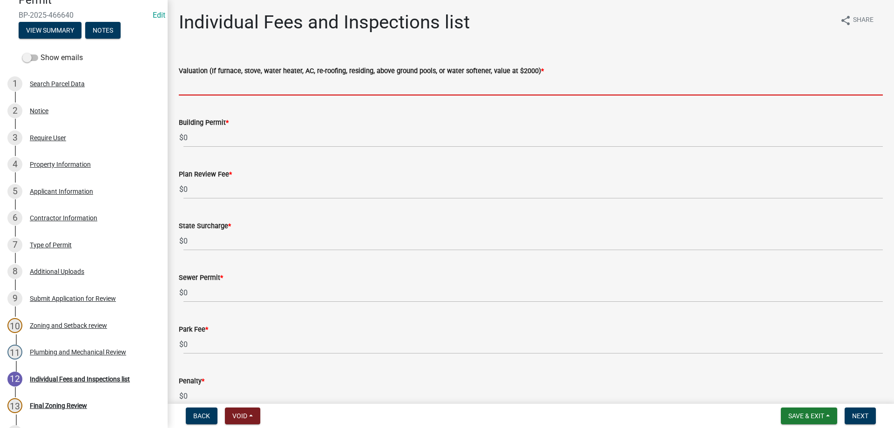
click at [198, 88] on input "text" at bounding box center [531, 85] width 704 height 19
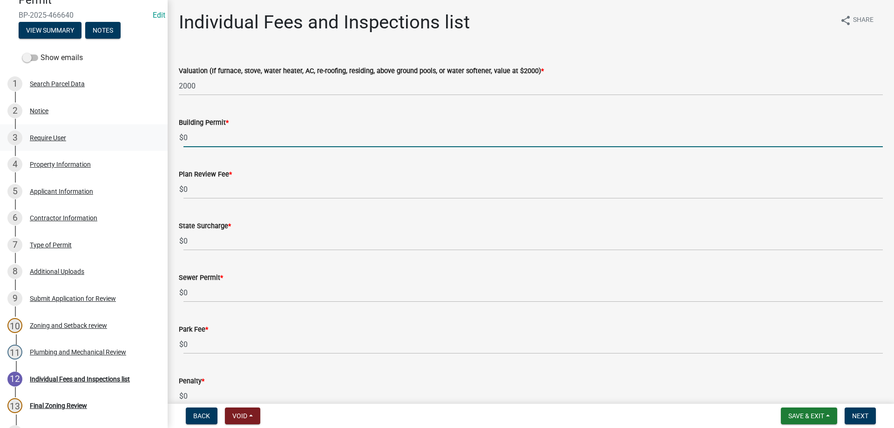
drag, startPoint x: 202, startPoint y: 136, endPoint x: 149, endPoint y: 136, distance: 52.6
click at [149, 136] on div "[GEOGRAPHIC_DATA] Permit BP-2025-466640 Edit View Summary Notes Show emails 1 S…" at bounding box center [447, 214] width 894 height 428
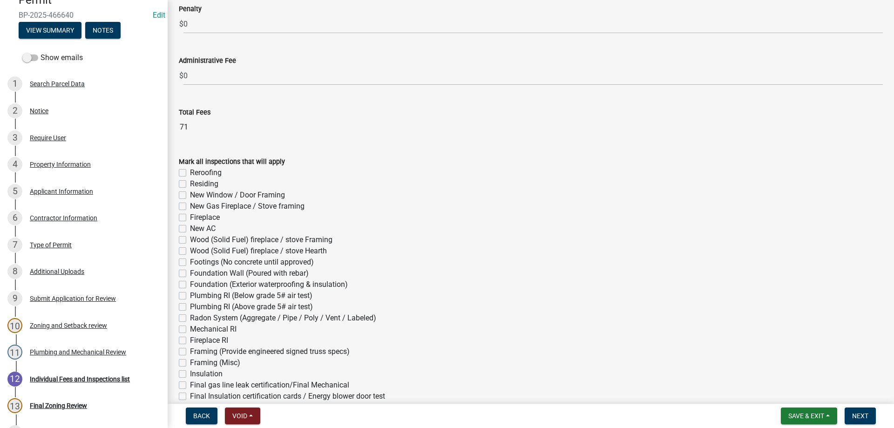
scroll to position [372, 0]
click at [190, 181] on label "Residing" at bounding box center [204, 183] width 28 height 11
click at [190, 181] on input "Residing" at bounding box center [193, 181] width 6 height 6
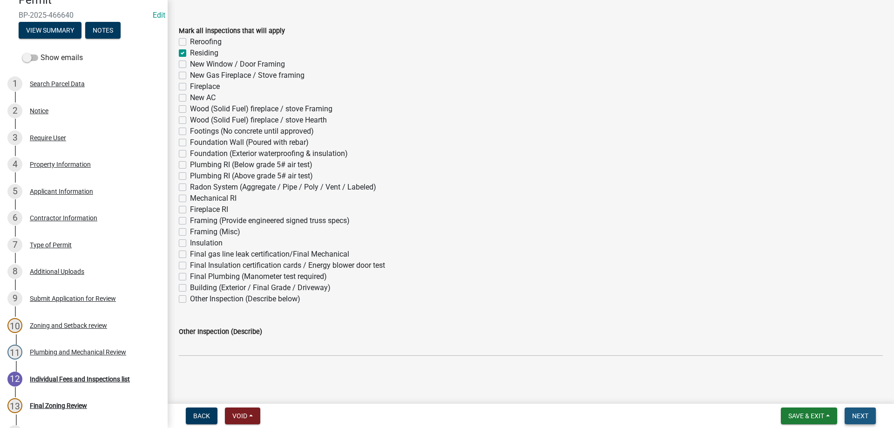
click at [852, 413] on span "Next" at bounding box center [860, 415] width 16 height 7
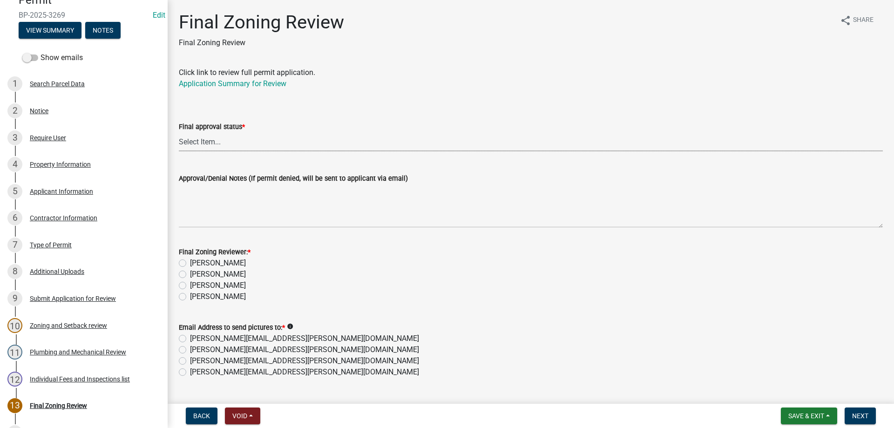
click at [212, 141] on select "Select Item... Approved Denied" at bounding box center [531, 141] width 704 height 19
click at [179, 132] on select "Select Item... Approved Denied" at bounding box center [531, 141] width 704 height 19
click at [190, 299] on label "[PERSON_NAME]" at bounding box center [218, 296] width 56 height 11
click at [190, 297] on input "[PERSON_NAME]" at bounding box center [193, 294] width 6 height 6
click at [190, 374] on label "[PERSON_NAME][EMAIL_ADDRESS][PERSON_NAME][DOMAIN_NAME]" at bounding box center [304, 371] width 229 height 11
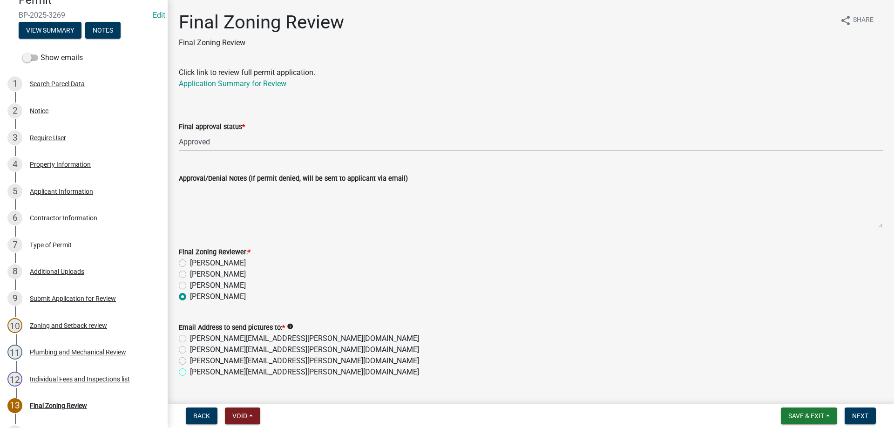
click at [190, 372] on input "[PERSON_NAME][EMAIL_ADDRESS][PERSON_NAME][DOMAIN_NAME]" at bounding box center [193, 369] width 6 height 6
click at [803, 417] on span "Save & Exit" at bounding box center [806, 415] width 36 height 7
click at [713, 357] on div "[PERSON_NAME][EMAIL_ADDRESS][PERSON_NAME][DOMAIN_NAME]" at bounding box center [531, 360] width 704 height 11
click at [868, 418] on span "Next" at bounding box center [860, 415] width 16 height 7
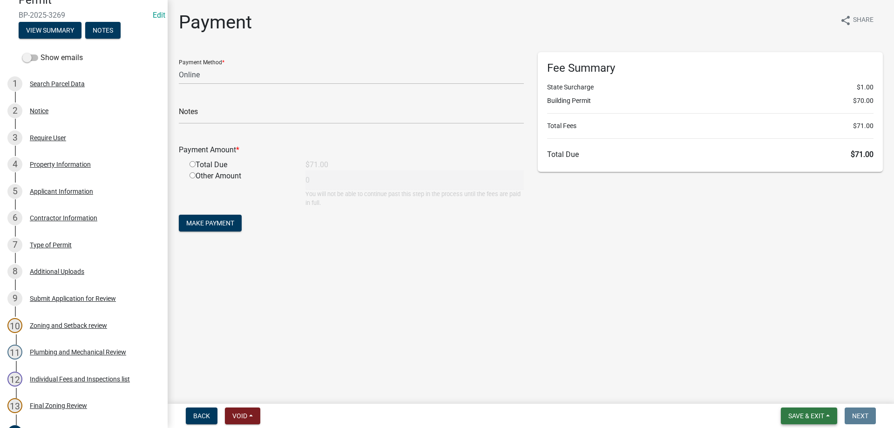
click at [803, 413] on span "Save & Exit" at bounding box center [806, 415] width 36 height 7
click at [792, 391] on button "Save & Exit" at bounding box center [800, 391] width 74 height 22
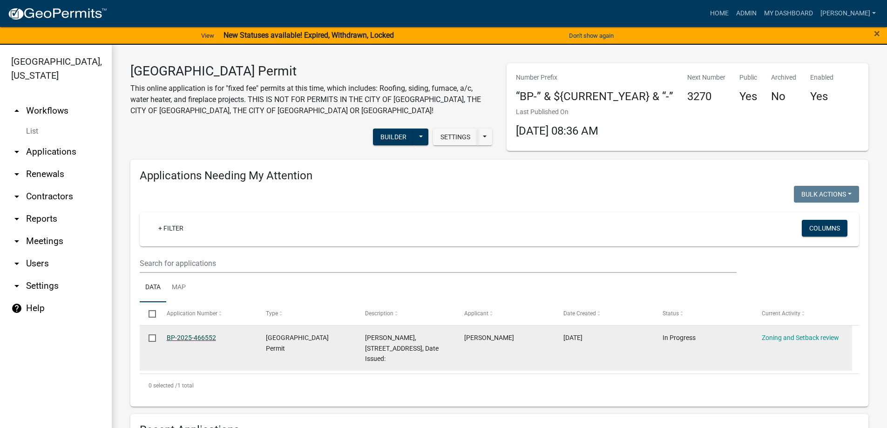
click at [202, 339] on link "BP-2025-466552" at bounding box center [191, 337] width 49 height 7
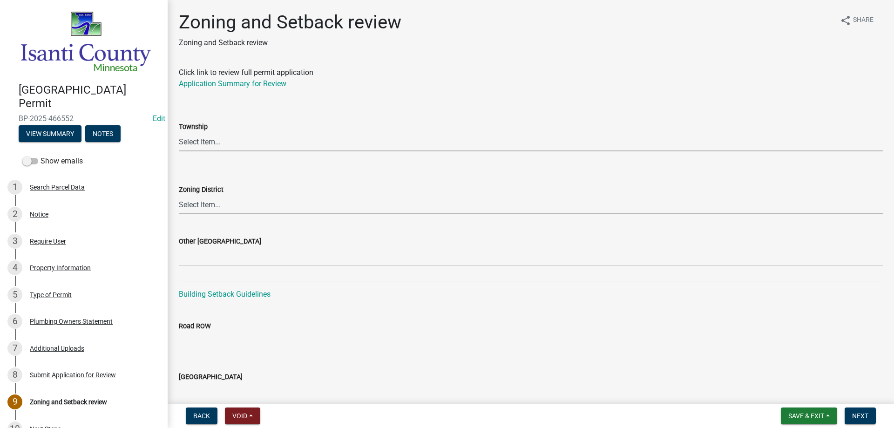
click at [195, 135] on select "Select Item... [PERSON_NAME] Cambridge [PERSON_NAME] Isanti [GEOGRAPHIC_DATA] […" at bounding box center [531, 141] width 704 height 19
click at [179, 132] on select "Select Item... [PERSON_NAME] Cambridge [PERSON_NAME] Isanti [GEOGRAPHIC_DATA] […" at bounding box center [531, 141] width 704 height 19
click at [197, 202] on select "Select Item... Agricultural/Residential (A/R) Tier 1 General Business (B) Indus…" at bounding box center [531, 204] width 704 height 19
click at [179, 195] on select "Select Item... Agricultural/Residential (A/R) Tier 1 General Business (B) Indus…" at bounding box center [531, 204] width 704 height 19
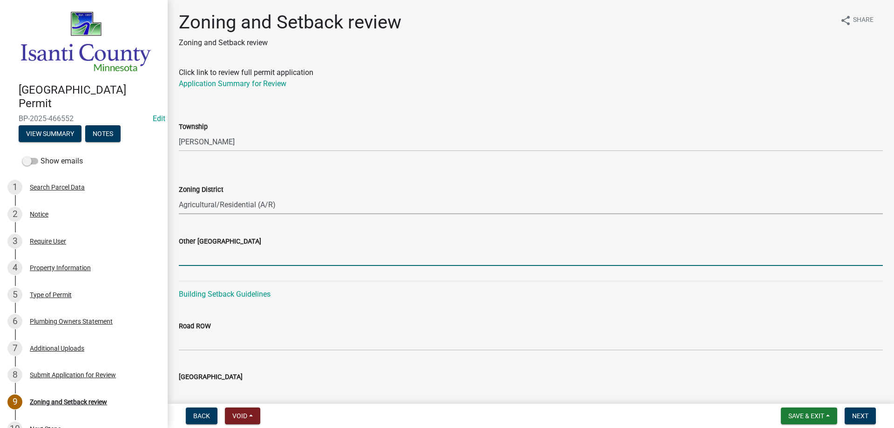
click at [198, 260] on input "Other [GEOGRAPHIC_DATA]" at bounding box center [531, 256] width 704 height 19
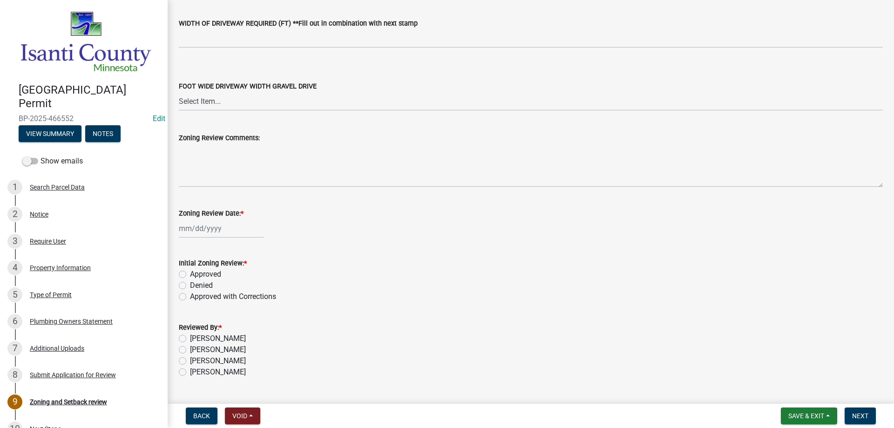
scroll to position [1580, 0]
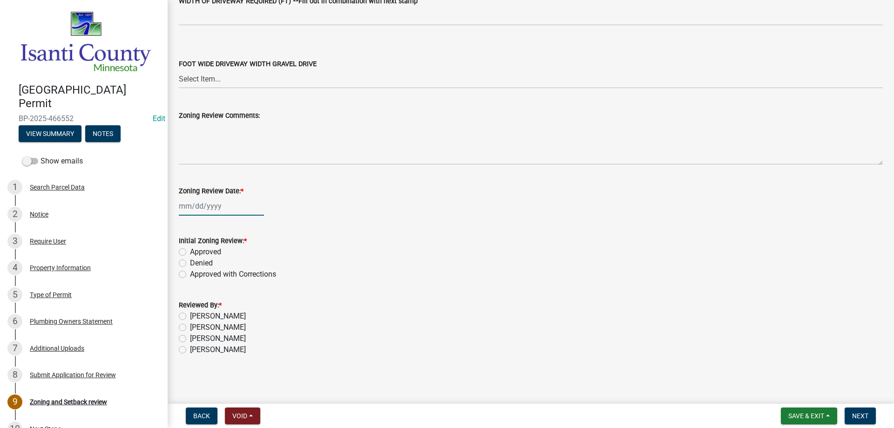
click at [216, 208] on div at bounding box center [221, 205] width 85 height 19
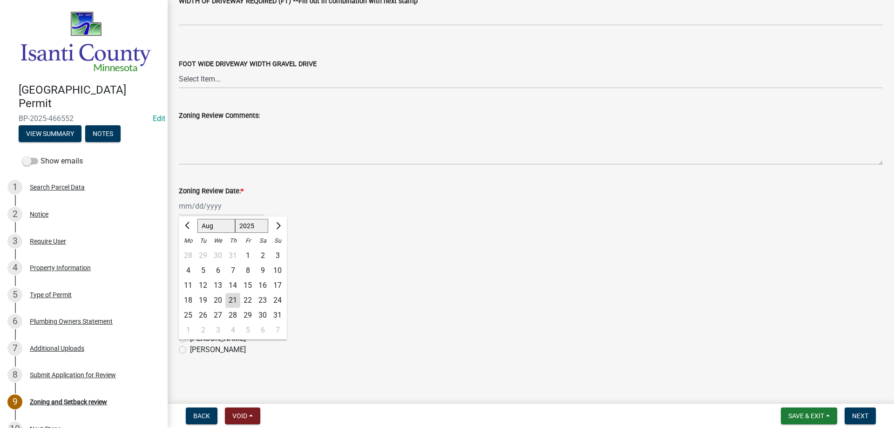
click at [230, 296] on div "21" at bounding box center [232, 300] width 15 height 15
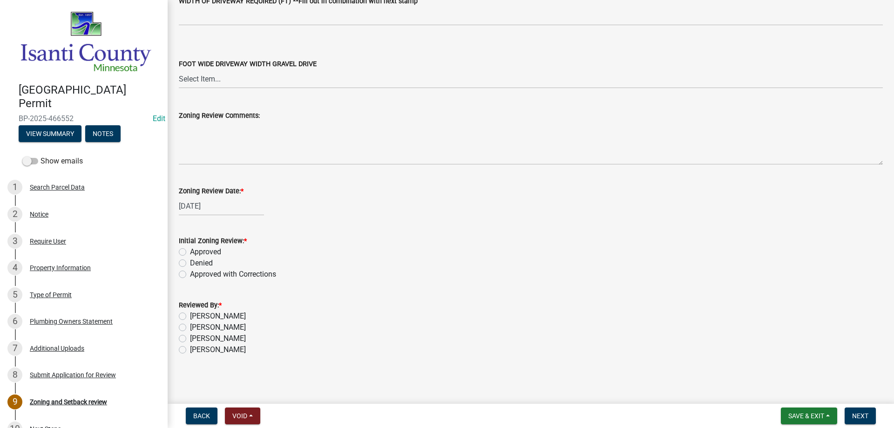
click at [190, 253] on label "Approved" at bounding box center [205, 251] width 31 height 11
click at [190, 252] on input "Approved" at bounding box center [193, 249] width 6 height 6
click at [190, 349] on label "[PERSON_NAME]" at bounding box center [218, 349] width 56 height 11
click at [190, 349] on input "[PERSON_NAME]" at bounding box center [193, 347] width 6 height 6
click at [854, 419] on span "Next" at bounding box center [860, 415] width 16 height 7
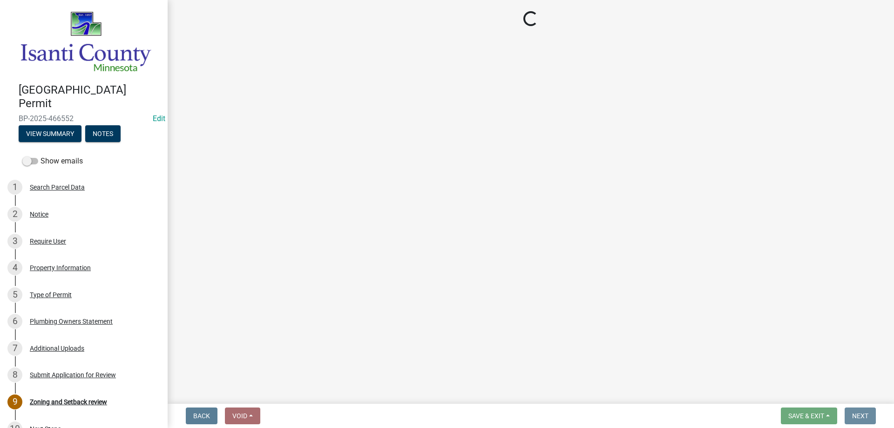
scroll to position [0, 0]
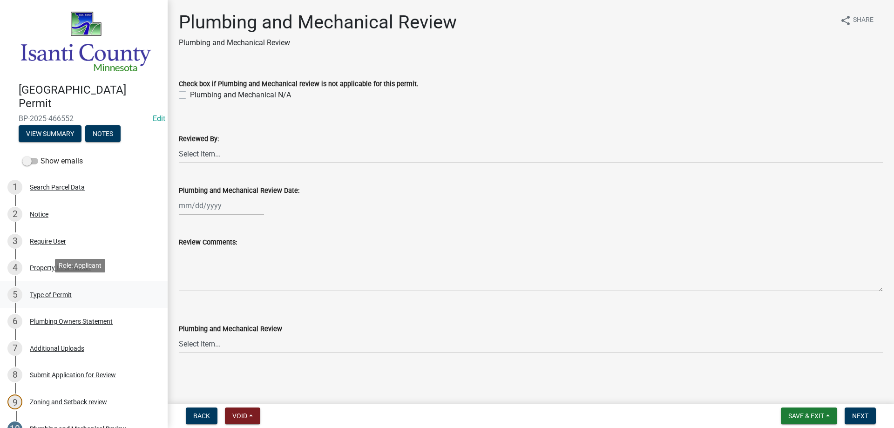
click at [51, 294] on div "Type of Permit" at bounding box center [51, 294] width 42 height 7
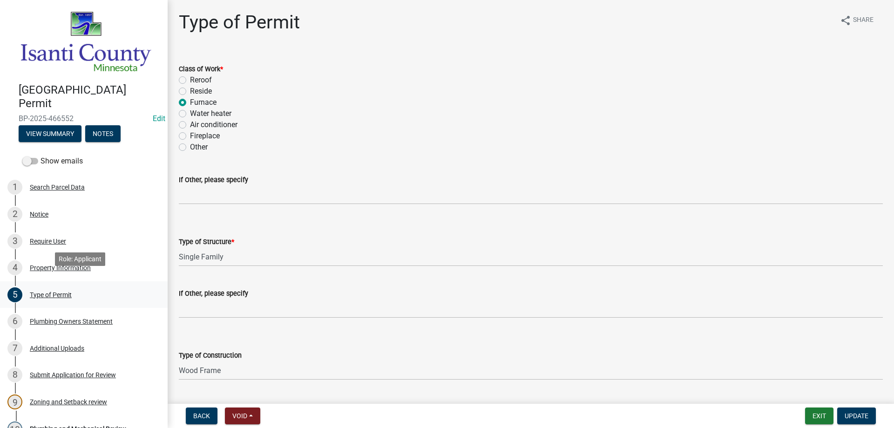
scroll to position [157, 0]
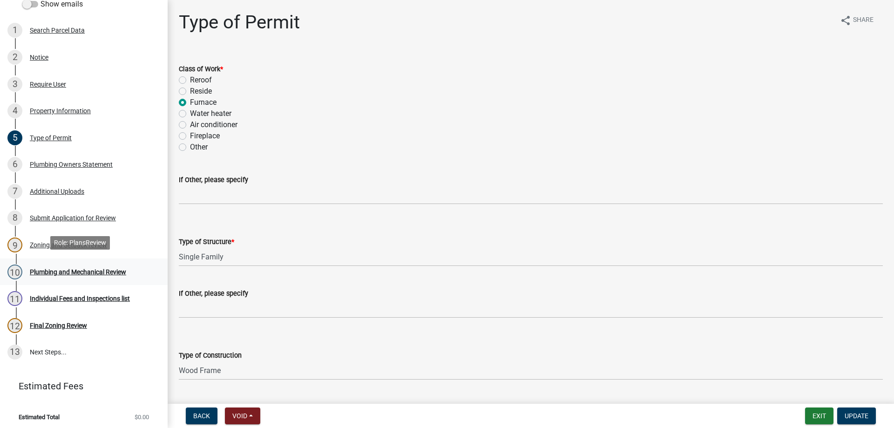
click at [69, 271] on div "Plumbing and Mechanical Review" at bounding box center [78, 272] width 96 height 7
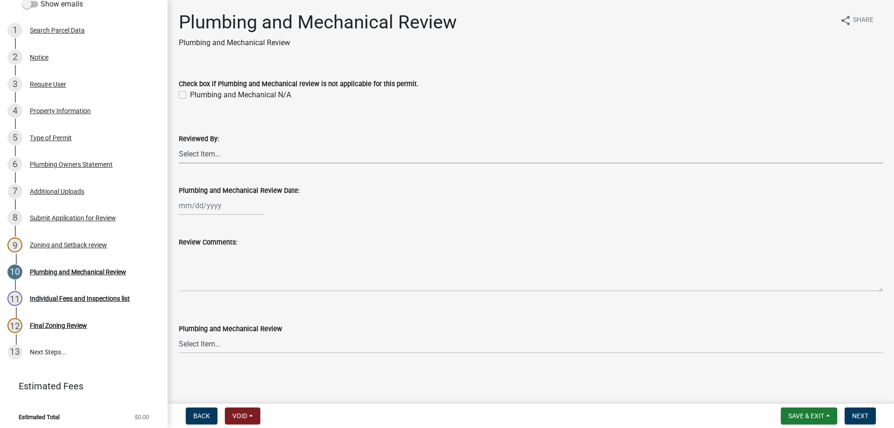
click at [185, 151] on select "Select Item... [PERSON_NAME] [PERSON_NAME] [PERSON_NAME] [PERSON_NAME] [PERSON_…" at bounding box center [531, 153] width 704 height 19
click at [179, 144] on select "Select Item... [PERSON_NAME] [PERSON_NAME] [PERSON_NAME] [PERSON_NAME] [PERSON_…" at bounding box center [531, 153] width 704 height 19
click at [202, 209] on div at bounding box center [221, 205] width 85 height 19
click at [233, 302] on div "21" at bounding box center [232, 299] width 15 height 15
drag, startPoint x: 202, startPoint y: 345, endPoint x: 206, endPoint y: 343, distance: 4.8
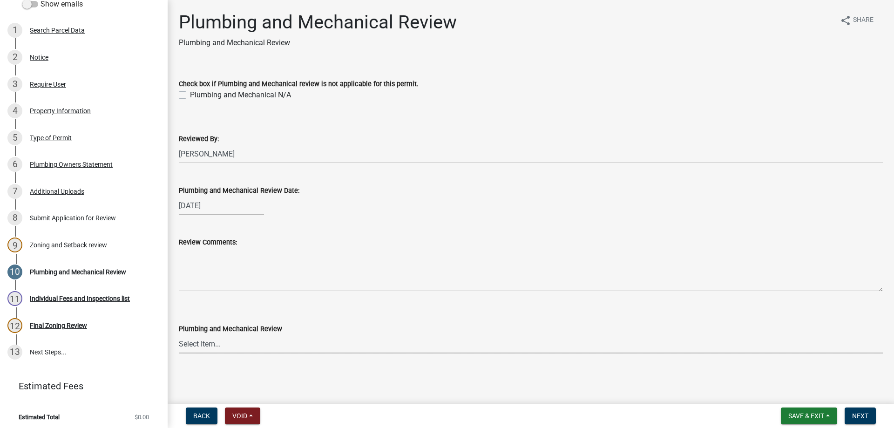
click at [202, 345] on select "Select Item... Approved Denied Approved with Corrections" at bounding box center [531, 343] width 704 height 19
click at [179, 334] on select "Select Item... Approved Denied Approved with Corrections" at bounding box center [531, 343] width 704 height 19
click at [856, 415] on span "Next" at bounding box center [860, 415] width 16 height 7
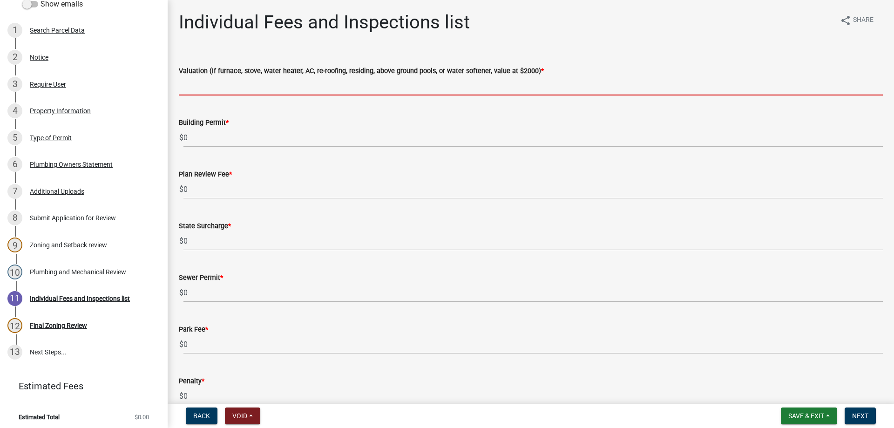
click at [204, 87] on input "text" at bounding box center [531, 85] width 704 height 19
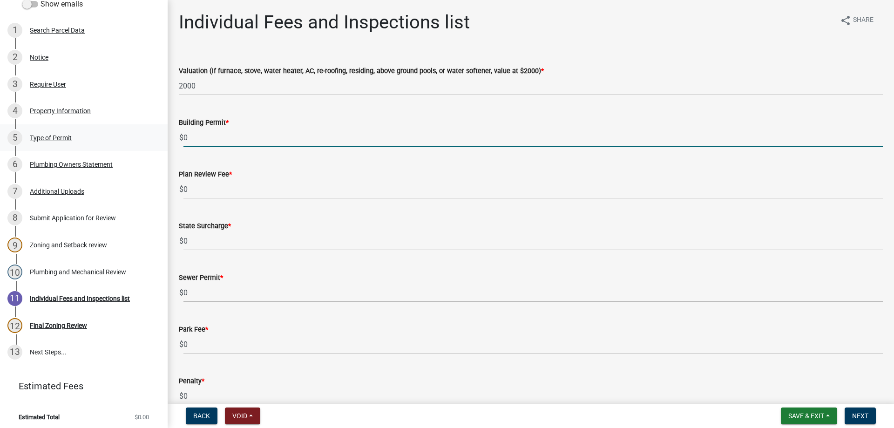
drag, startPoint x: 164, startPoint y: 138, endPoint x: 142, endPoint y: 128, distance: 23.7
click at [142, 141] on div "[GEOGRAPHIC_DATA] Permit BP-2025-466552 Edit View Summary Notes Show emails 1 S…" at bounding box center [447, 214] width 894 height 428
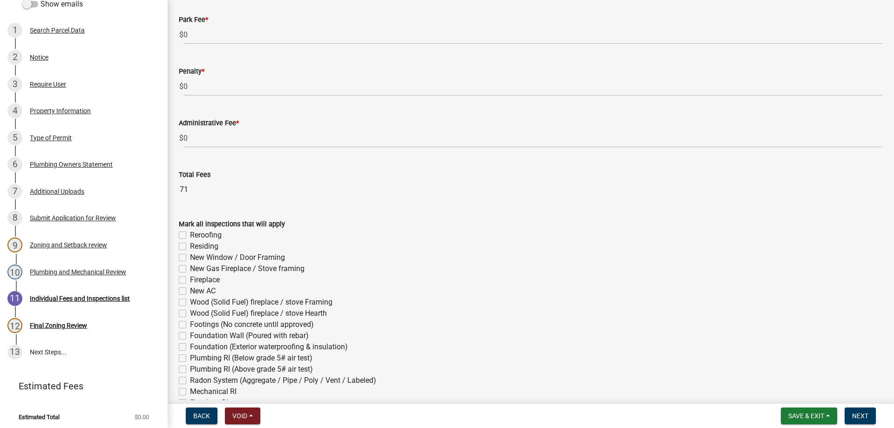
scroll to position [372, 0]
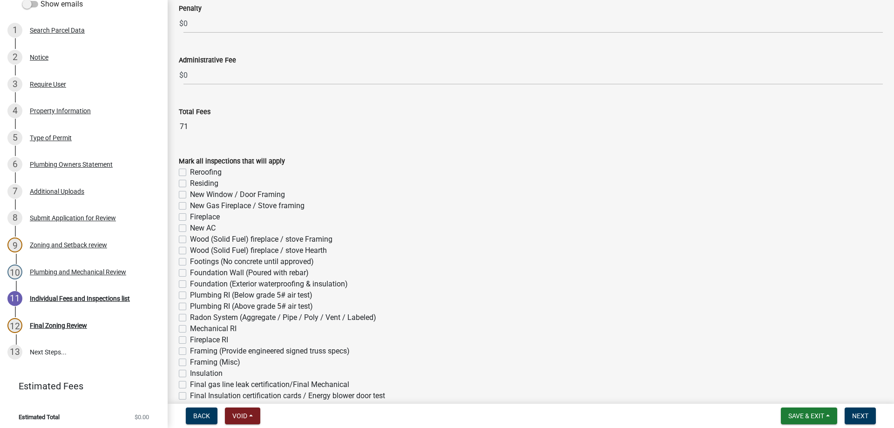
click at [190, 325] on label "Mechanical RI" at bounding box center [213, 328] width 47 height 11
click at [190, 325] on input "Mechanical RI" at bounding box center [193, 326] width 6 height 6
click at [190, 386] on label "Final gas line leak certification/Final Mechanical" at bounding box center [269, 384] width 159 height 11
click at [190, 385] on input "Final gas line leak certification/Final Mechanical" at bounding box center [193, 382] width 6 height 6
click at [861, 417] on span "Next" at bounding box center [860, 415] width 16 height 7
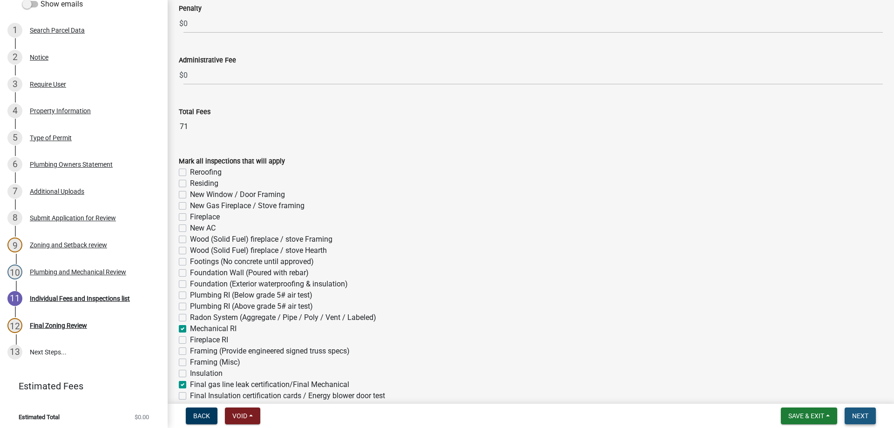
scroll to position [0, 0]
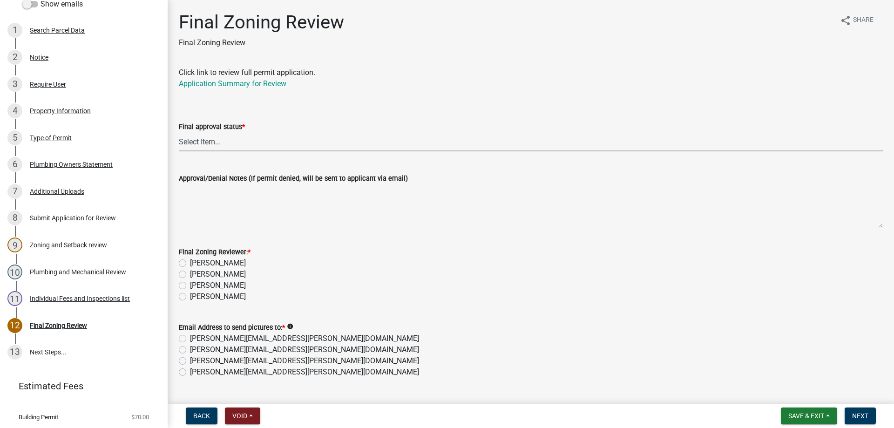
click at [203, 136] on select "Select Item... Approved Denied" at bounding box center [531, 141] width 704 height 19
click at [179, 132] on select "Select Item... Approved Denied" at bounding box center [531, 141] width 704 height 19
click at [190, 298] on label "[PERSON_NAME]" at bounding box center [218, 296] width 56 height 11
click at [190, 297] on input "[PERSON_NAME]" at bounding box center [193, 294] width 6 height 6
click at [190, 373] on label "[PERSON_NAME][EMAIL_ADDRESS][PERSON_NAME][DOMAIN_NAME]" at bounding box center [304, 371] width 229 height 11
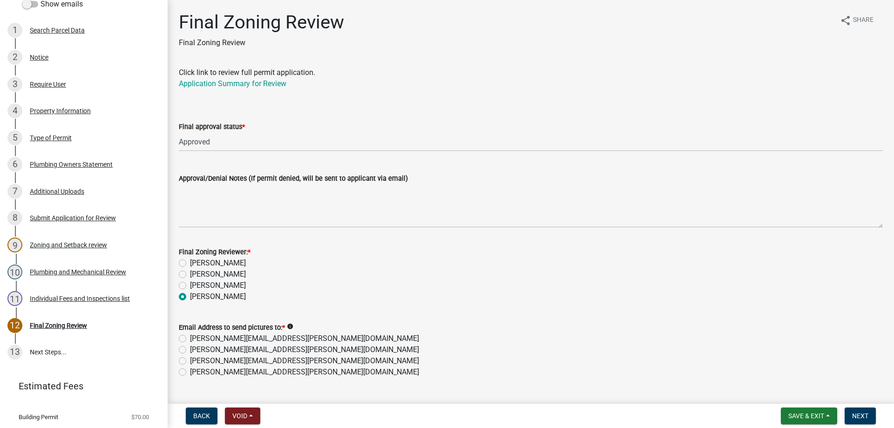
click at [190, 372] on input "[PERSON_NAME][EMAIL_ADDRESS][PERSON_NAME][DOMAIN_NAME]" at bounding box center [193, 369] width 6 height 6
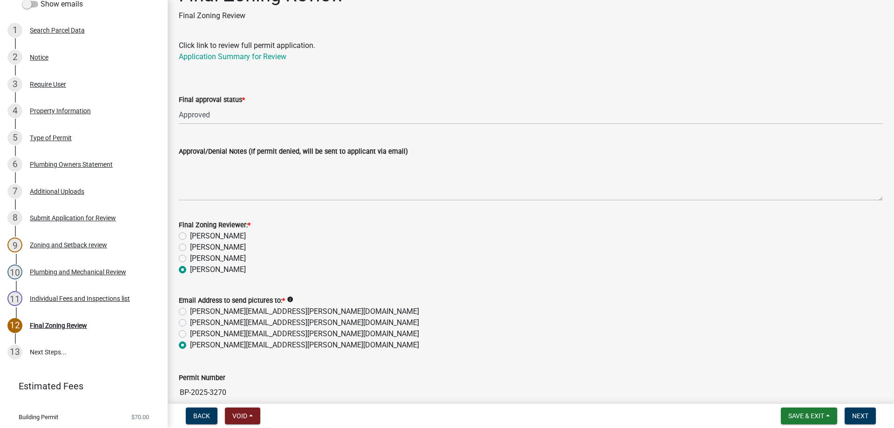
scroll to position [73, 0]
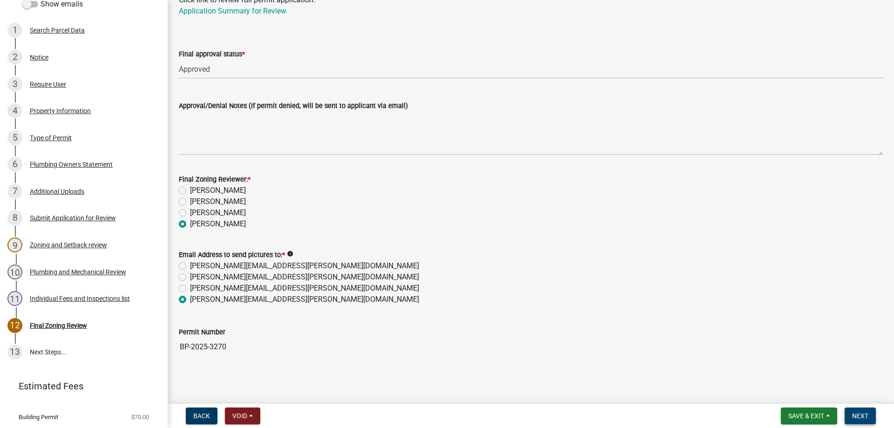
click at [863, 414] on span "Next" at bounding box center [860, 415] width 16 height 7
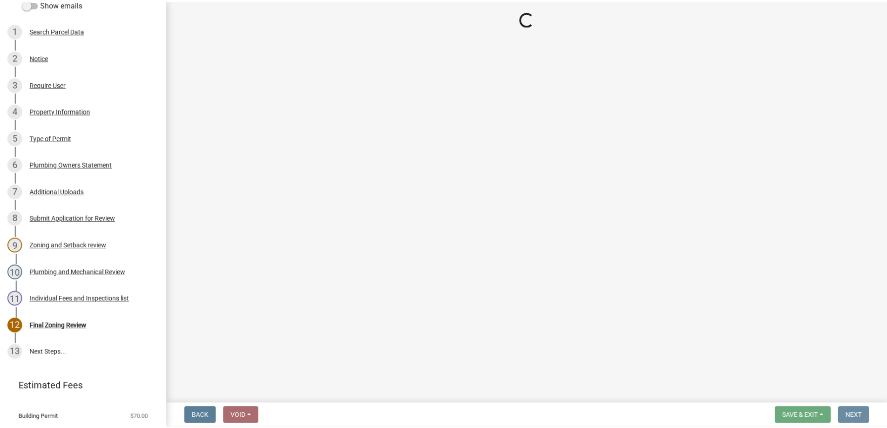
scroll to position [0, 0]
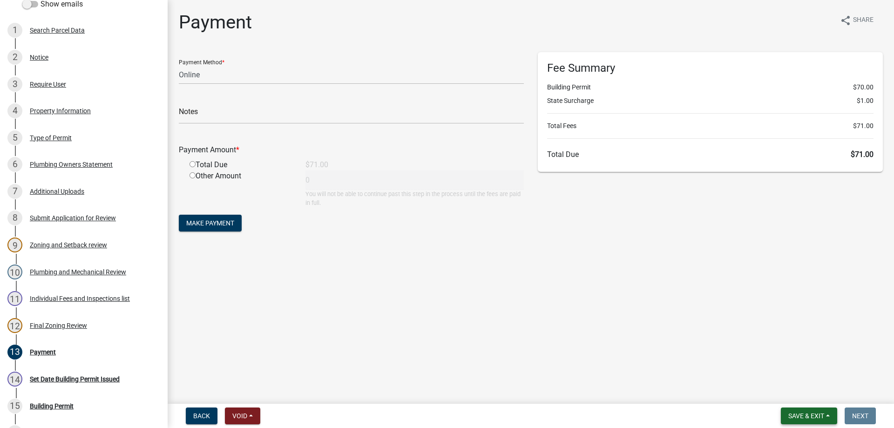
click at [809, 420] on button "Save & Exit" at bounding box center [809, 415] width 56 height 17
click at [800, 394] on button "Save & Exit" at bounding box center [800, 391] width 74 height 22
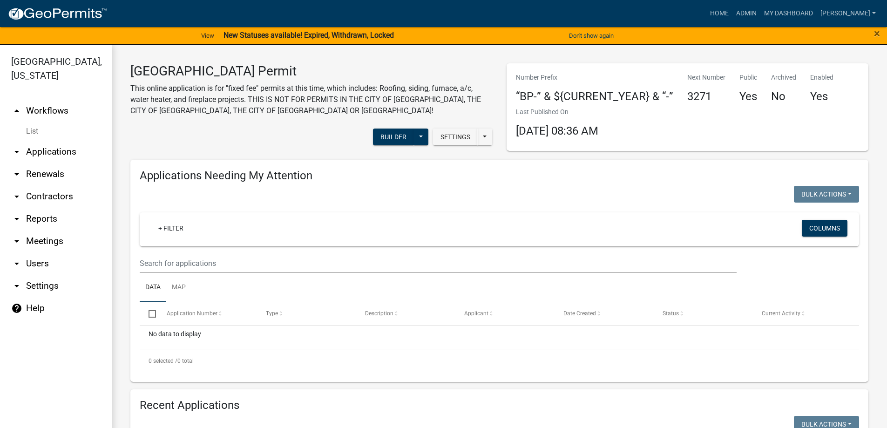
click at [41, 112] on link "arrow_drop_up Workflows" at bounding box center [56, 111] width 112 height 22
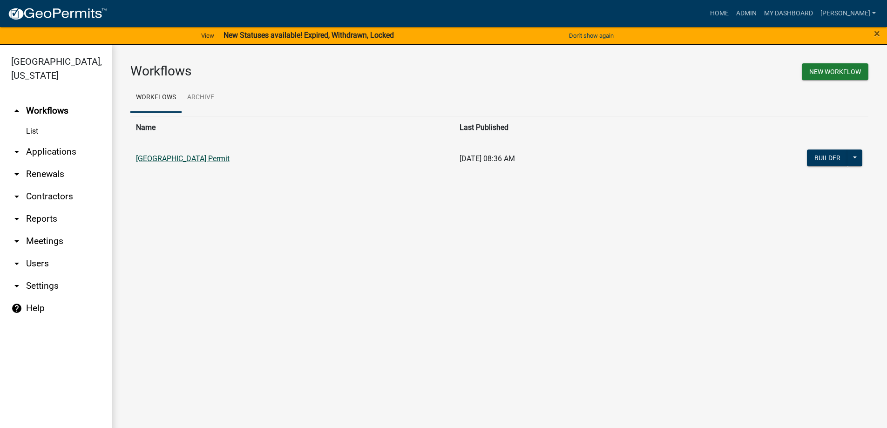
click at [203, 160] on link "[GEOGRAPHIC_DATA] Permit" at bounding box center [183, 158] width 94 height 9
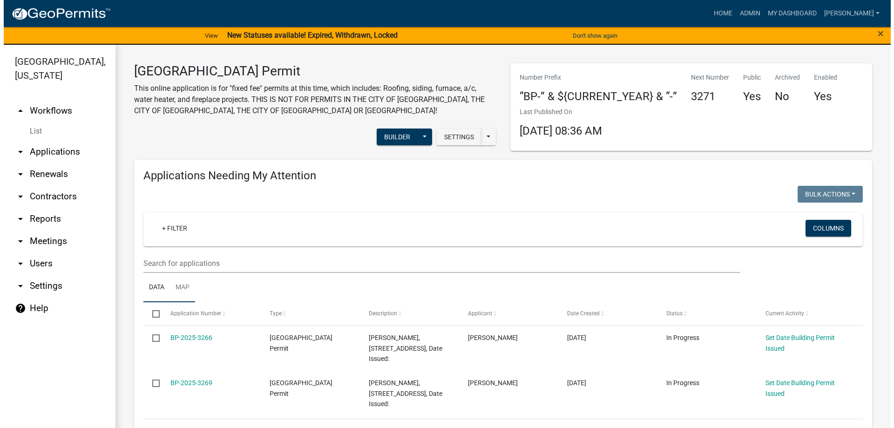
scroll to position [47, 0]
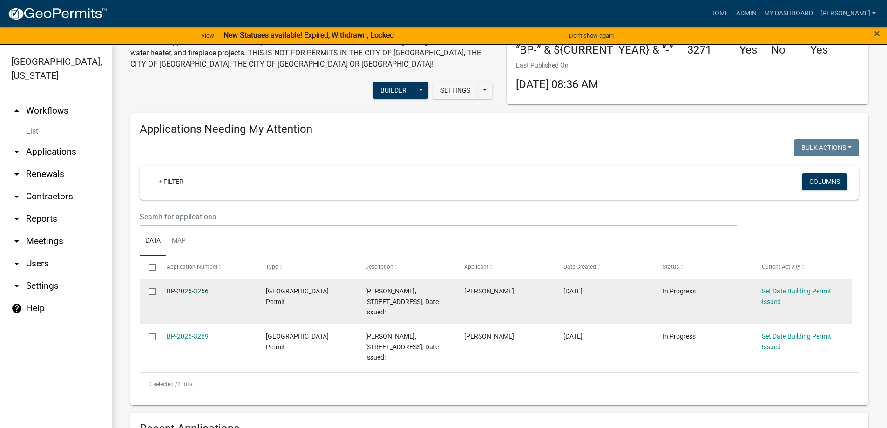
click at [171, 292] on link "BP-2025-3266" at bounding box center [188, 290] width 42 height 7
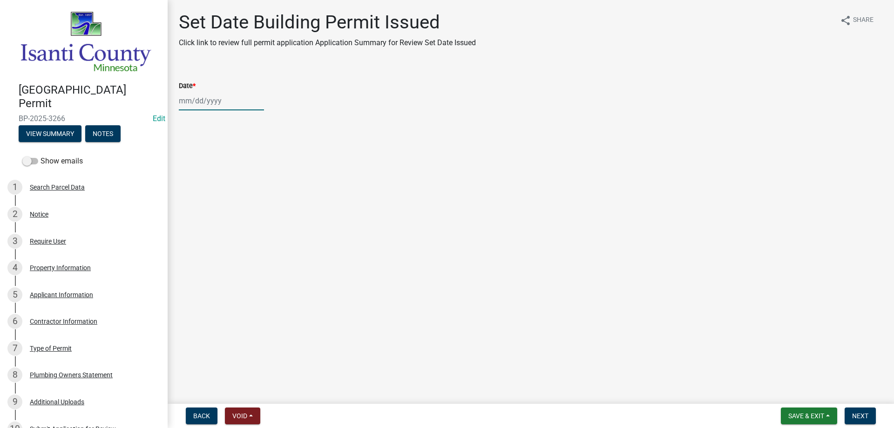
click at [201, 105] on div at bounding box center [221, 100] width 85 height 19
click at [230, 191] on div "21" at bounding box center [232, 195] width 15 height 15
click at [854, 414] on span "Next" at bounding box center [860, 415] width 16 height 7
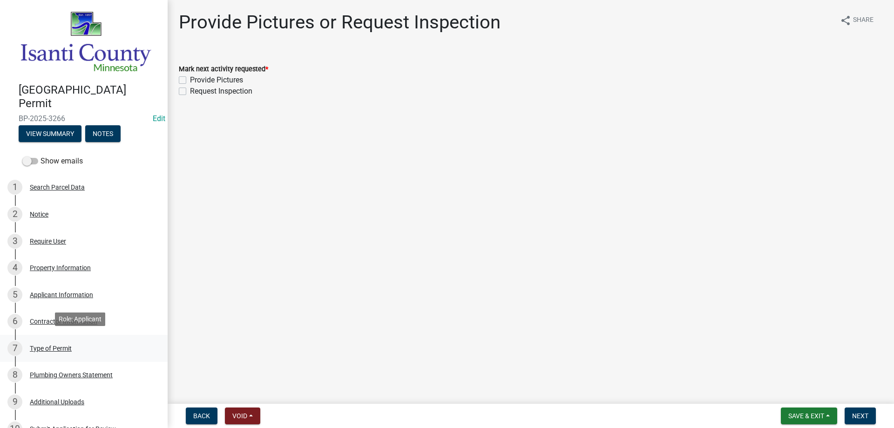
click at [52, 345] on div "Type of Permit" at bounding box center [51, 348] width 42 height 7
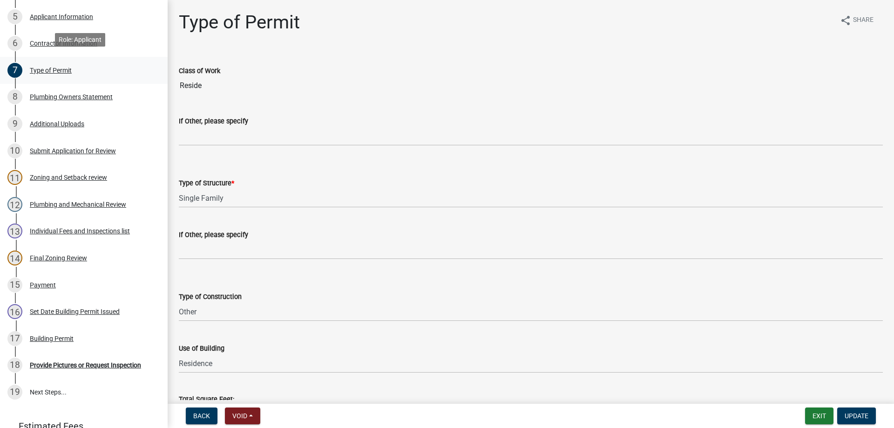
scroll to position [279, 0]
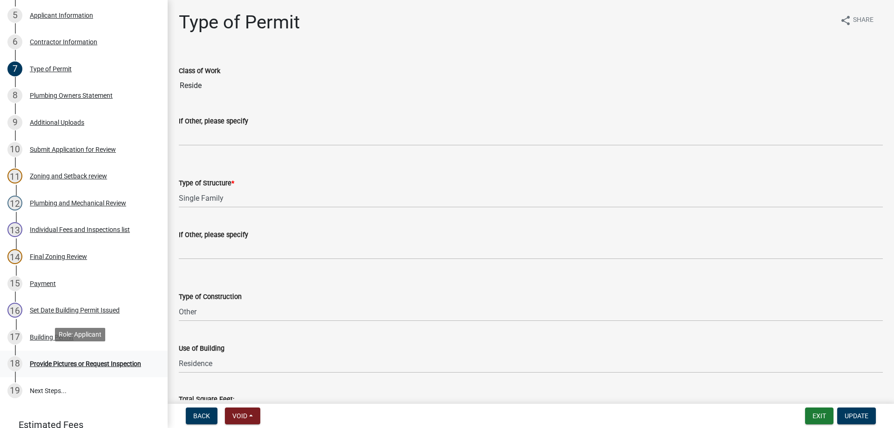
click at [54, 362] on div "Provide Pictures or Request Inspection" at bounding box center [85, 363] width 111 height 7
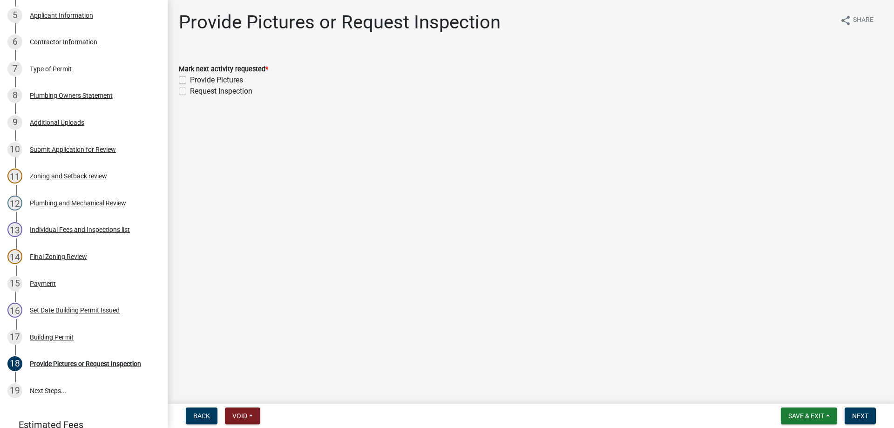
click at [190, 76] on label "Provide Pictures" at bounding box center [216, 79] width 53 height 11
click at [190, 76] on input "Provide Pictures" at bounding box center [193, 77] width 6 height 6
click at [190, 93] on label "Request Inspection" at bounding box center [221, 91] width 62 height 11
click at [190, 92] on input "Request Inspection" at bounding box center [193, 89] width 6 height 6
click at [847, 409] on button "Next" at bounding box center [860, 415] width 31 height 17
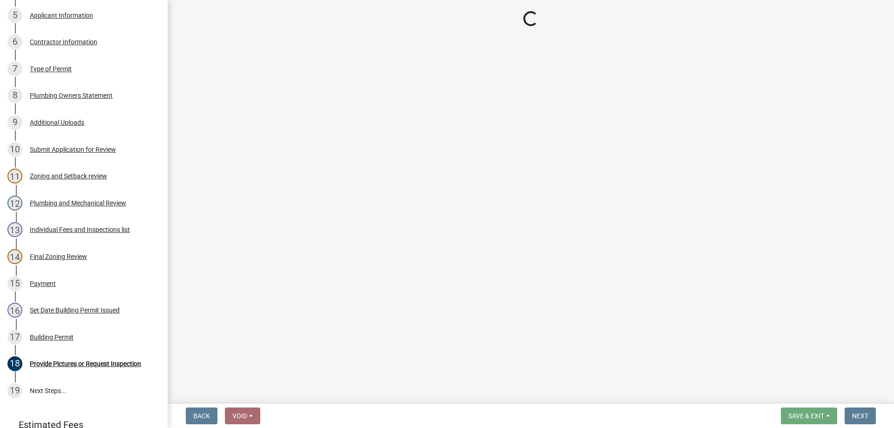
scroll to position [360, 0]
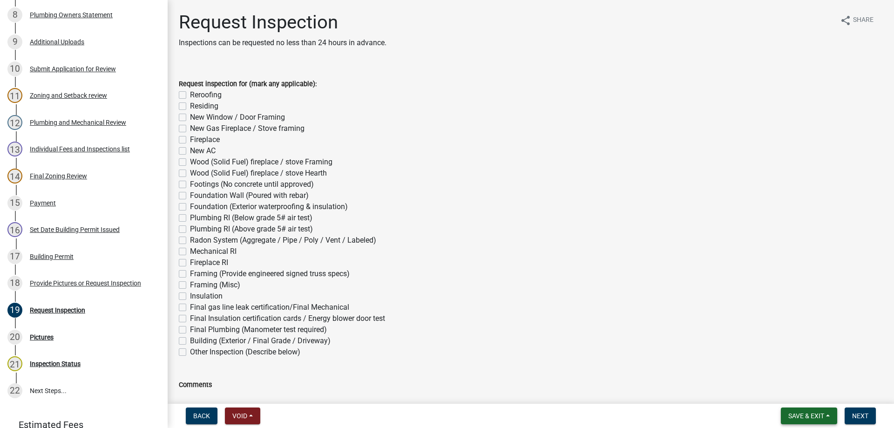
click at [807, 416] on span "Save & Exit" at bounding box center [806, 415] width 36 height 7
click at [800, 392] on button "Save & Exit" at bounding box center [800, 391] width 74 height 22
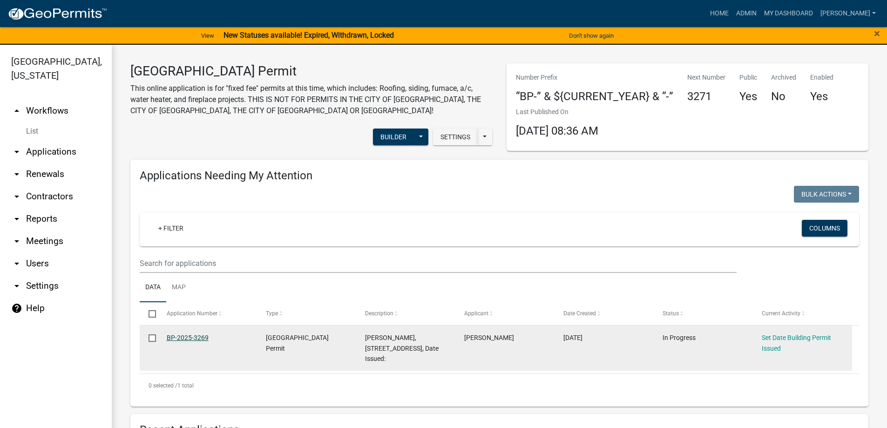
click at [171, 337] on link "BP-2025-3269" at bounding box center [188, 337] width 42 height 7
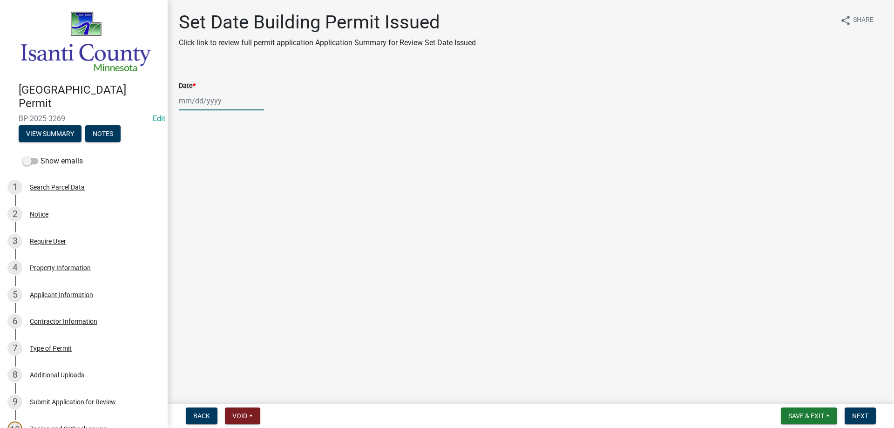
click at [204, 103] on div at bounding box center [221, 100] width 85 height 19
click at [236, 194] on div "21" at bounding box center [232, 195] width 15 height 15
click at [861, 418] on span "Next" at bounding box center [860, 415] width 16 height 7
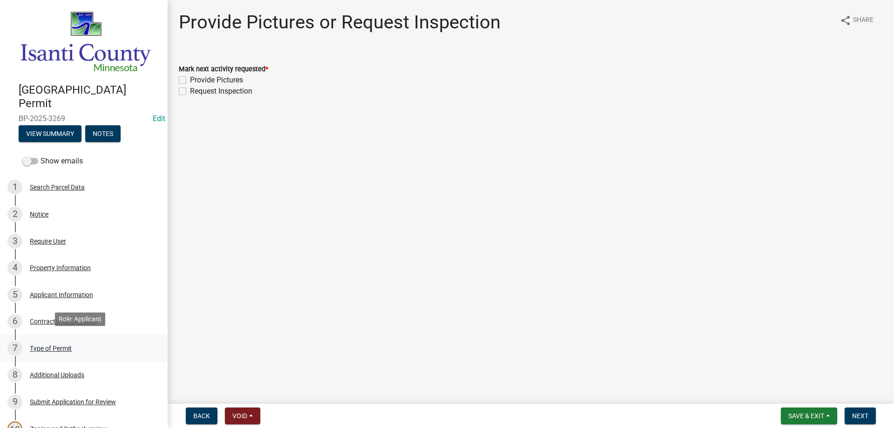
click at [62, 341] on div "7 Type of Permit" at bounding box center [79, 348] width 145 height 15
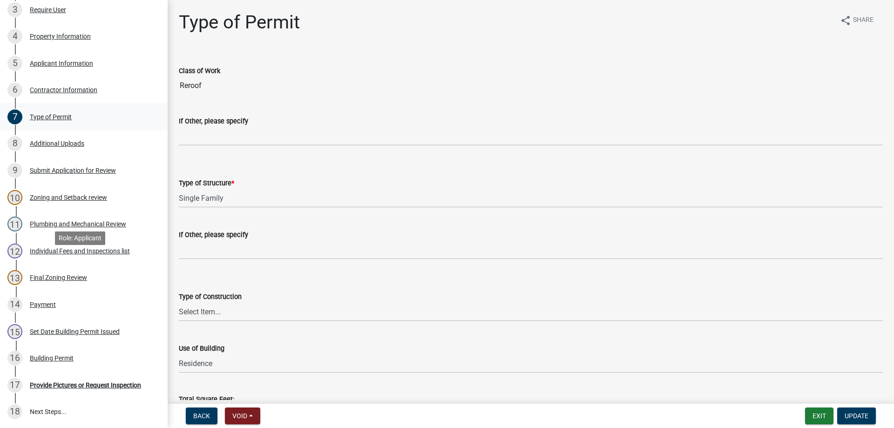
scroll to position [233, 0]
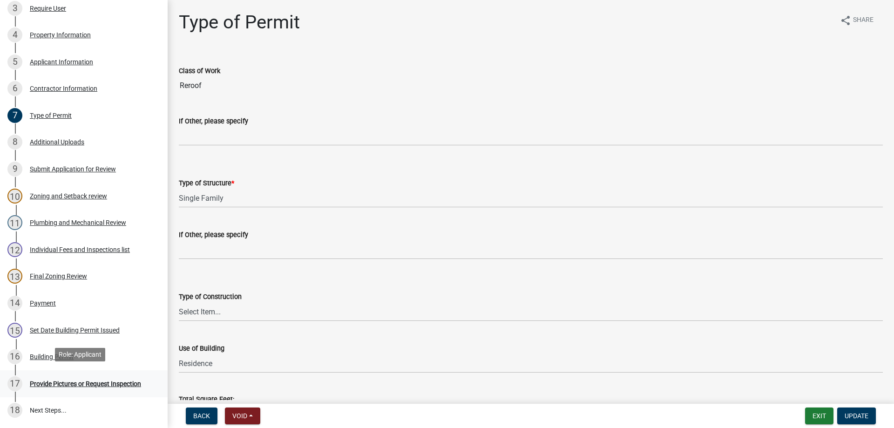
click at [55, 380] on div "Provide Pictures or Request Inspection" at bounding box center [85, 383] width 111 height 7
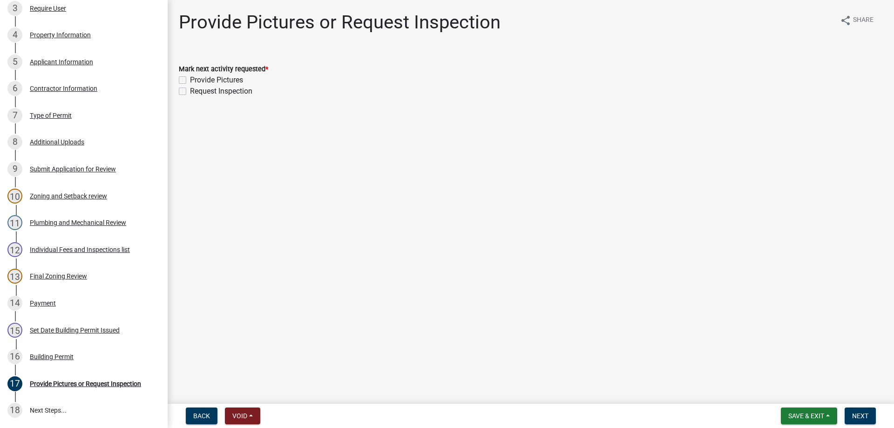
click at [182, 84] on div "Provide Pictures" at bounding box center [531, 79] width 704 height 11
click at [190, 82] on label "Provide Pictures" at bounding box center [216, 79] width 53 height 11
click at [190, 81] on input "Provide Pictures" at bounding box center [193, 77] width 6 height 6
click at [190, 90] on label "Request Inspection" at bounding box center [221, 91] width 62 height 11
click at [190, 90] on input "Request Inspection" at bounding box center [193, 89] width 6 height 6
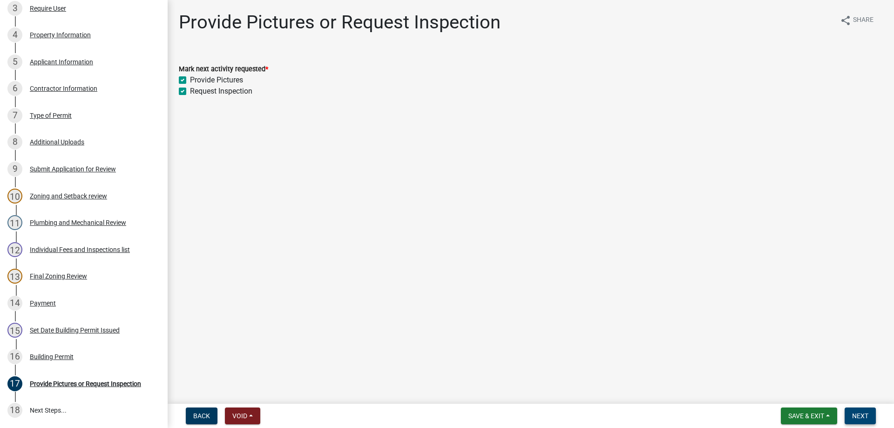
click at [855, 413] on span "Next" at bounding box center [860, 415] width 16 height 7
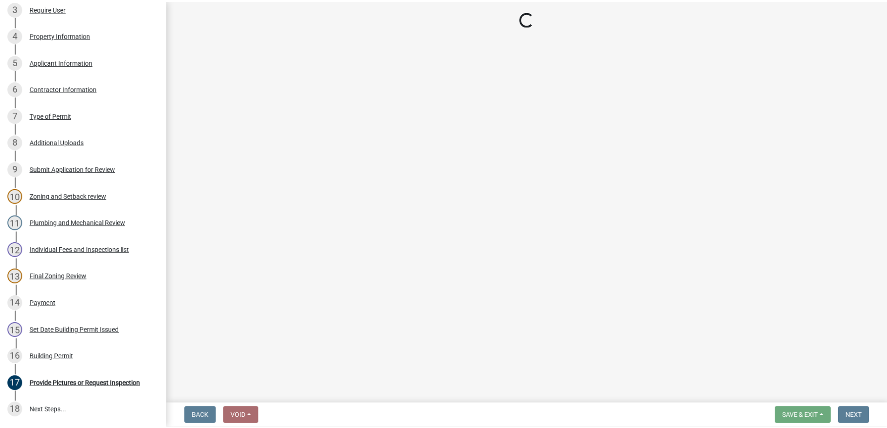
scroll to position [313, 0]
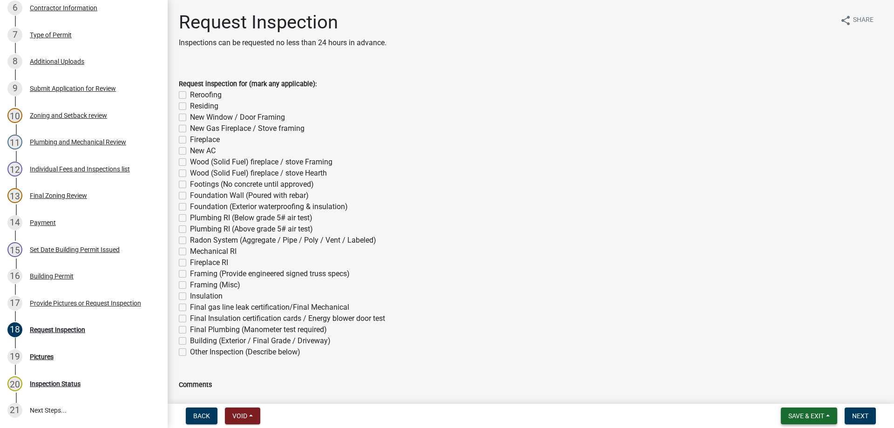
click at [793, 414] on span "Save & Exit" at bounding box center [806, 415] width 36 height 7
click at [793, 392] on button "Save & Exit" at bounding box center [800, 391] width 74 height 22
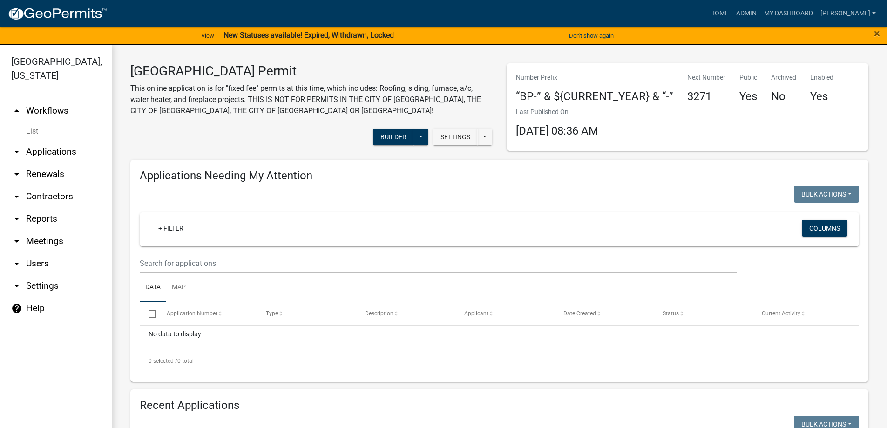
click at [47, 111] on link "arrow_drop_up Workflows" at bounding box center [56, 111] width 112 height 22
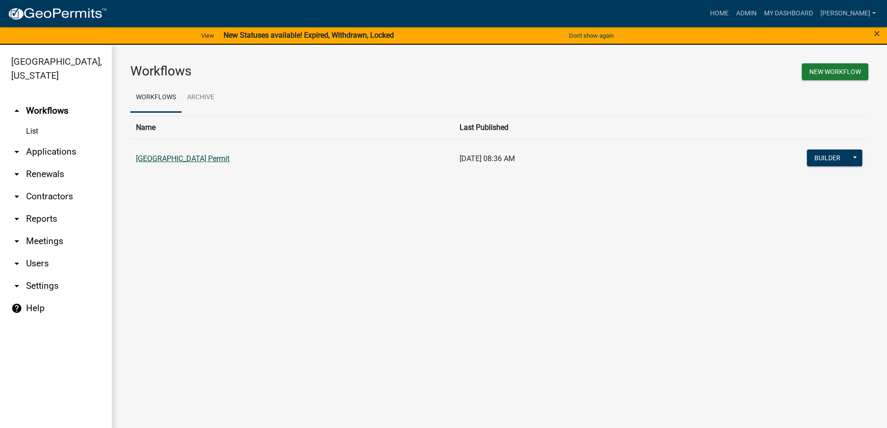
click at [144, 161] on link "[GEOGRAPHIC_DATA] Permit" at bounding box center [183, 158] width 94 height 9
